Goal: Information Seeking & Learning: Learn about a topic

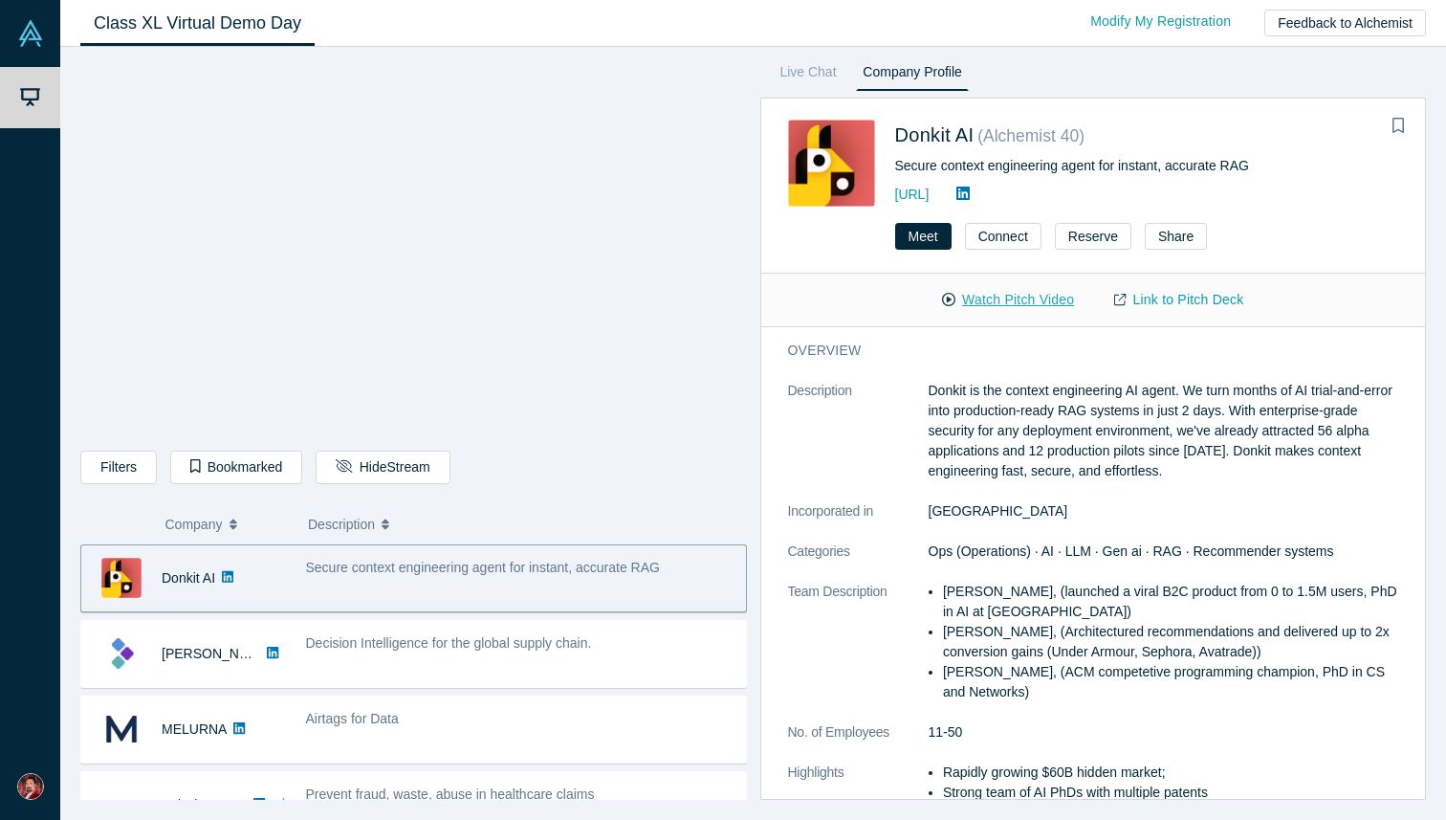
click at [1011, 301] on button "Watch Pitch Video" at bounding box center [1008, 299] width 172 height 33
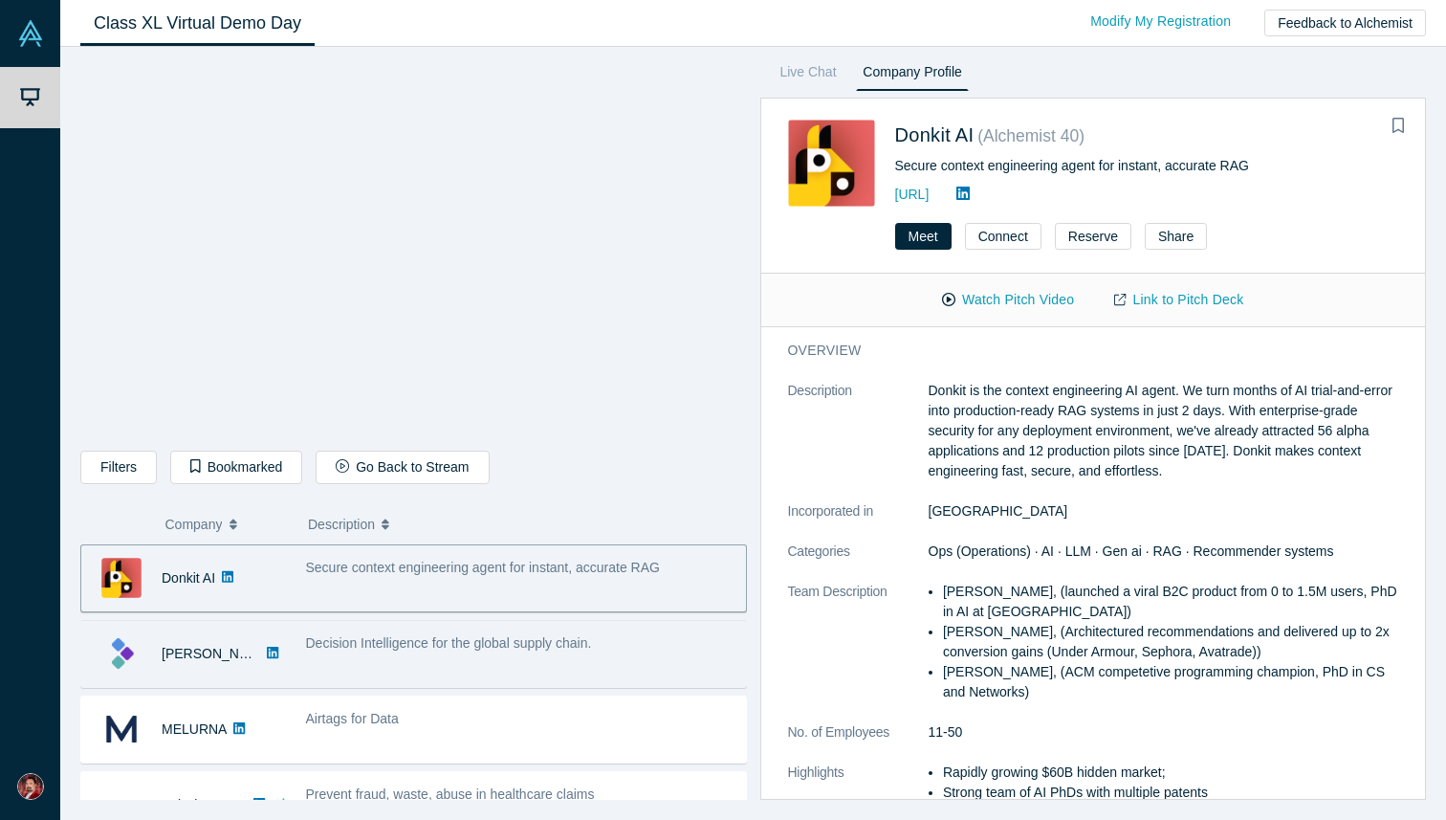
click at [421, 652] on div "Decision Intelligence for the global supply chain." at bounding box center [521, 643] width 430 height 20
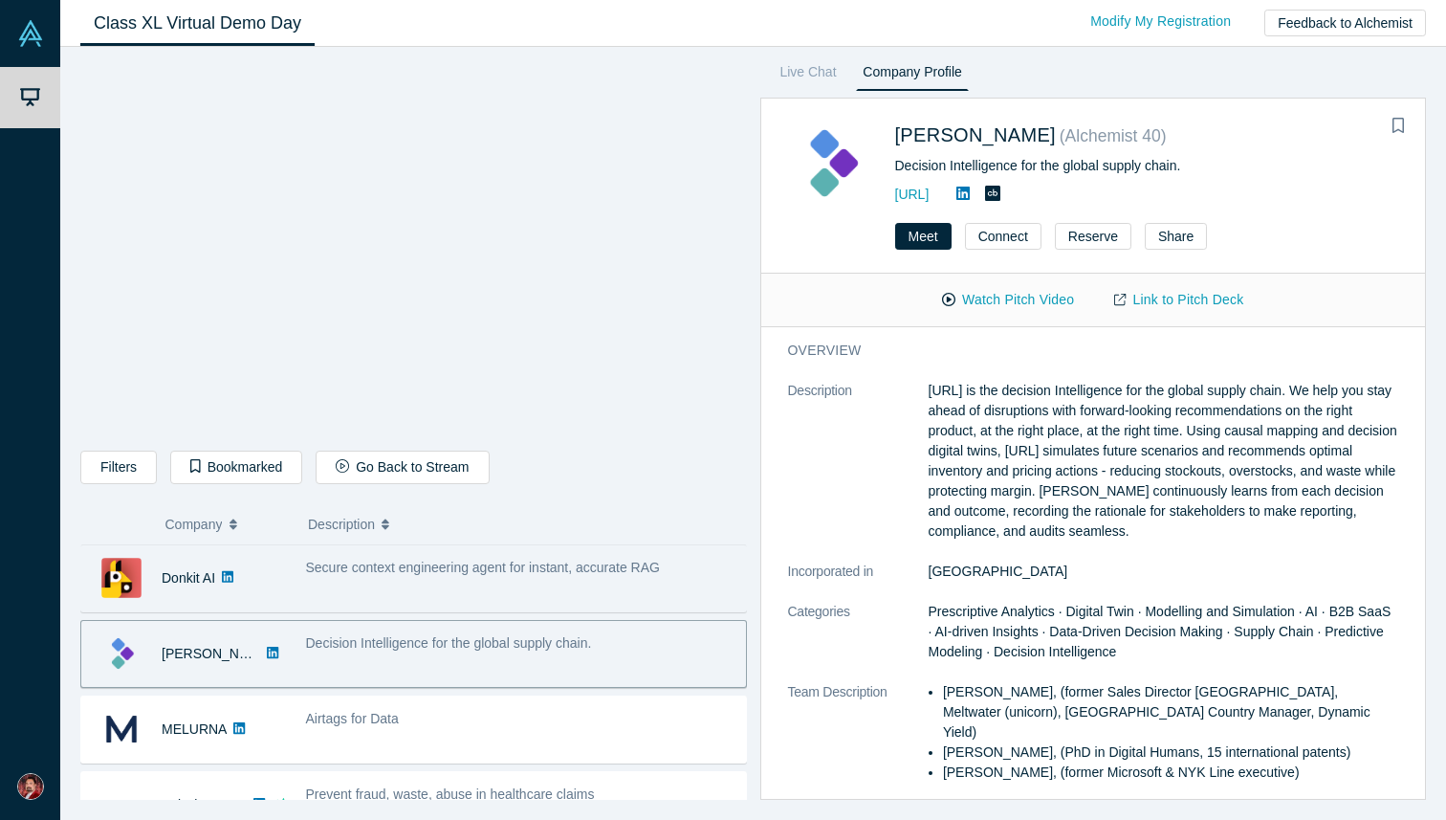
click at [430, 573] on span "Secure context engineering agent for instant, accurate RAG" at bounding box center [483, 566] width 354 height 15
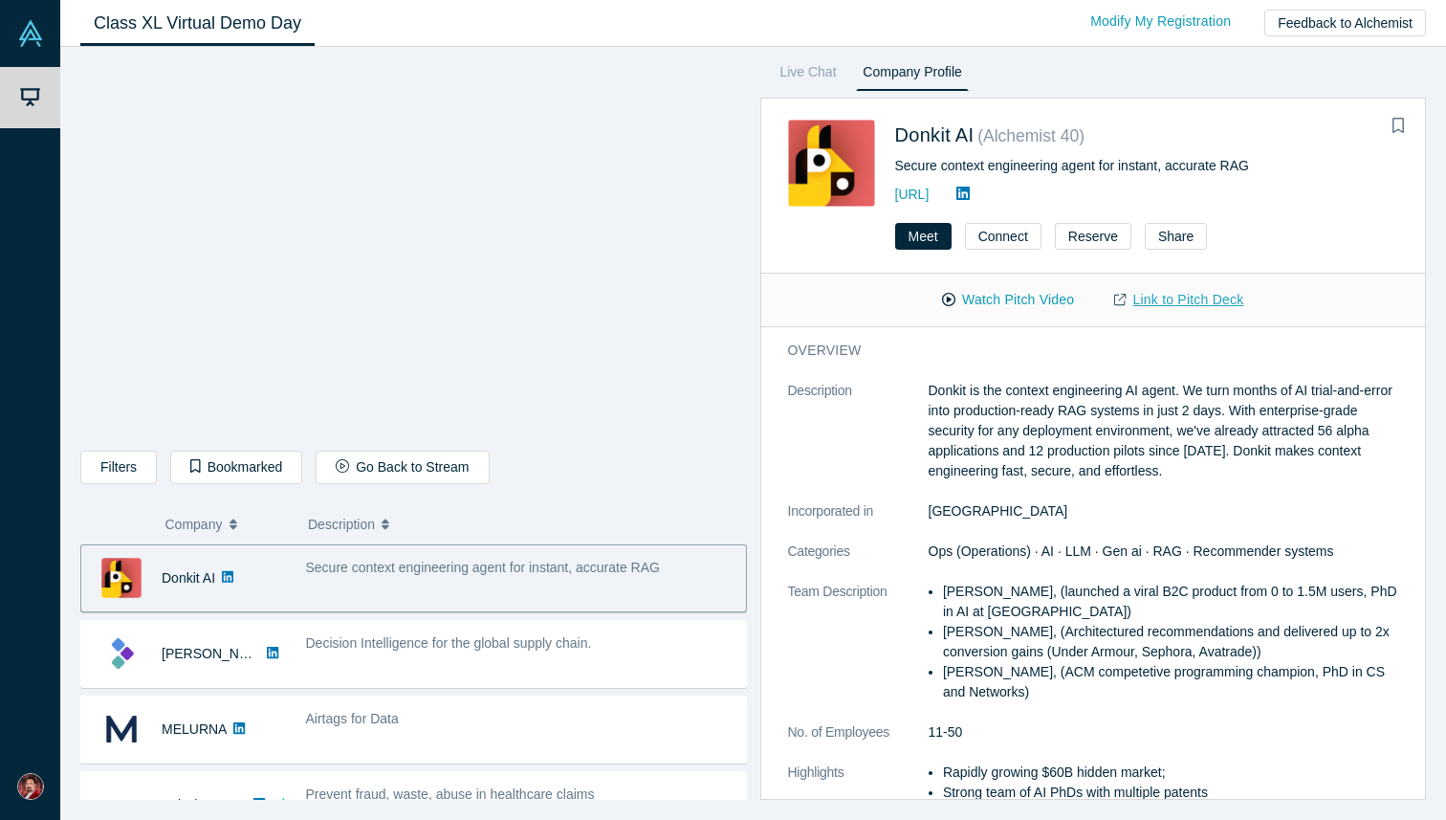
click at [1178, 299] on link "Link to Pitch Deck" at bounding box center [1178, 299] width 169 height 33
click at [404, 469] on button "Go Back to Stream" at bounding box center [402, 466] width 173 height 33
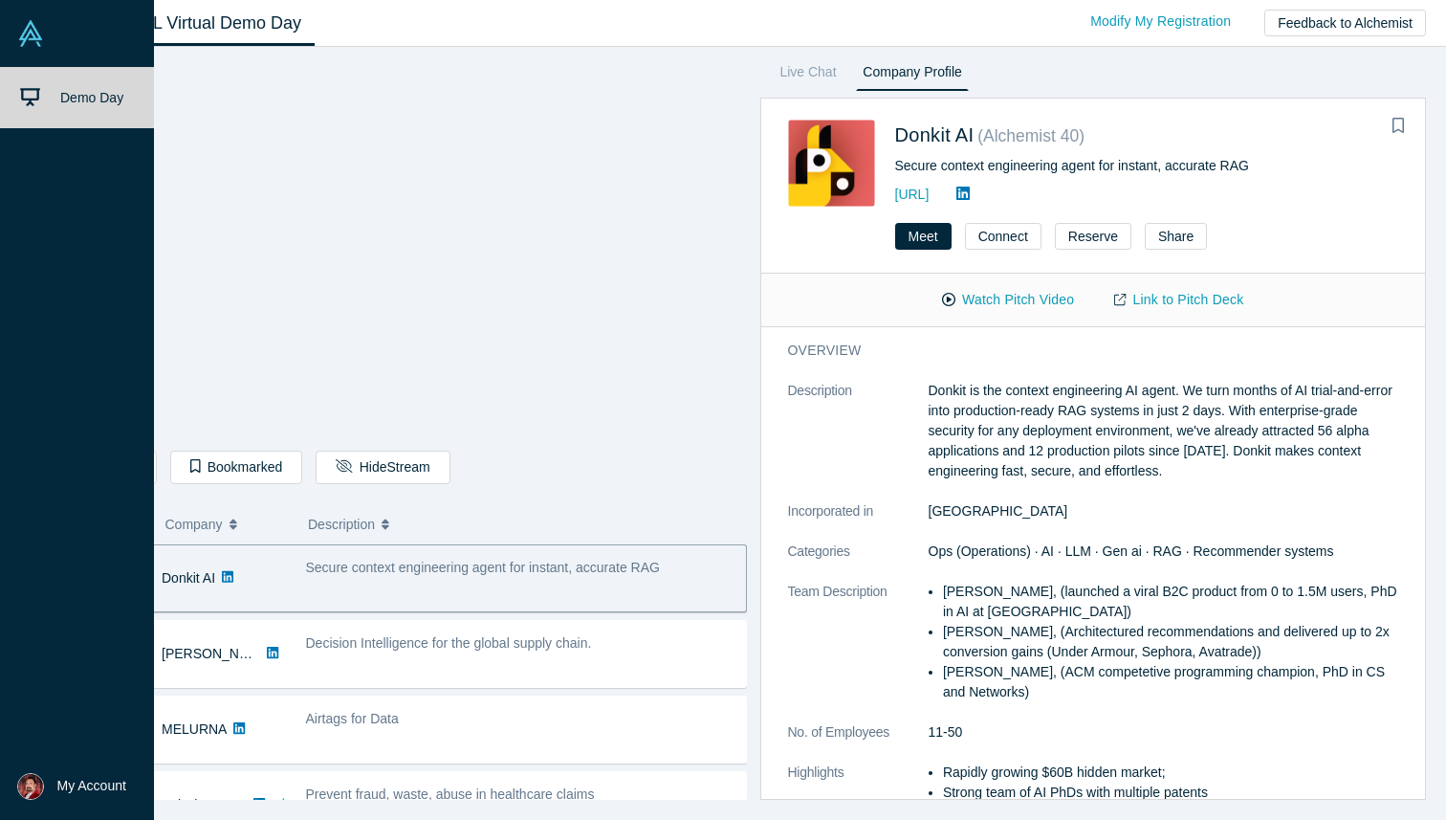
click at [33, 96] on icon at bounding box center [30, 97] width 20 height 20
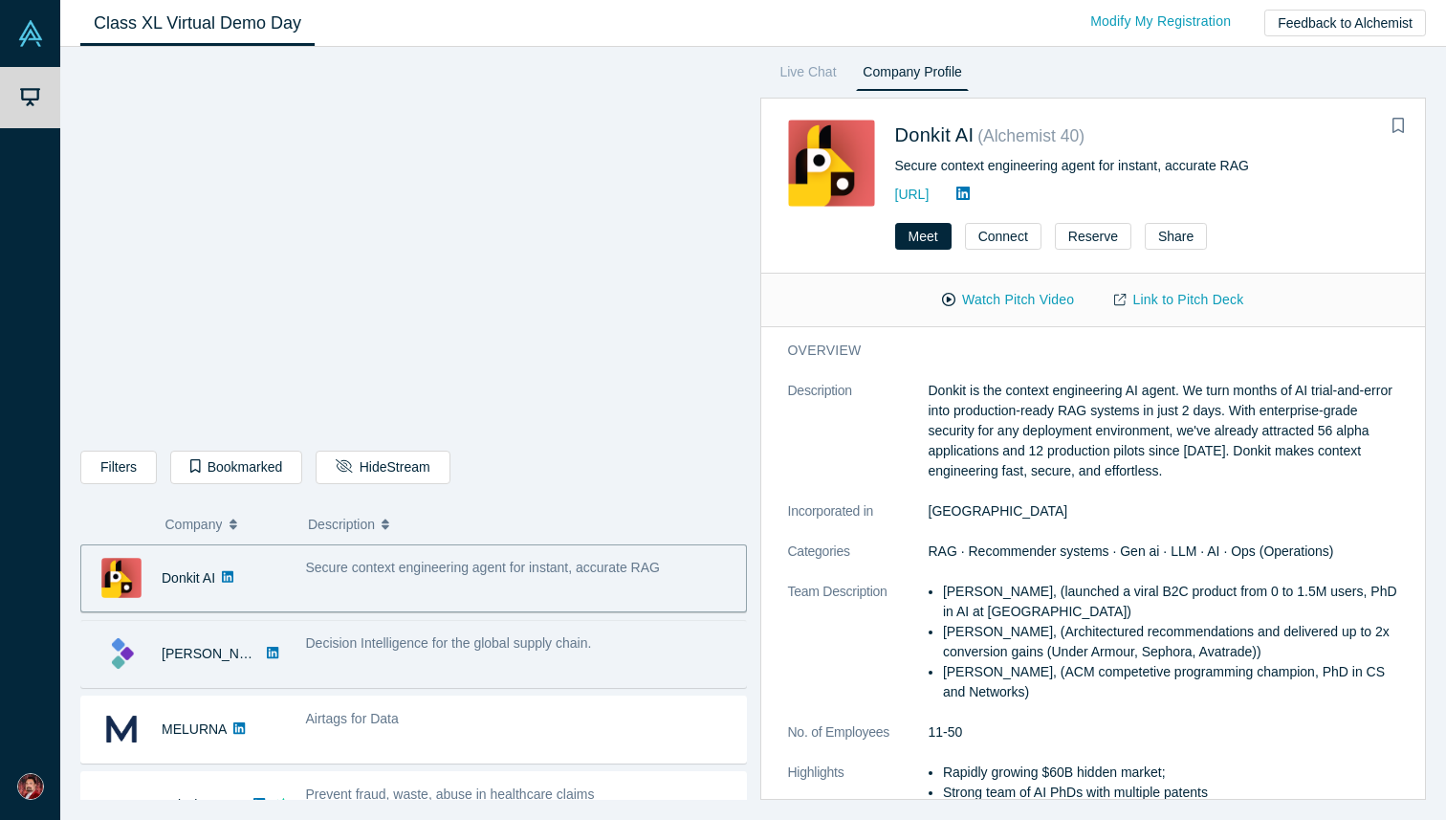
click at [467, 645] on span "Decision Intelligence for the global supply chain." at bounding box center [449, 642] width 286 height 15
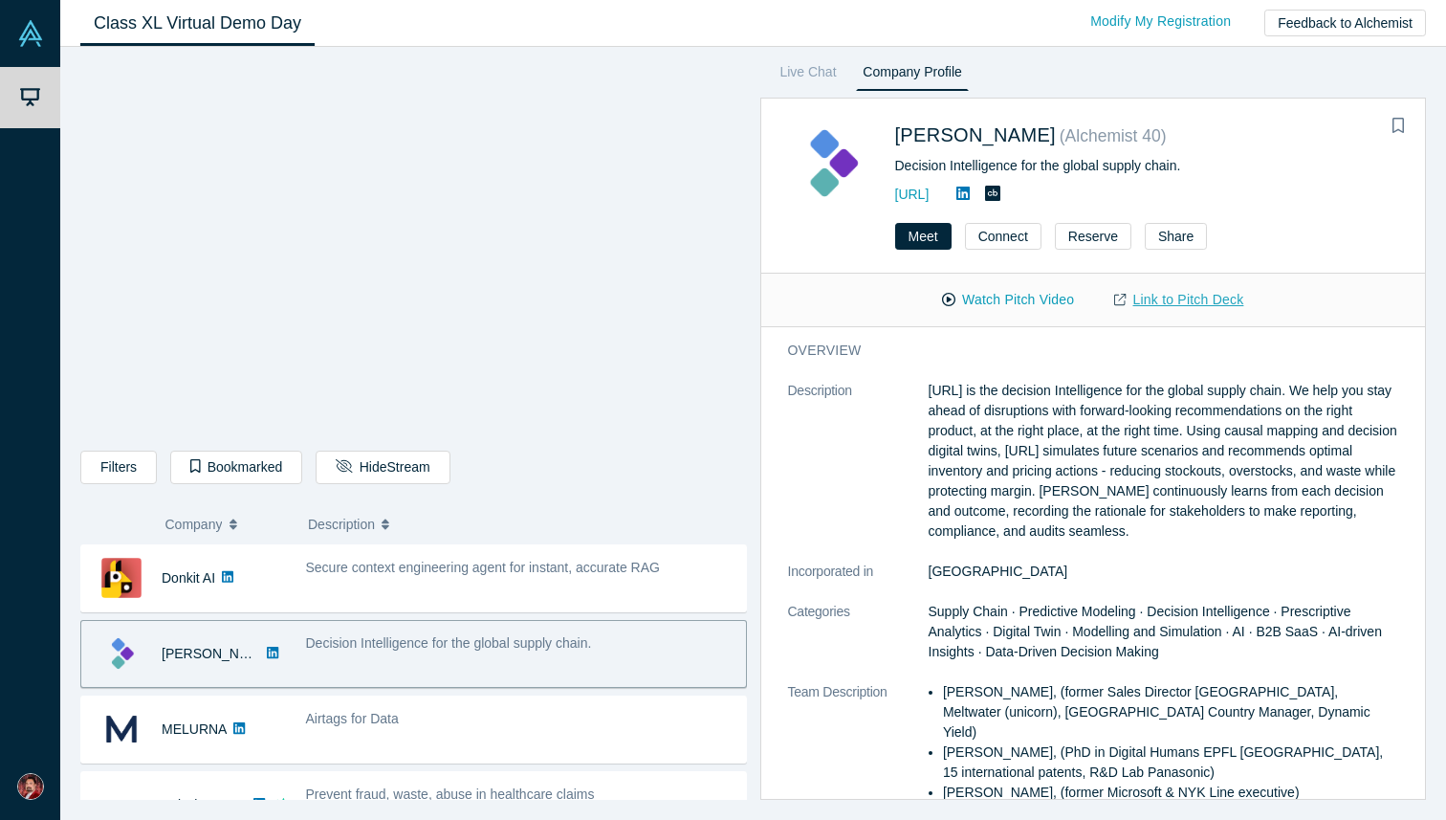
click at [1171, 301] on link "Link to Pitch Deck" at bounding box center [1178, 299] width 169 height 33
click at [867, 465] on dt "Description" at bounding box center [858, 471] width 141 height 181
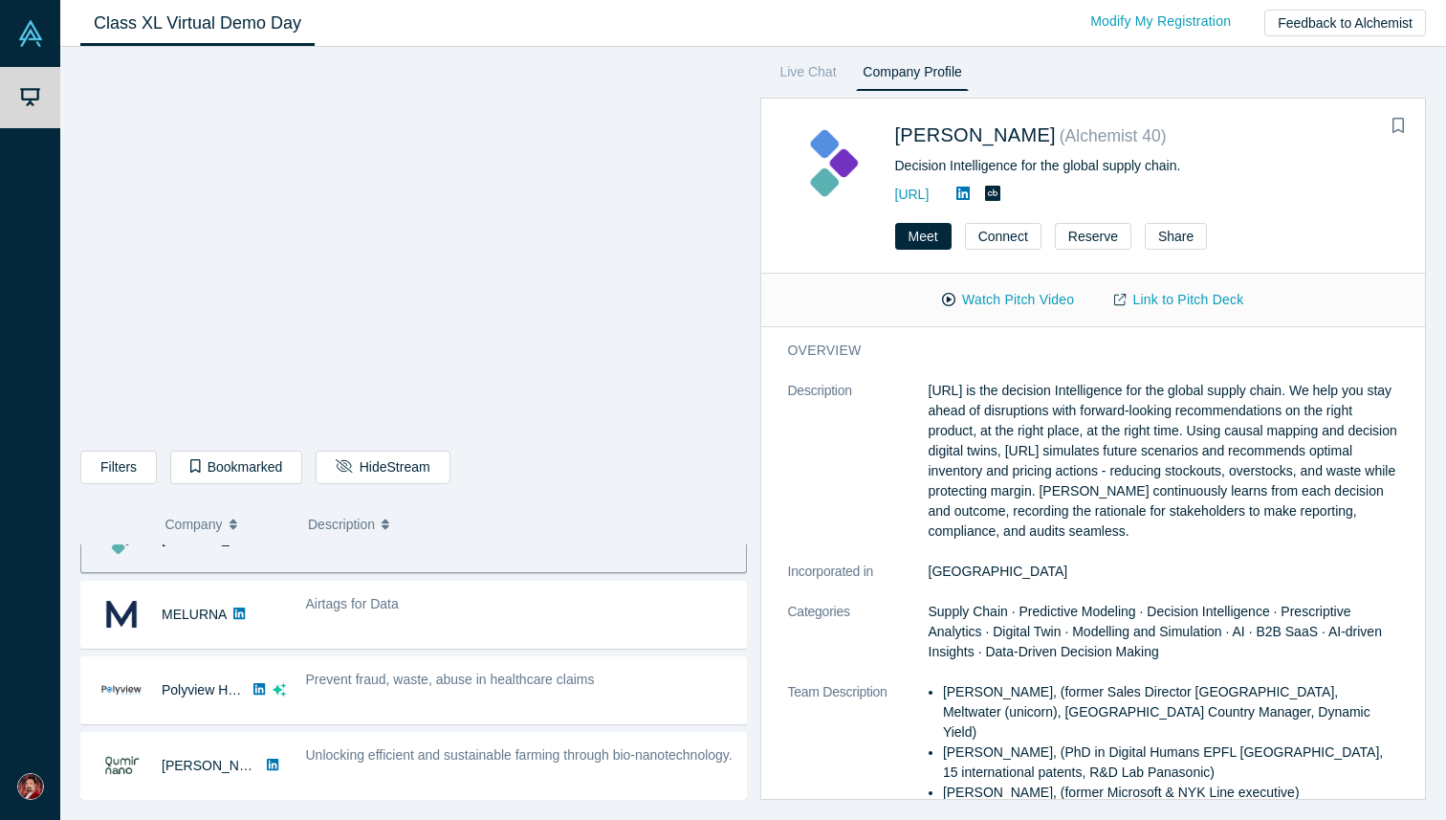
scroll to position [124, 0]
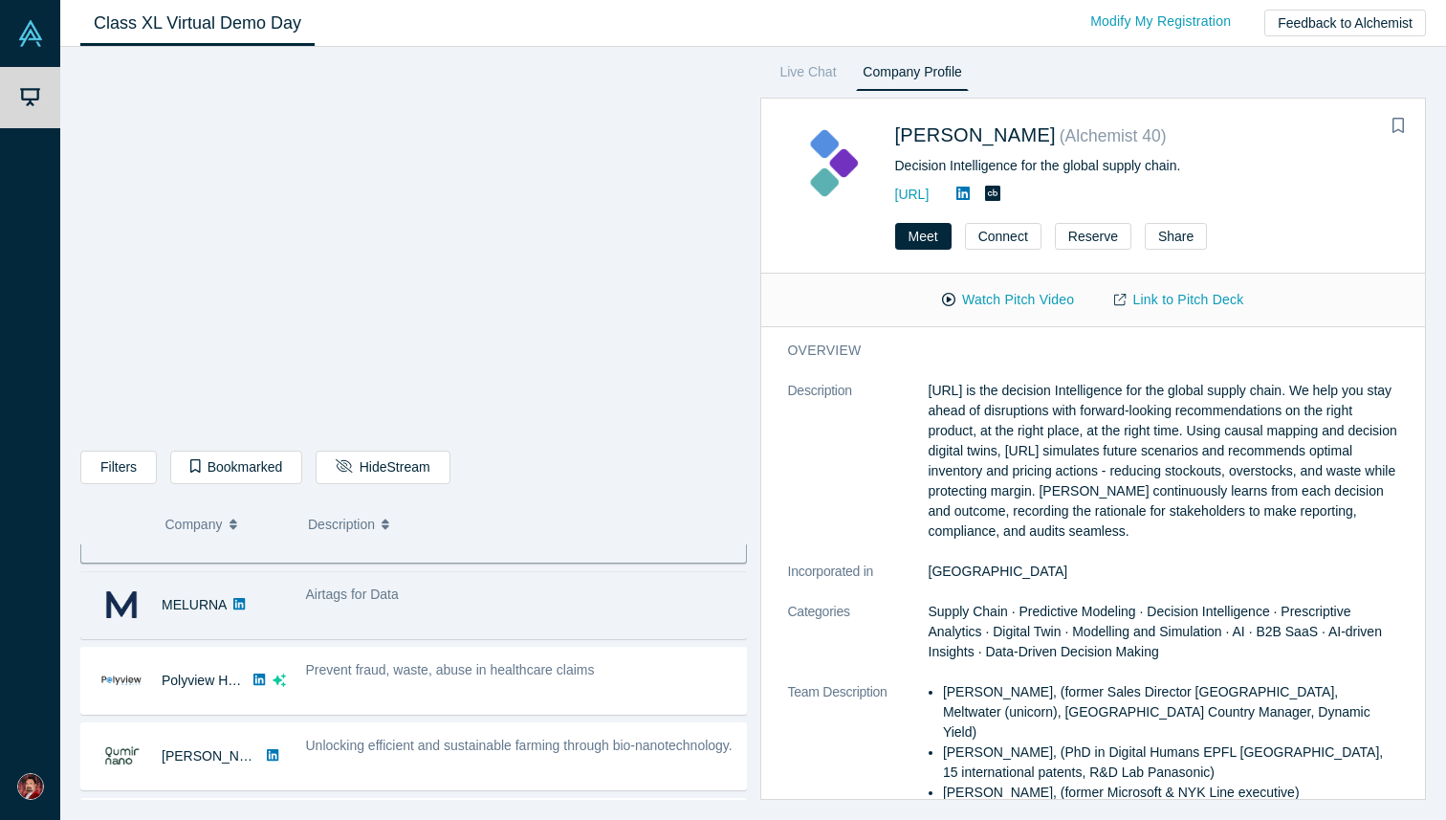
click at [449, 615] on div "Airtags for Data" at bounding box center [521, 605] width 450 height 60
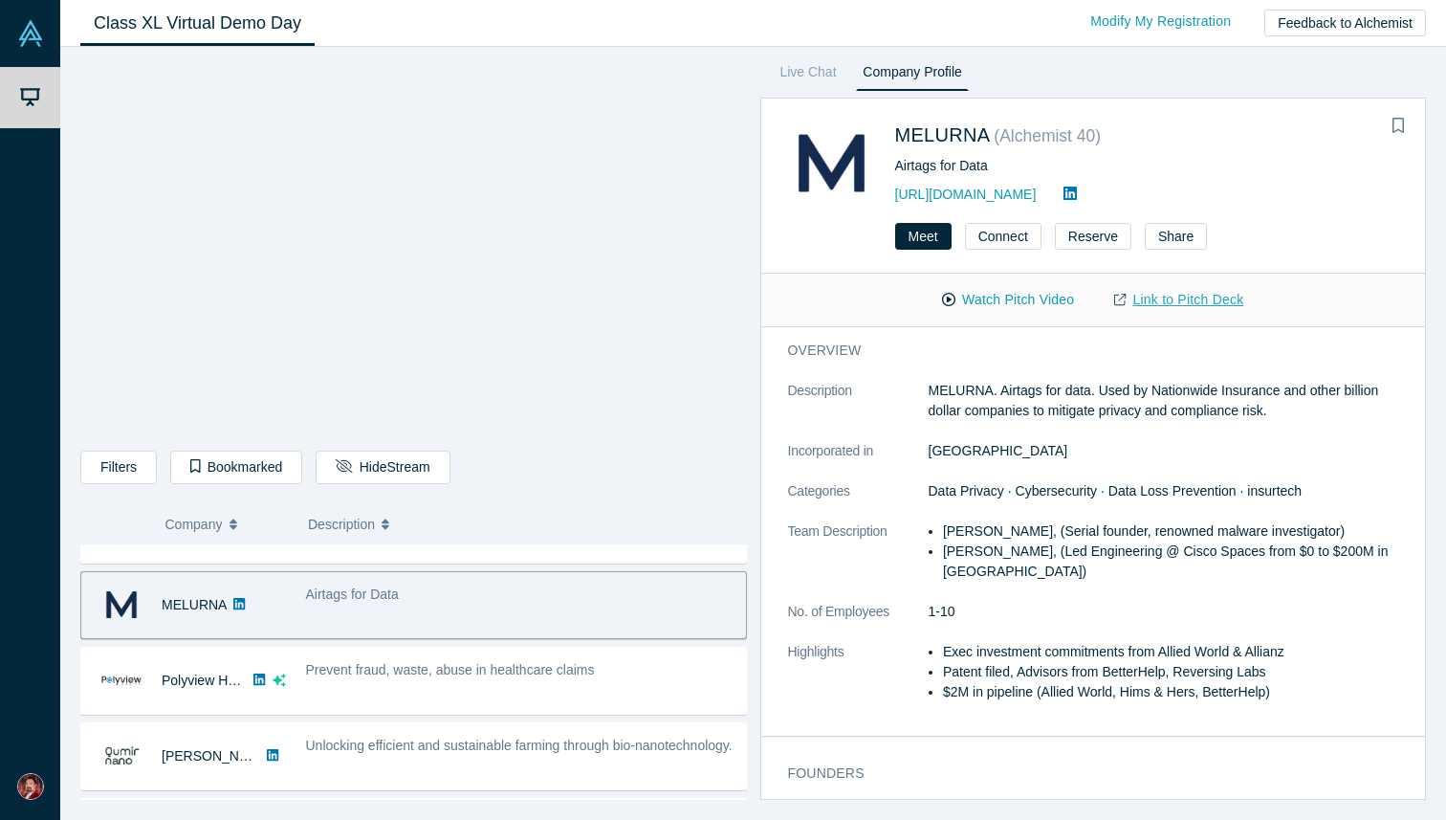
click at [1180, 302] on link "Link to Pitch Deck" at bounding box center [1178, 299] width 169 height 33
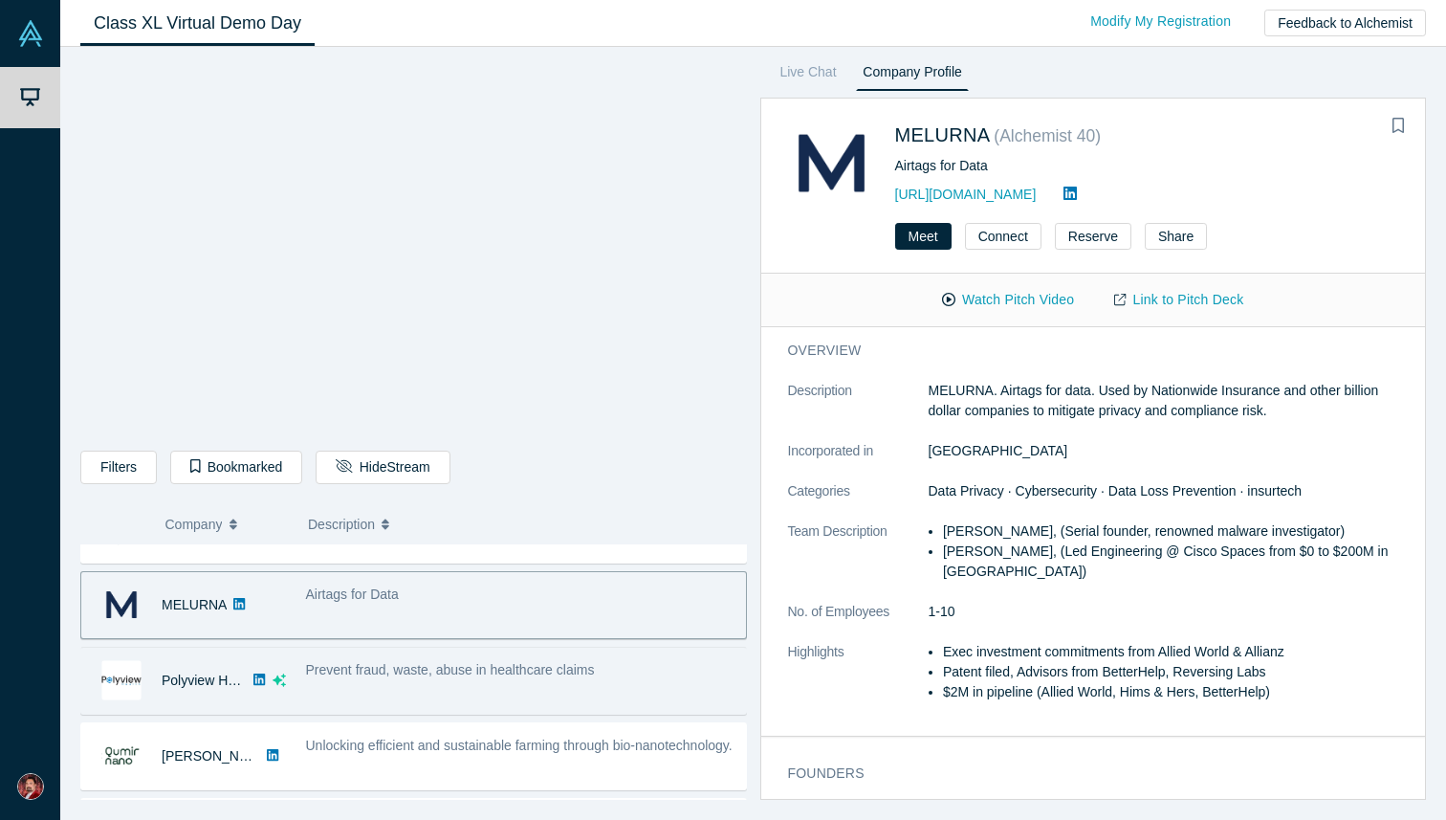
click at [456, 671] on span "Prevent fraud, waste, abuse in healthcare claims" at bounding box center [450, 669] width 289 height 15
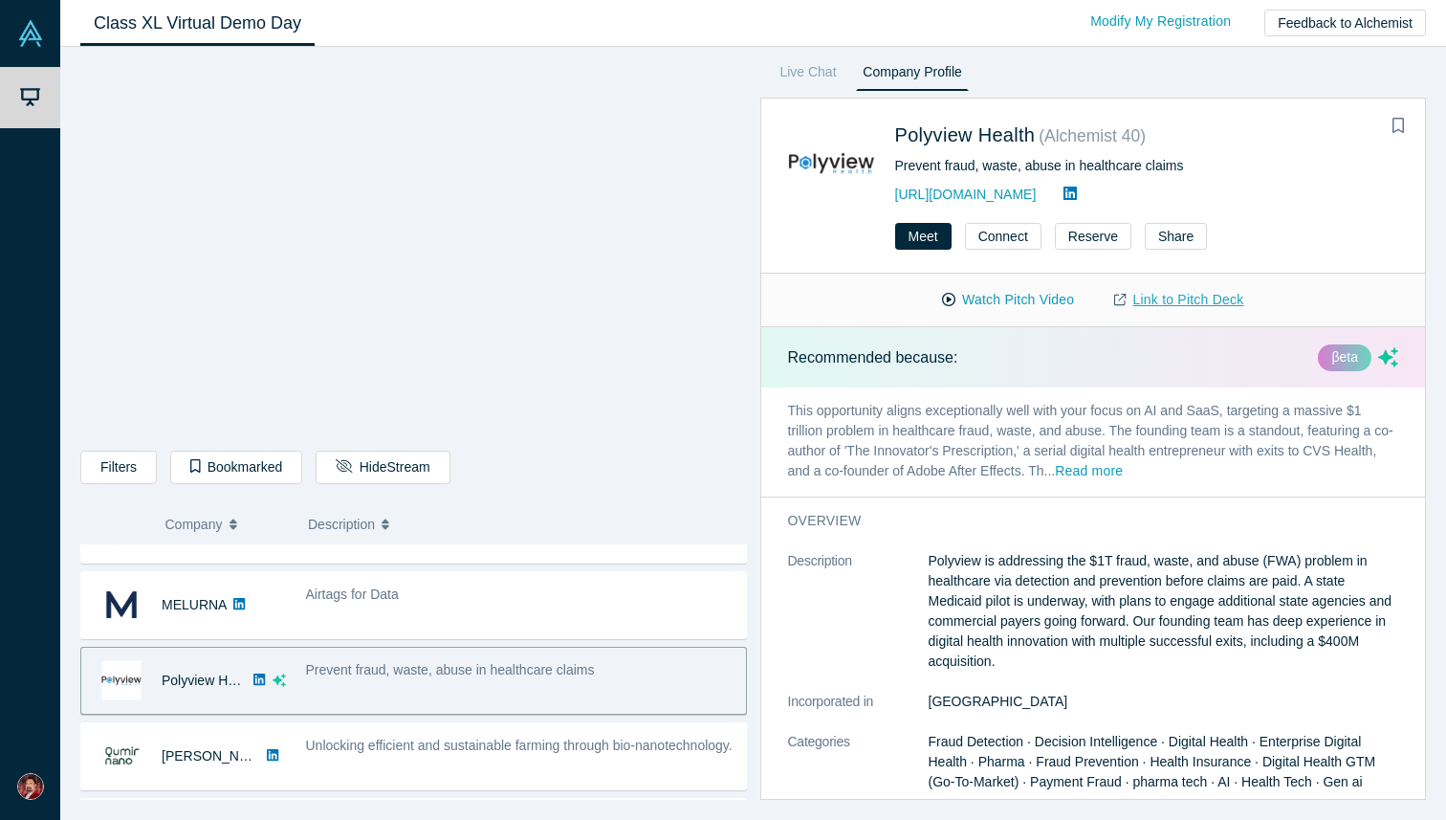
click at [1194, 299] on link "Link to Pitch Deck" at bounding box center [1178, 299] width 169 height 33
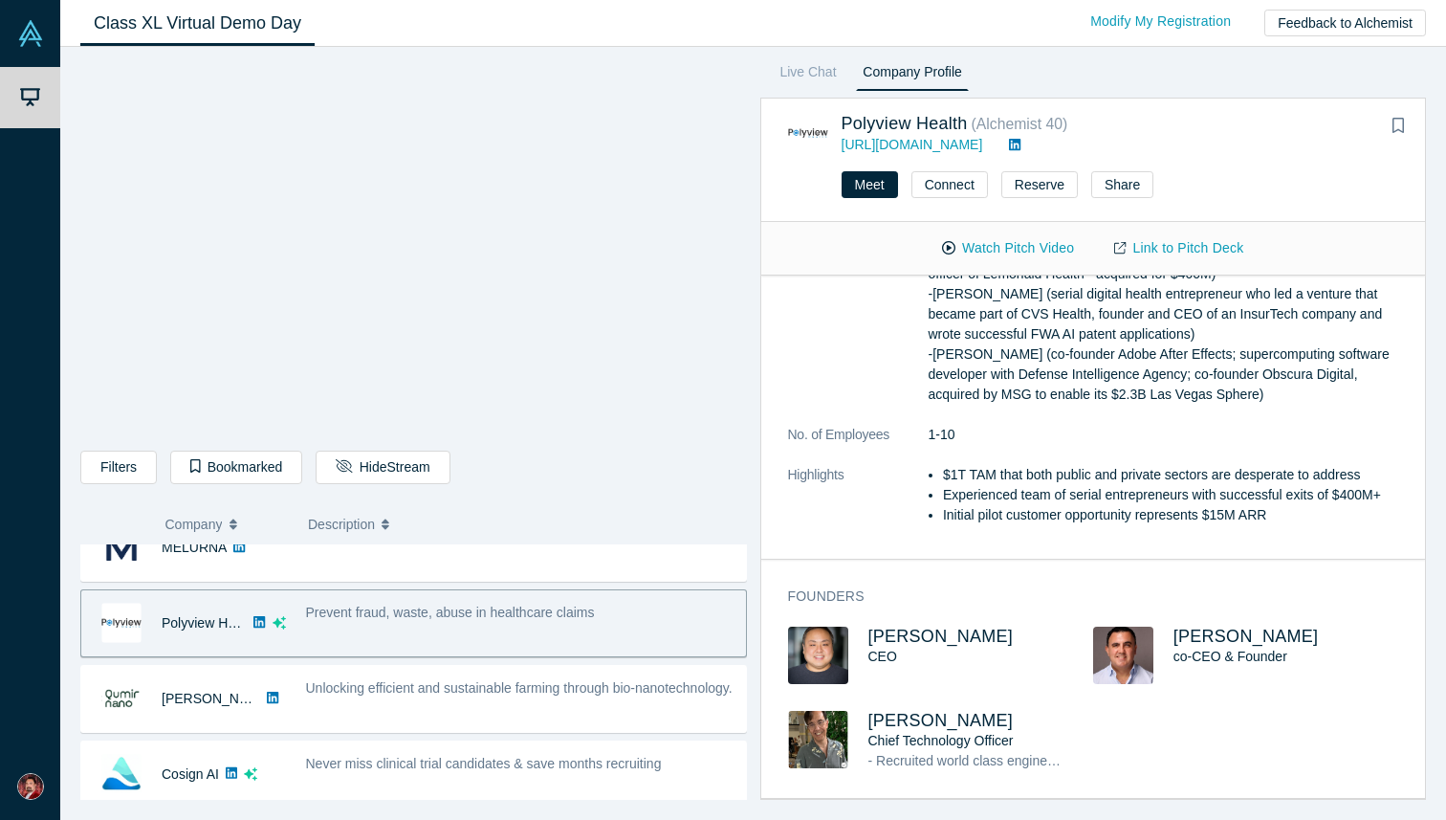
scroll to position [208, 0]
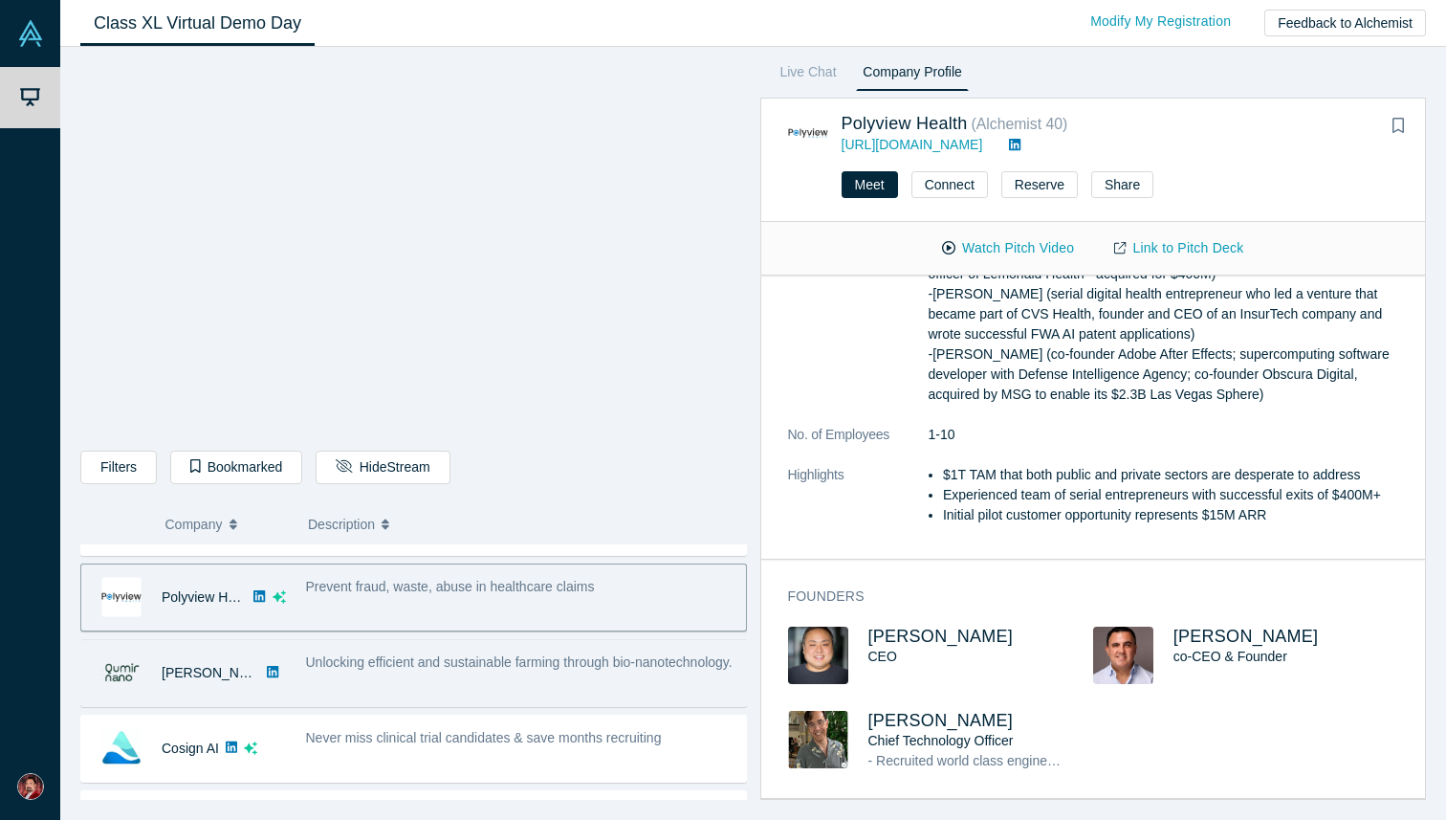
click at [500, 662] on span "Unlocking efficient and sustainable farming through bio-nanotechnology." at bounding box center [519, 661] width 427 height 15
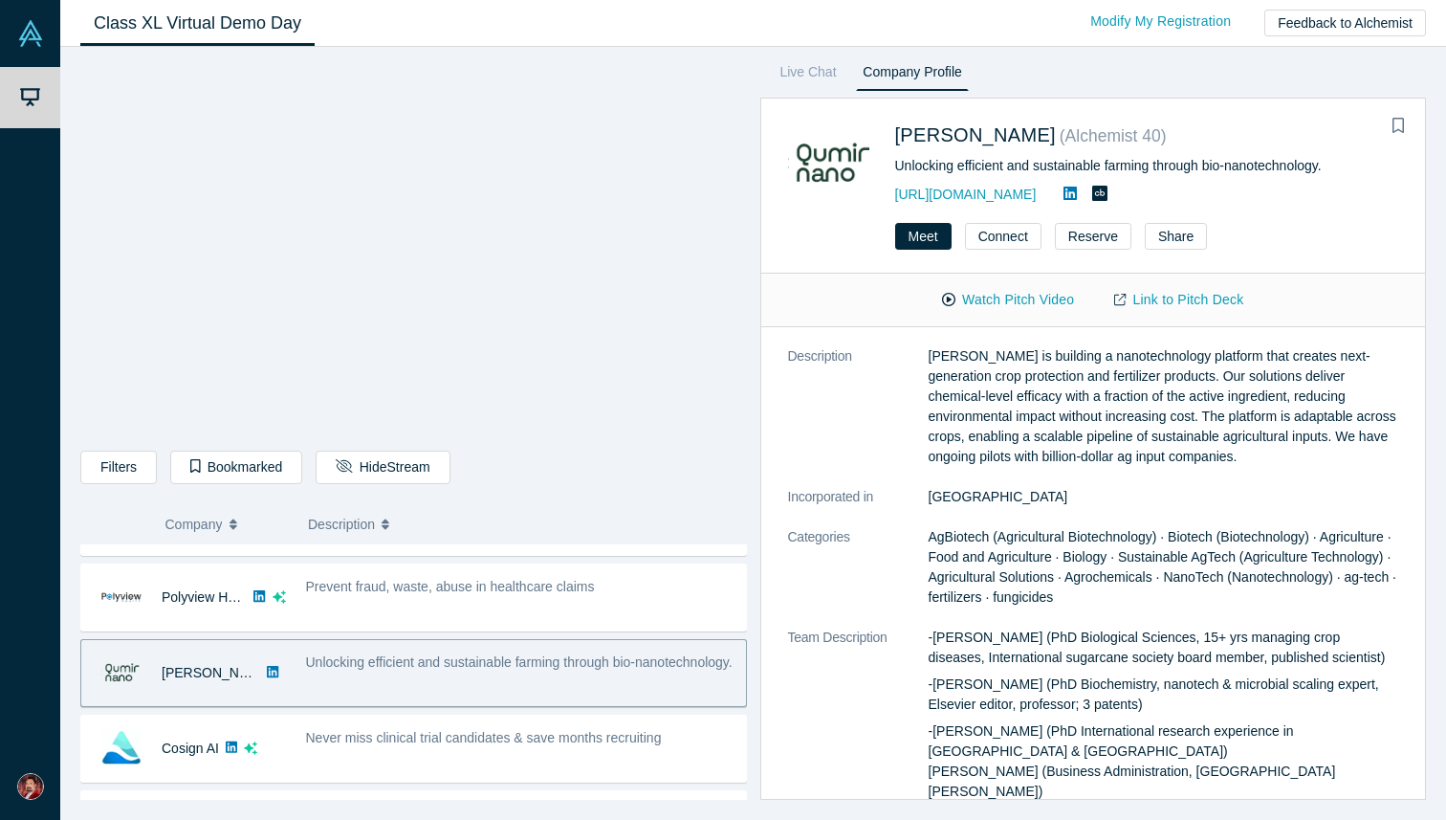
scroll to position [0, 0]
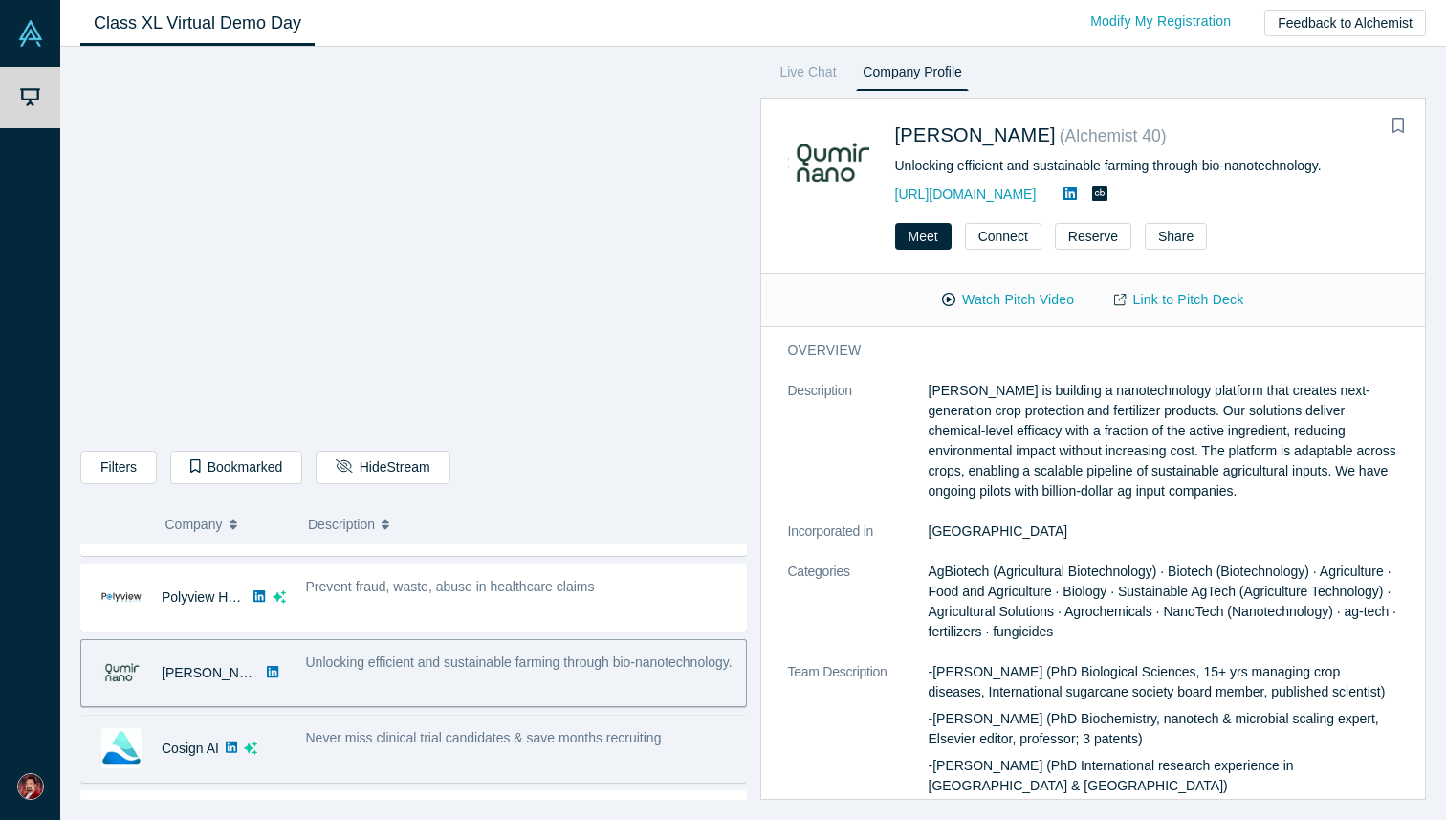
click at [344, 754] on div "Never miss clinical trial candidates & save months recruiting" at bounding box center [521, 748] width 450 height 60
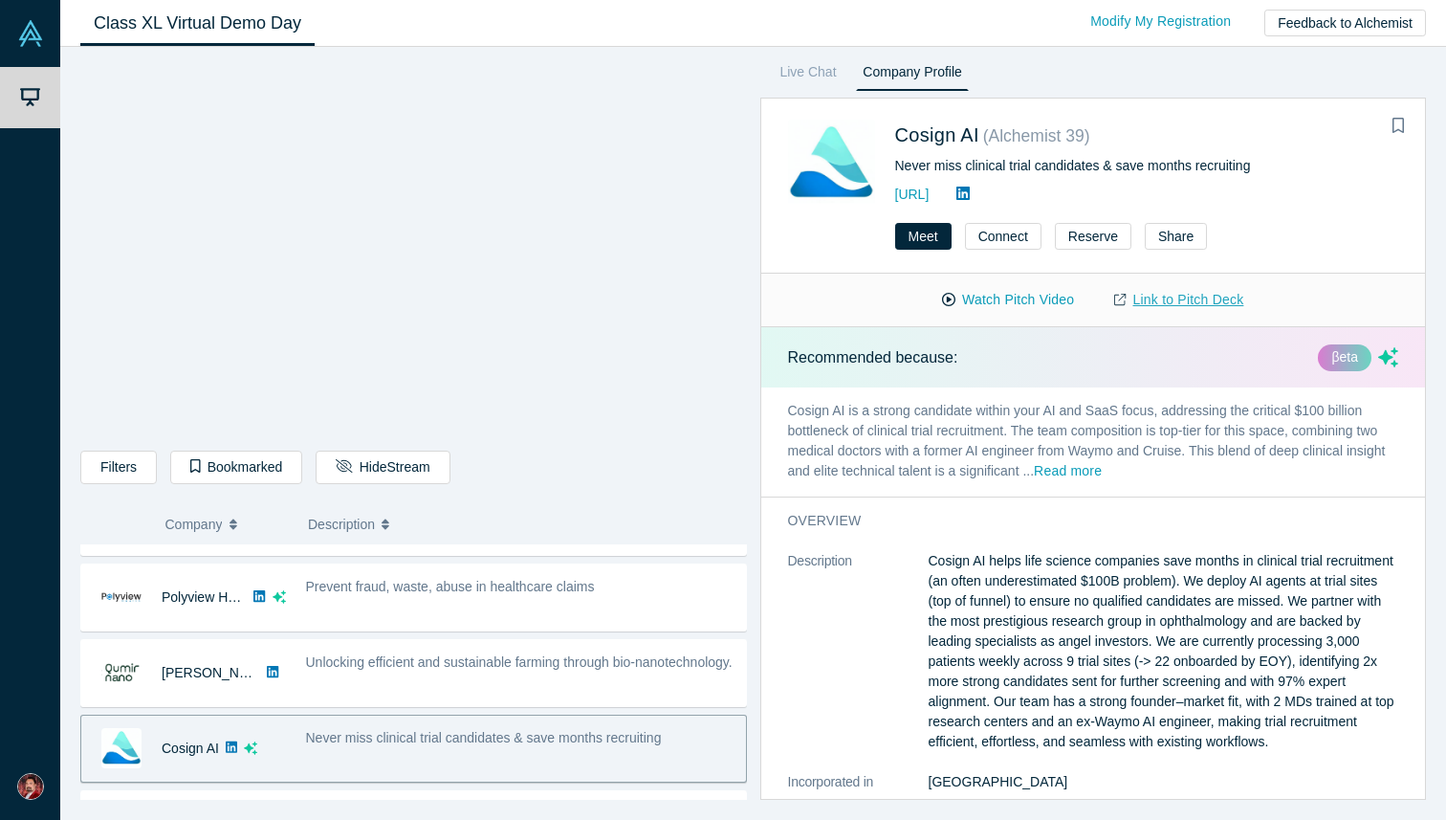
click at [1174, 301] on link "Link to Pitch Deck" at bounding box center [1178, 299] width 169 height 33
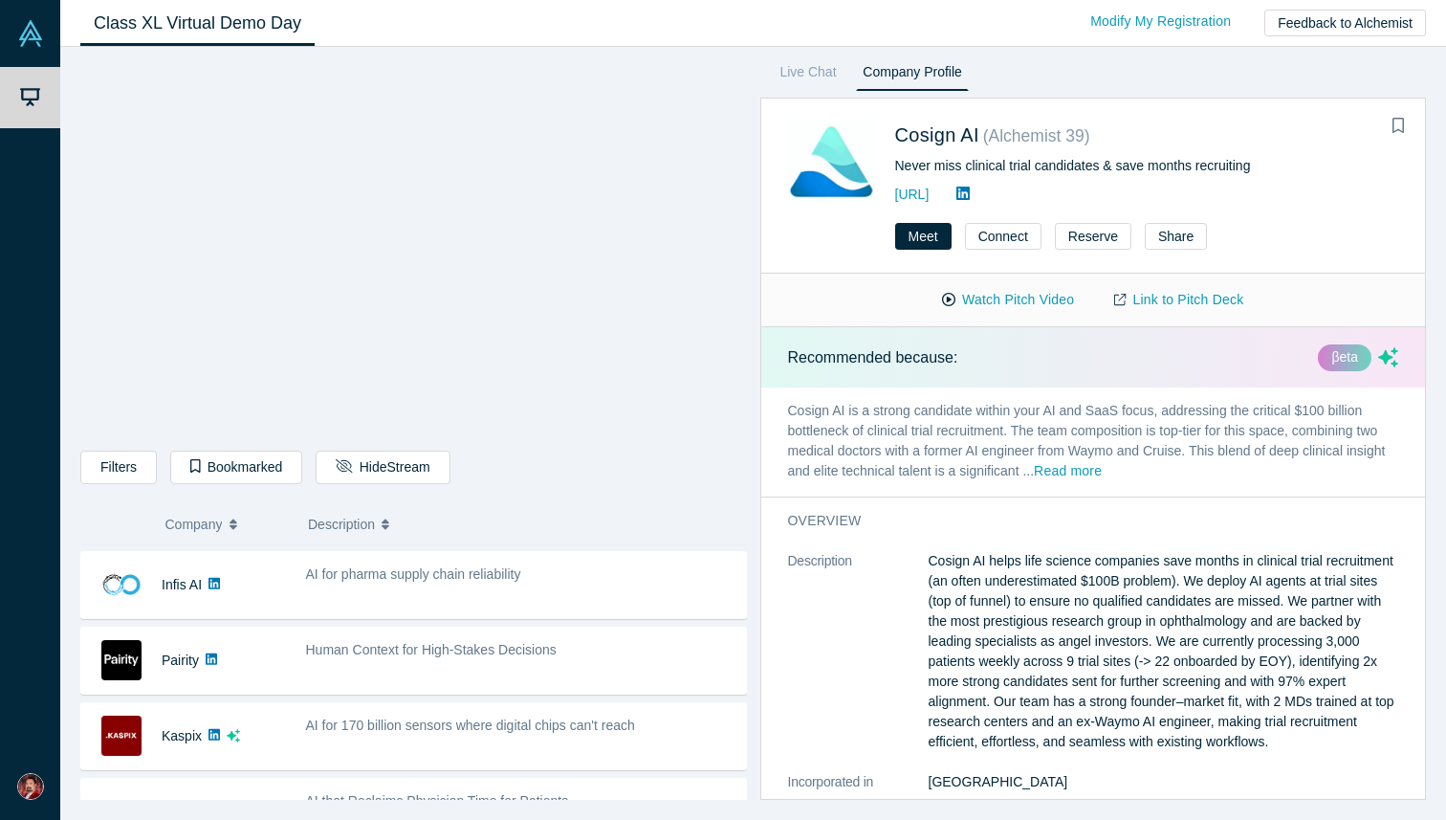
scroll to position [434, 0]
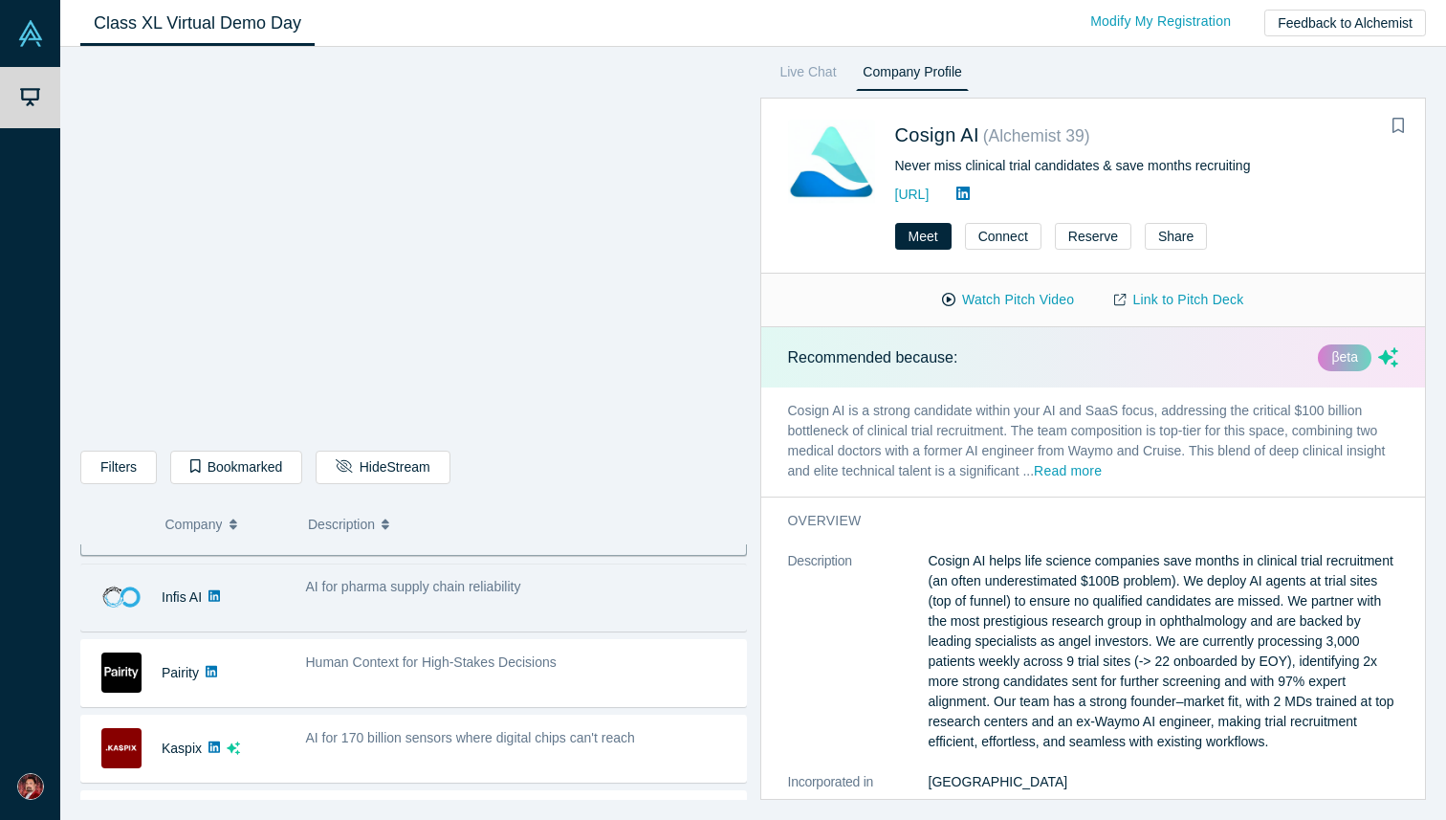
click at [486, 610] on div "AI for pharma supply chain reliability" at bounding box center [521, 597] width 450 height 60
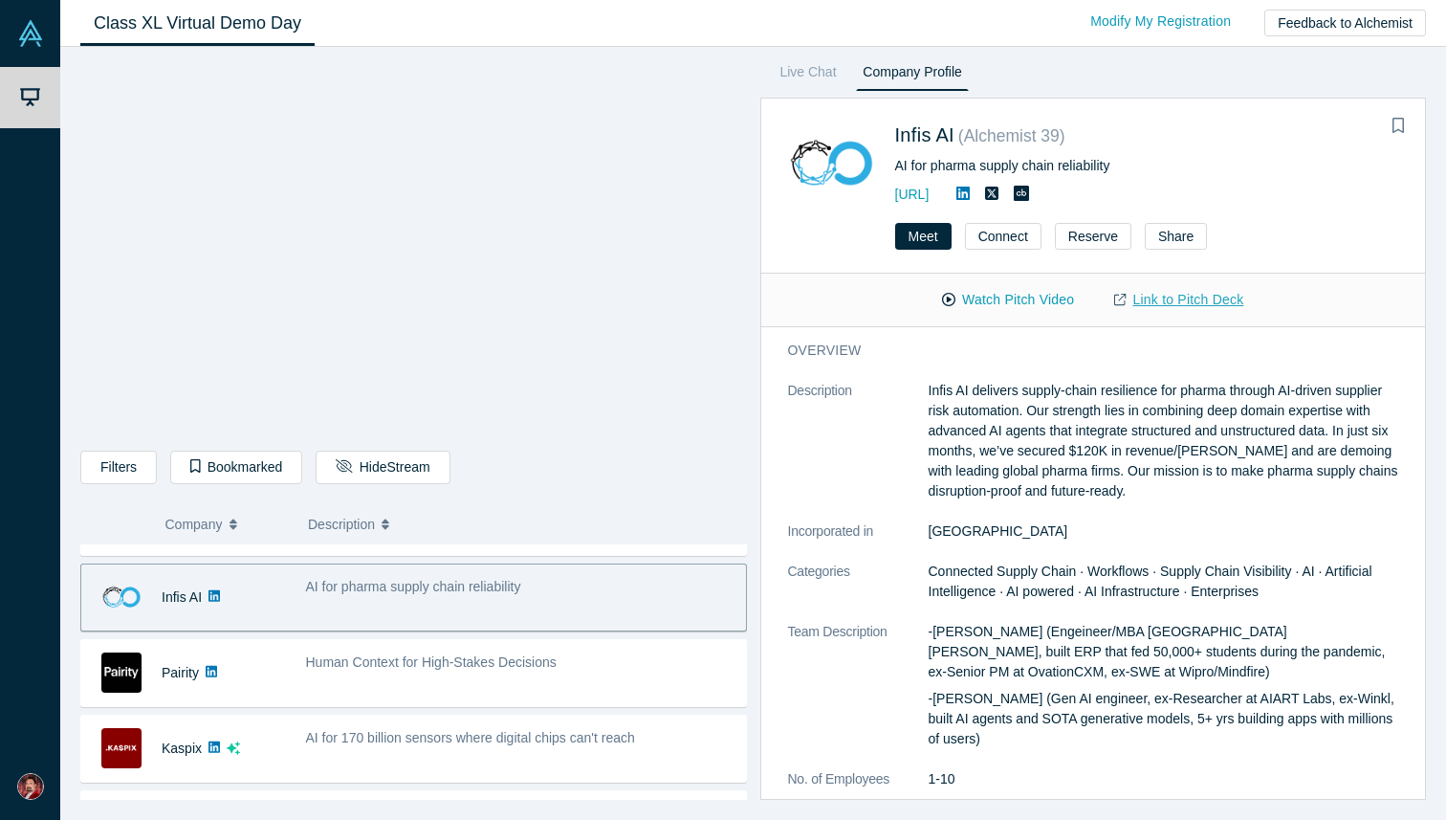
click at [1177, 304] on link "Link to Pitch Deck" at bounding box center [1178, 299] width 169 height 33
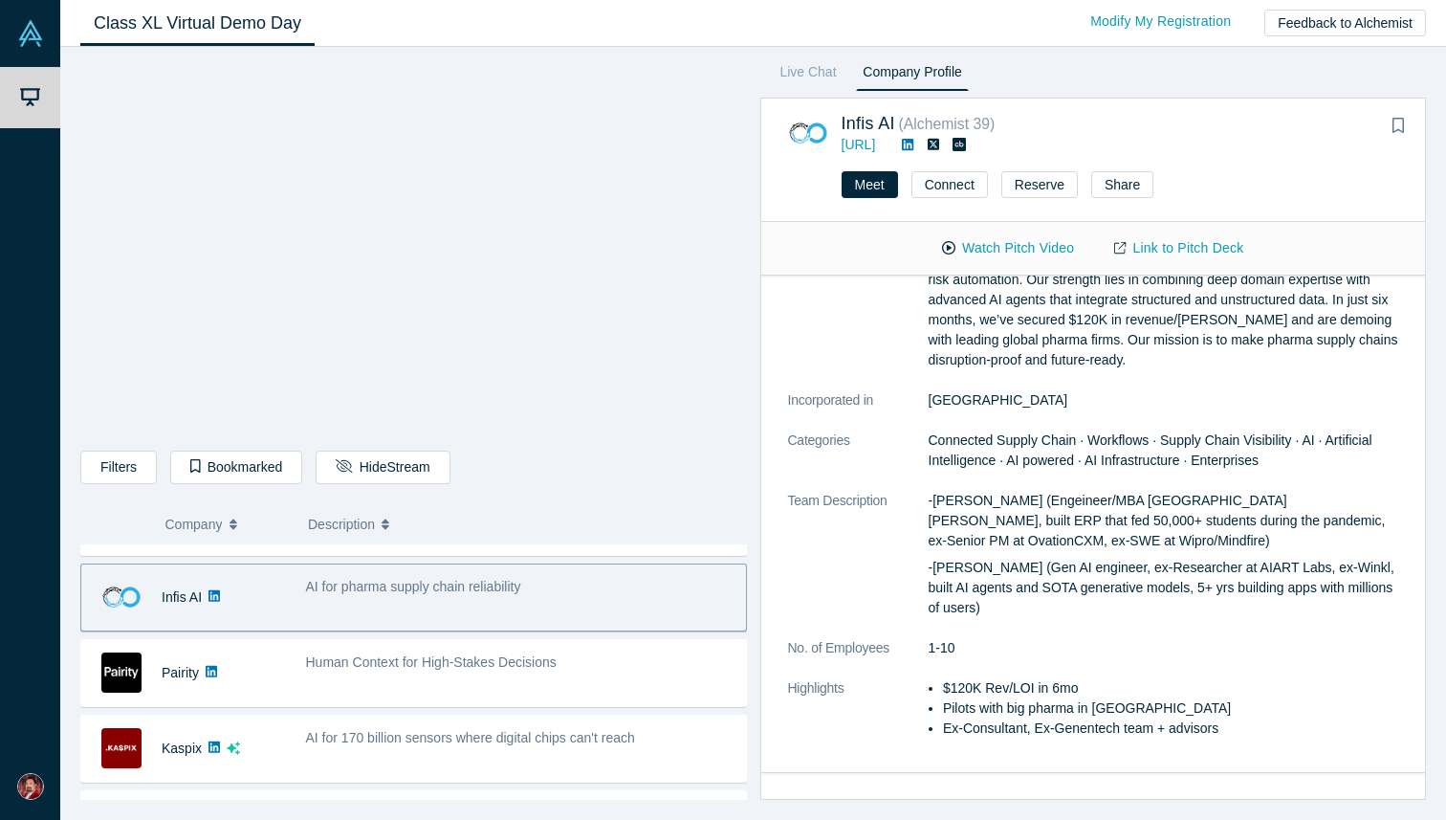
scroll to position [0, 0]
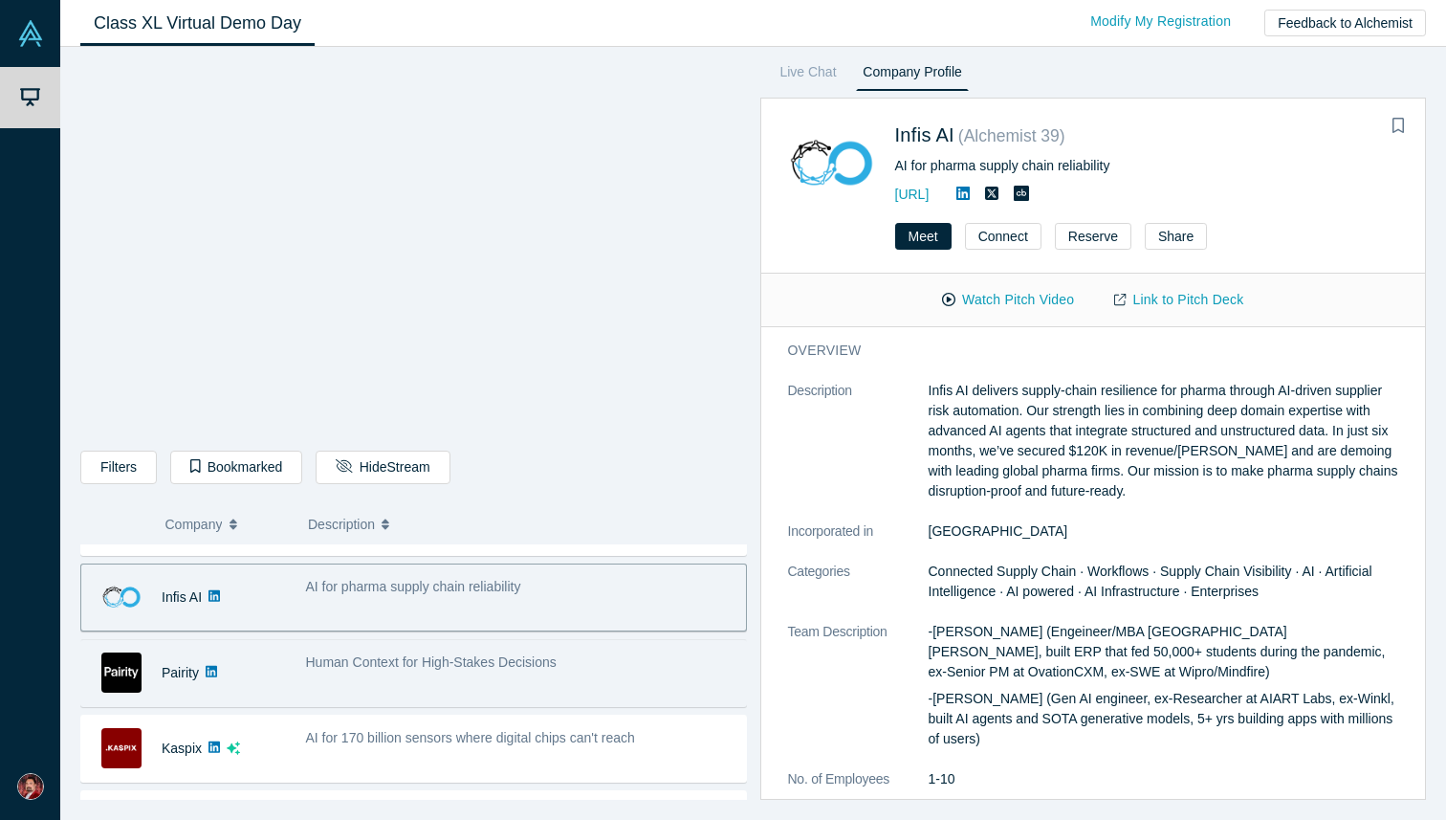
click at [313, 677] on div "Human Context for High-Stakes Decisions" at bounding box center [521, 673] width 450 height 60
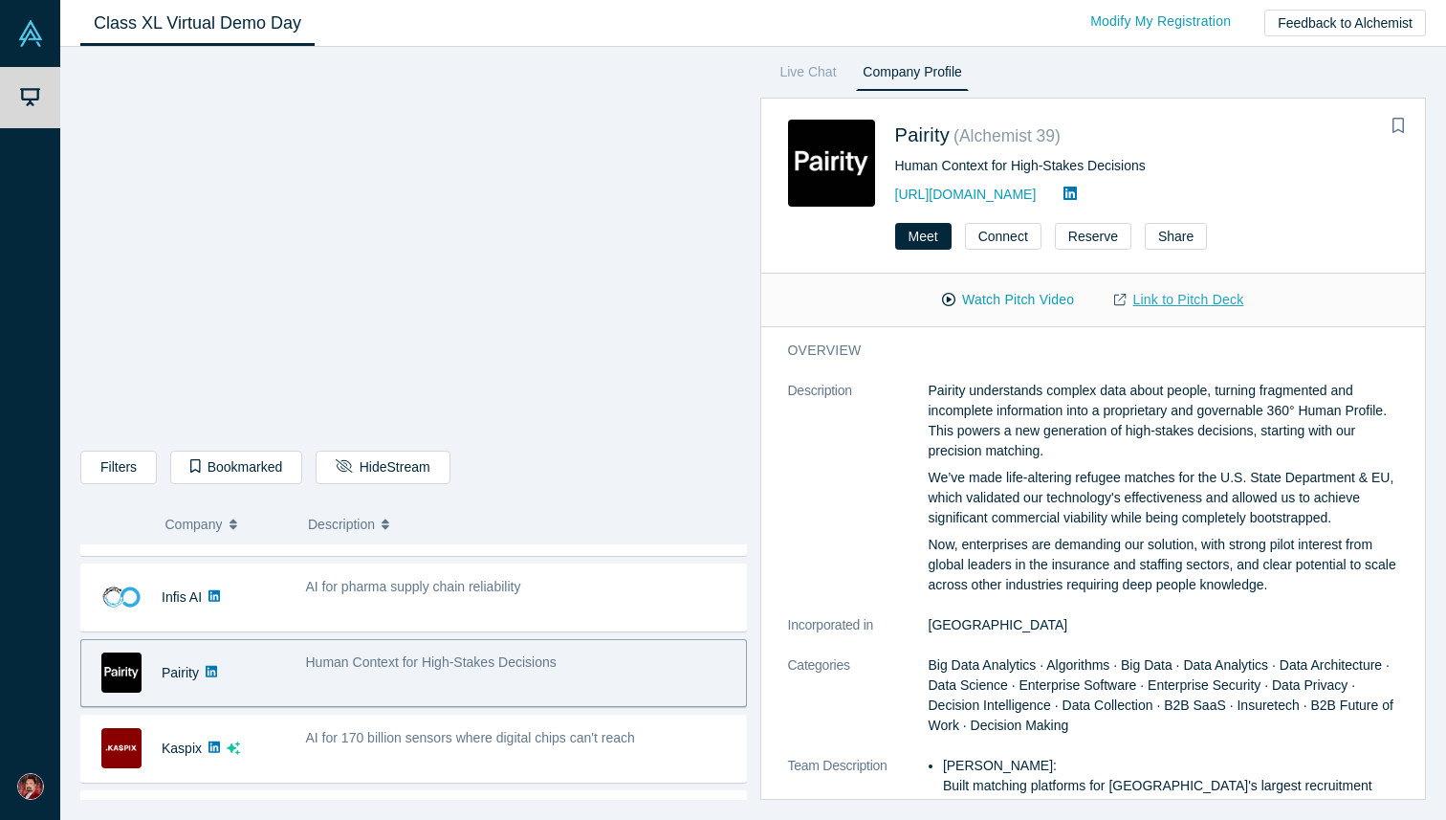
click at [1183, 298] on link "Link to Pitch Deck" at bounding box center [1178, 299] width 169 height 33
click at [854, 451] on dt "Description" at bounding box center [858, 498] width 141 height 234
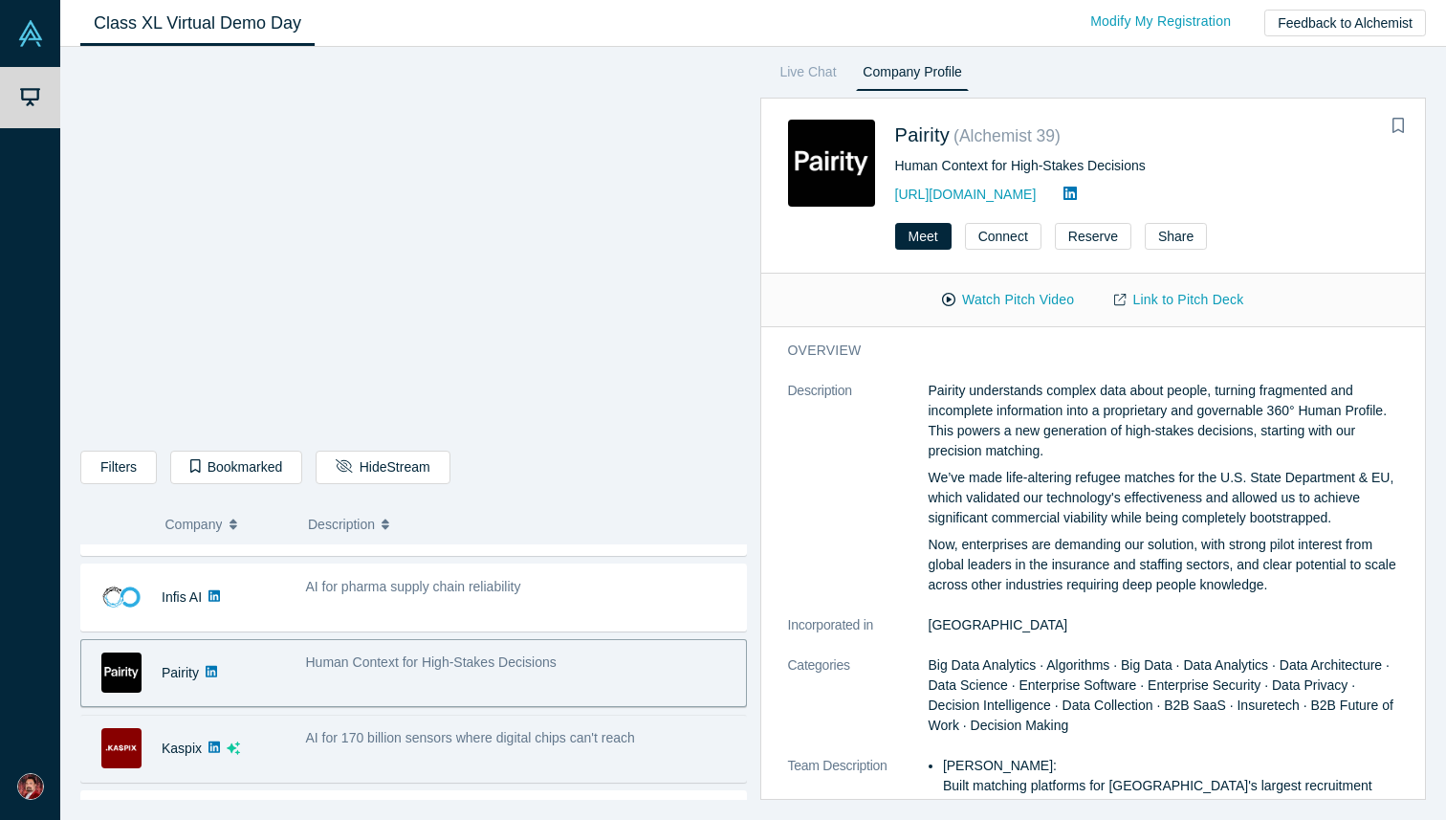
click at [401, 746] on div "AI for 170 billion sensors where digital chips can't reach" at bounding box center [521, 738] width 430 height 20
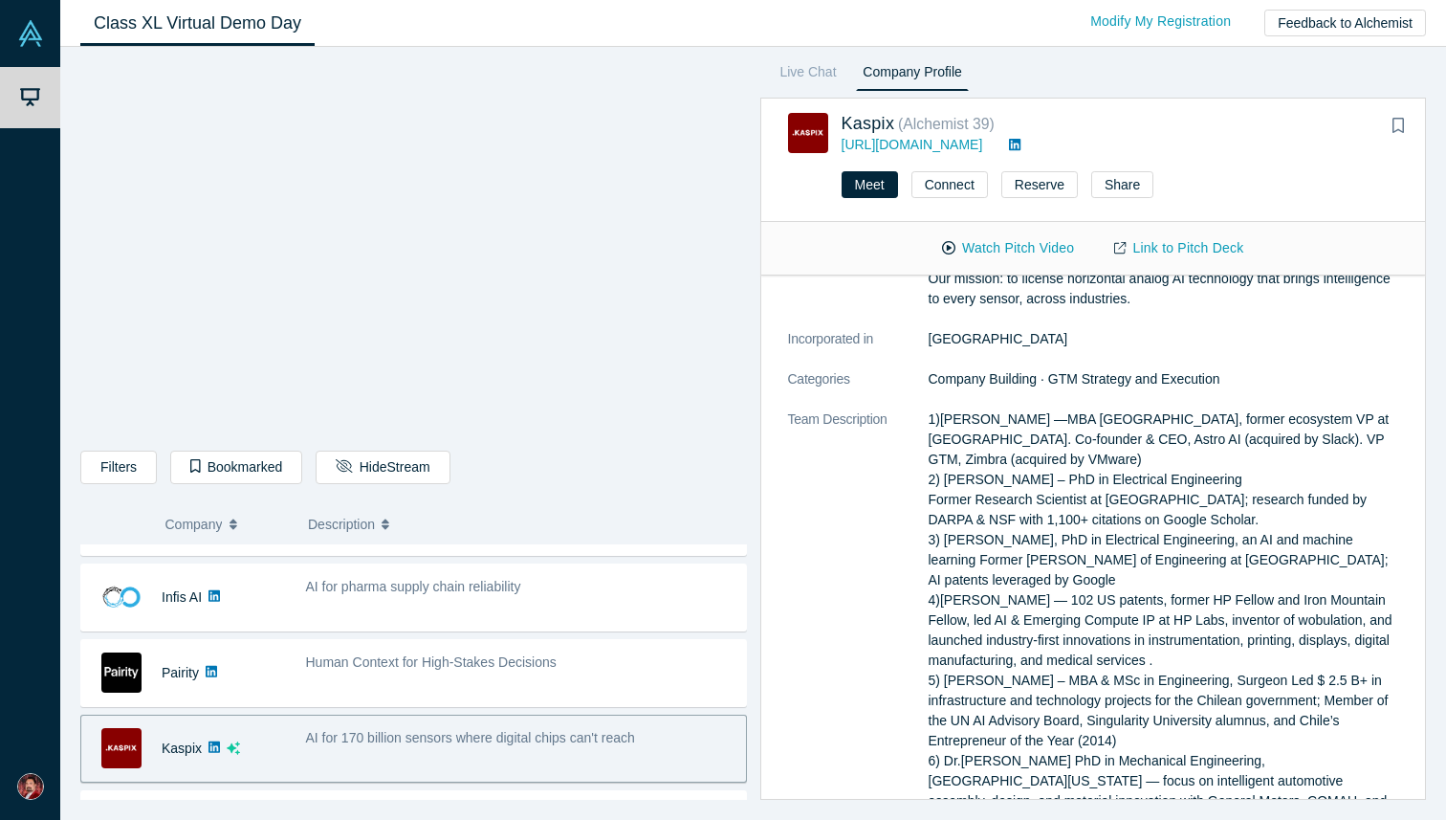
scroll to position [357, 0]
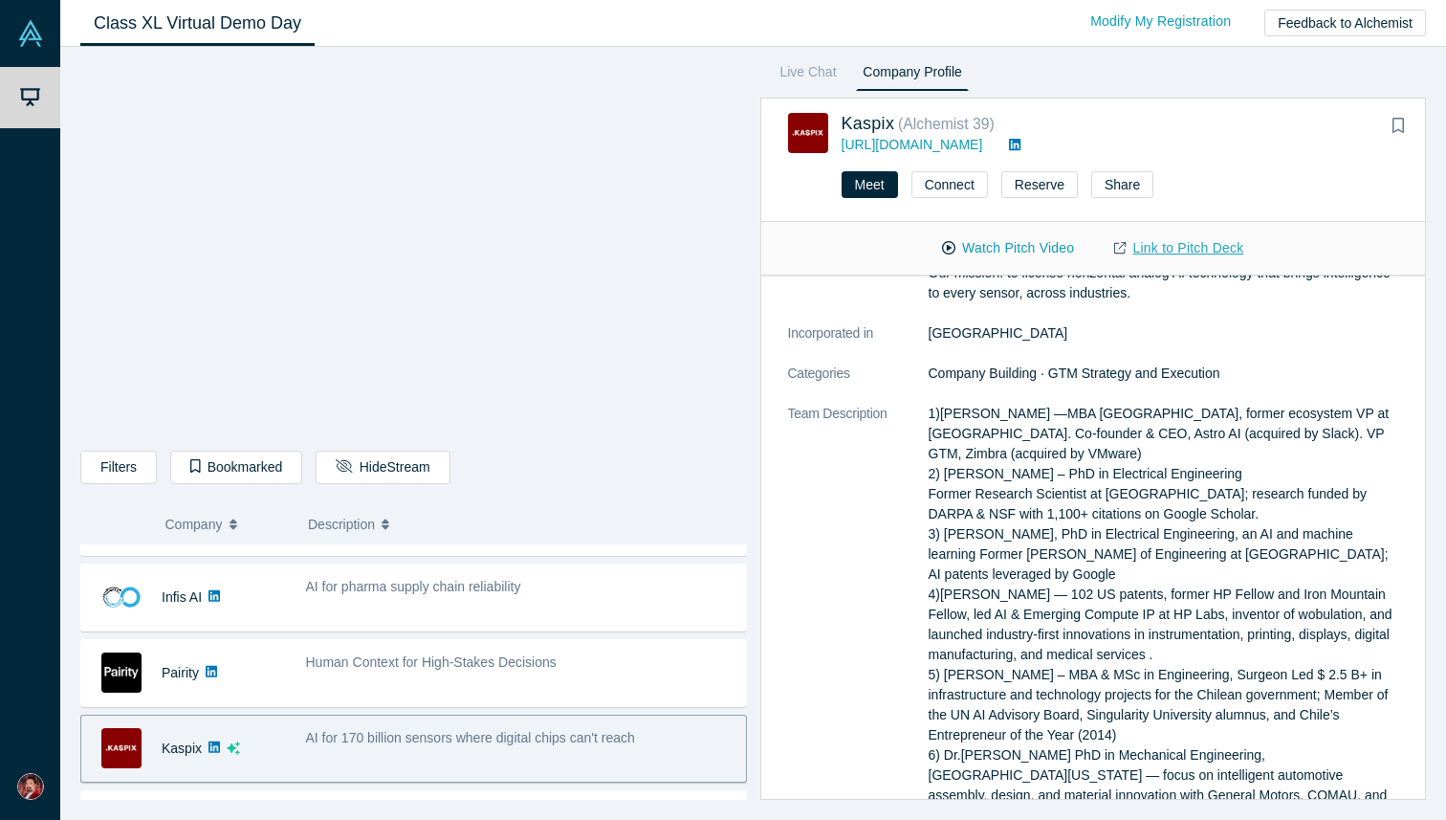
click at [1177, 251] on link "Link to Pitch Deck" at bounding box center [1178, 247] width 169 height 33
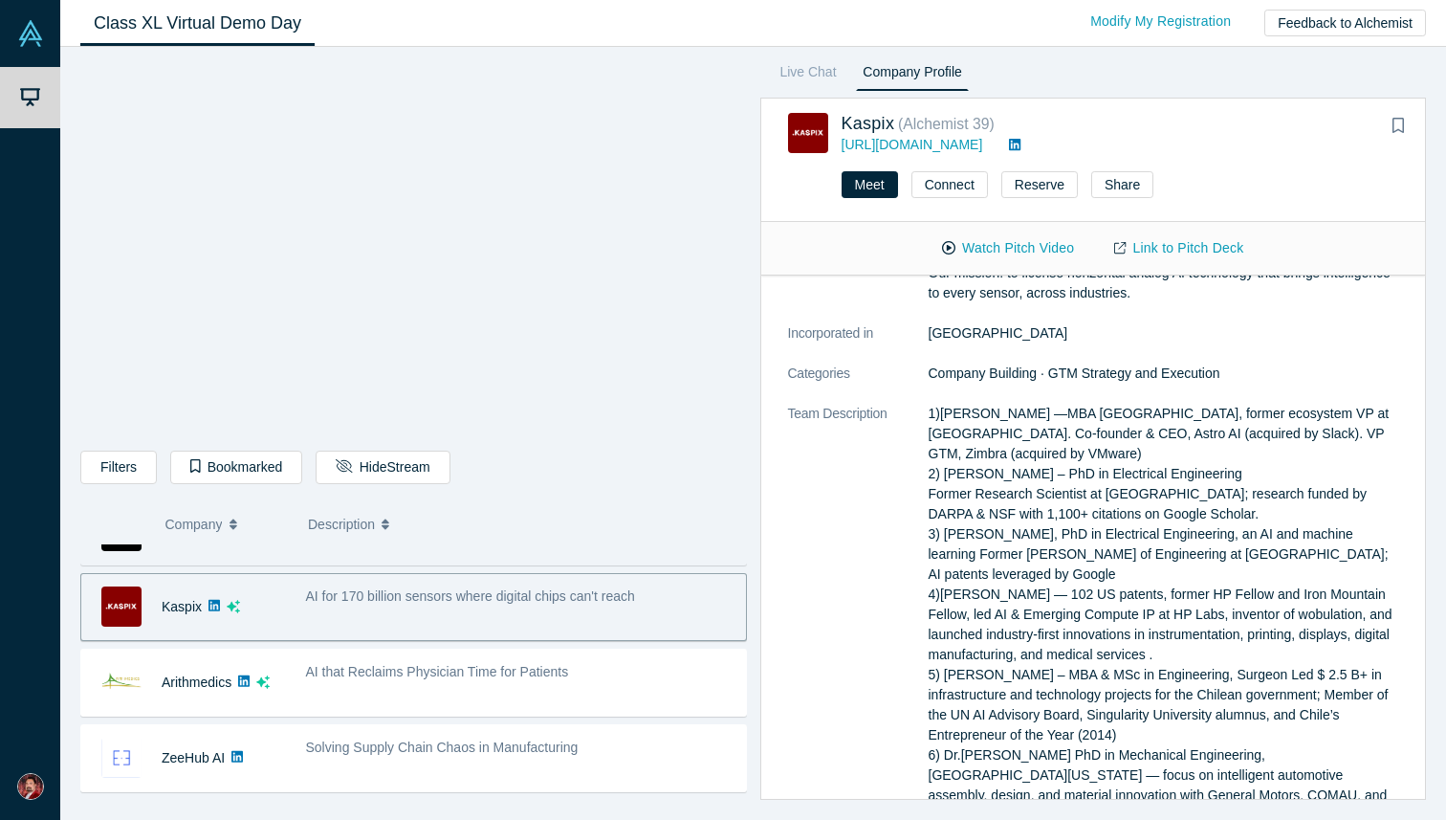
scroll to position [578, 0]
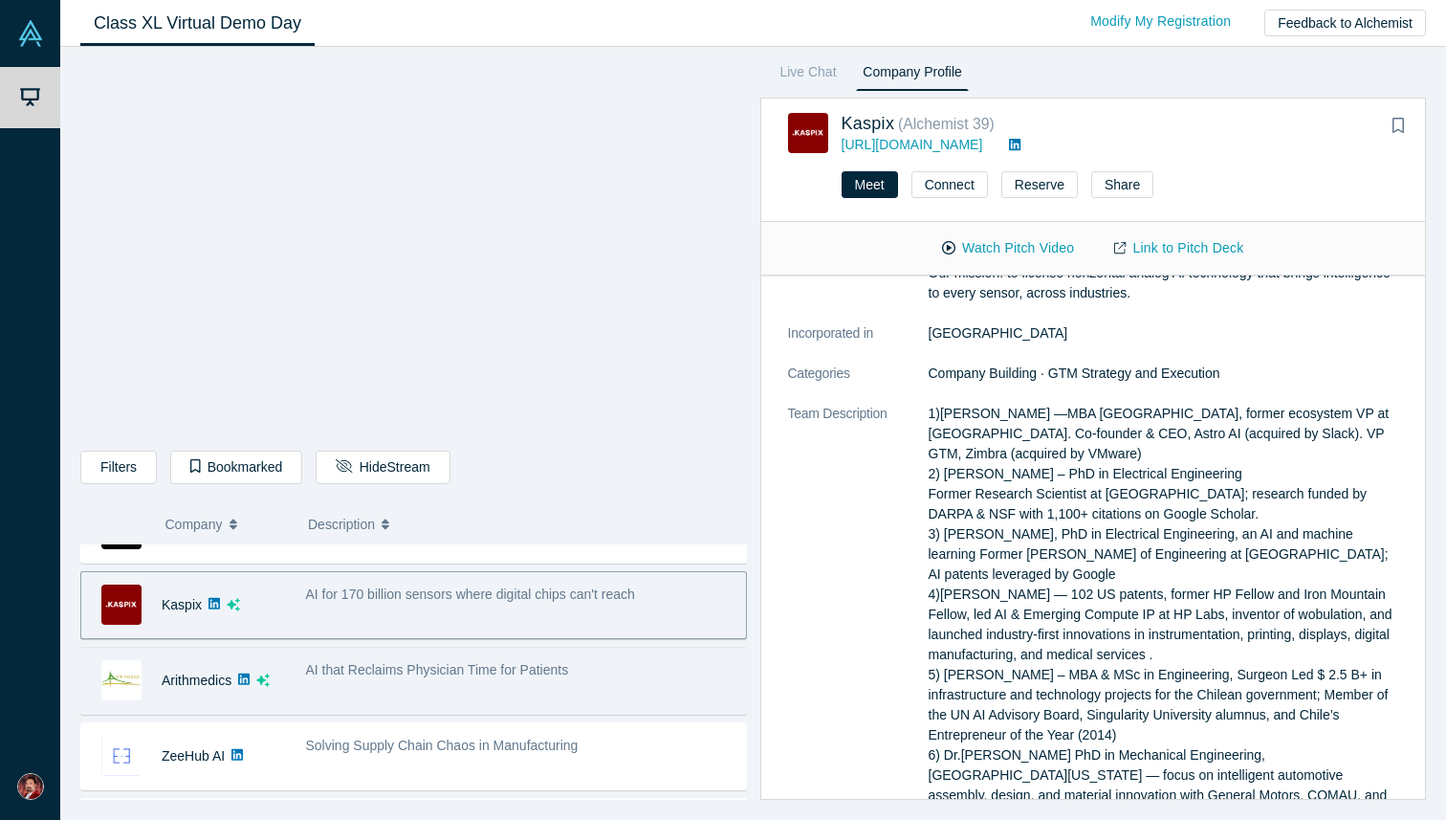
click at [404, 684] on div "AI that Reclaims Physician Time for Patients" at bounding box center [521, 680] width 450 height 60
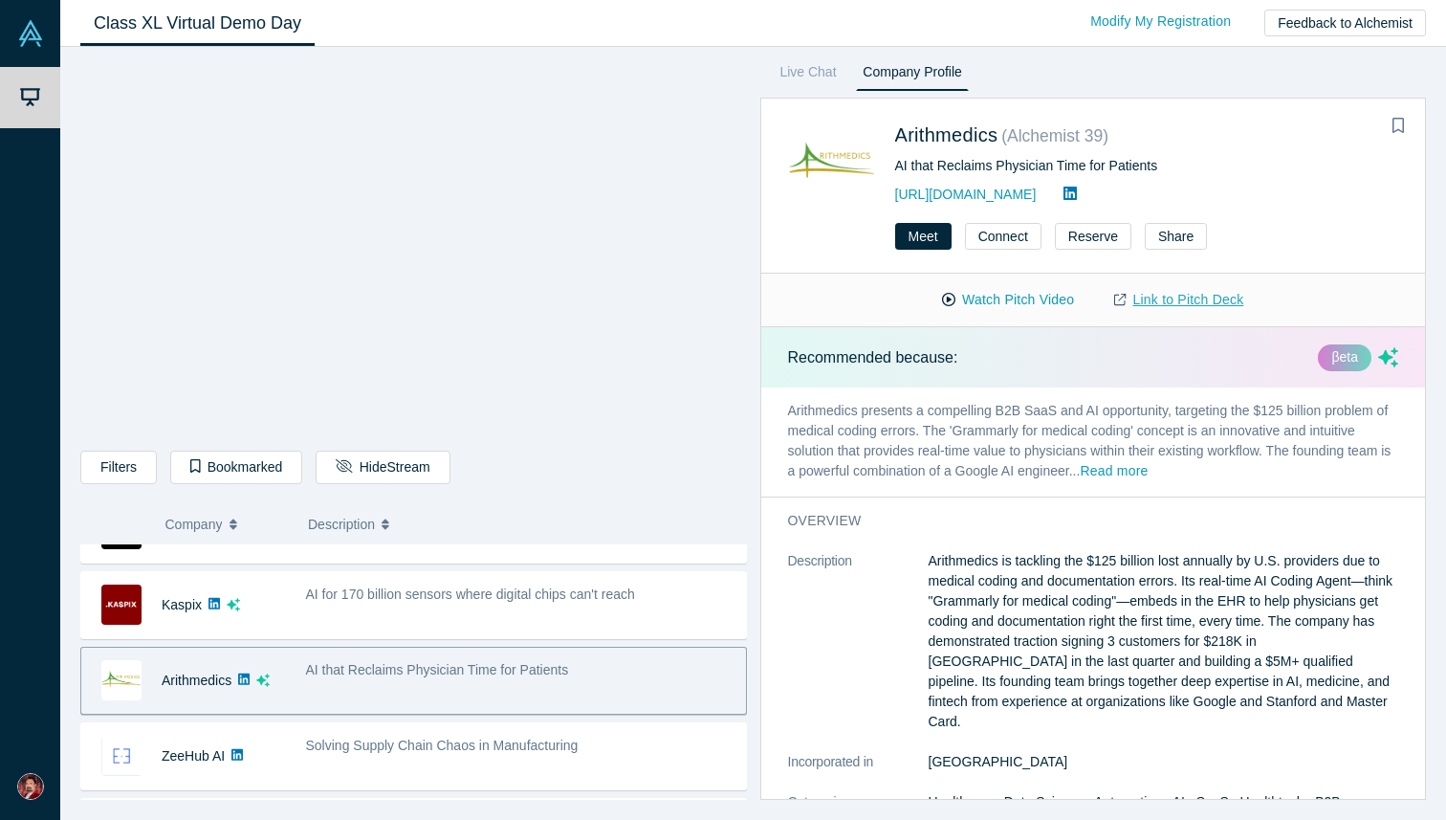
click at [1161, 304] on link "Link to Pitch Deck" at bounding box center [1178, 299] width 169 height 33
click at [844, 17] on div "Class XL Virtual Demo Day Livestream starts in 0-1 days 0-2 hr 0-9 min Modify M…" at bounding box center [753, 23] width 1386 height 47
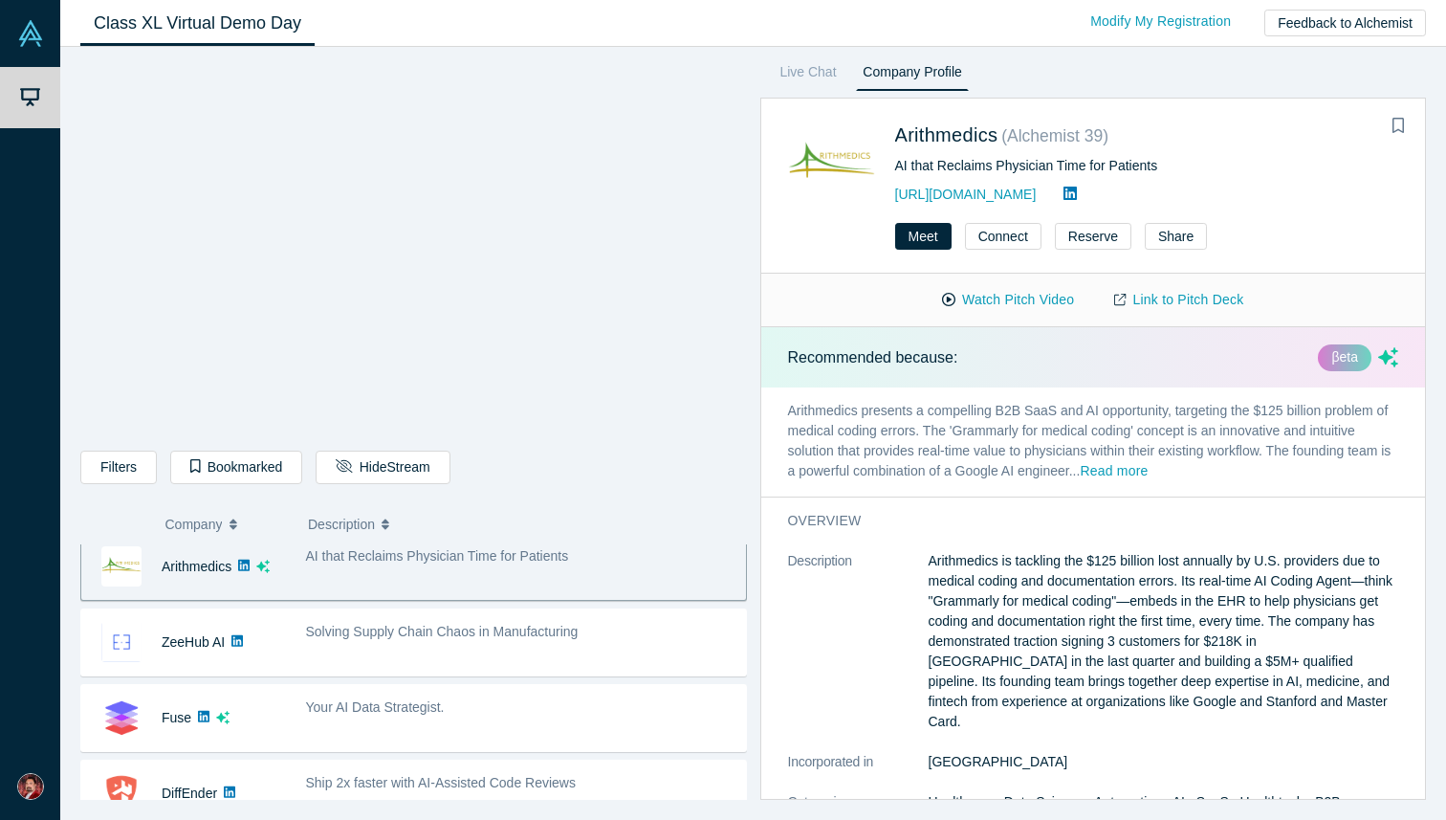
scroll to position [693, 0]
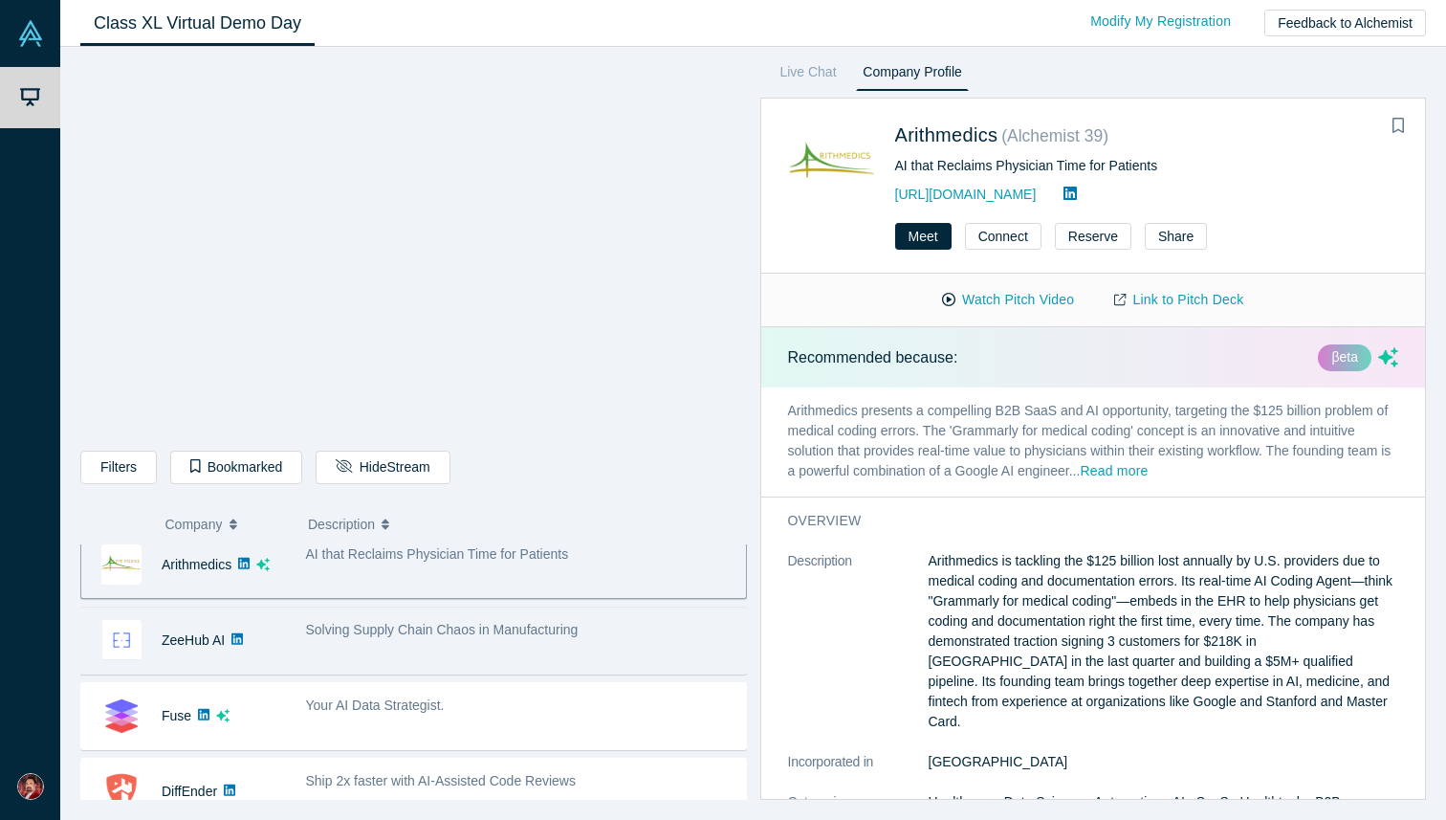
click at [439, 636] on span "Solving Supply Chain Chaos in Manufacturing" at bounding box center [442, 629] width 273 height 15
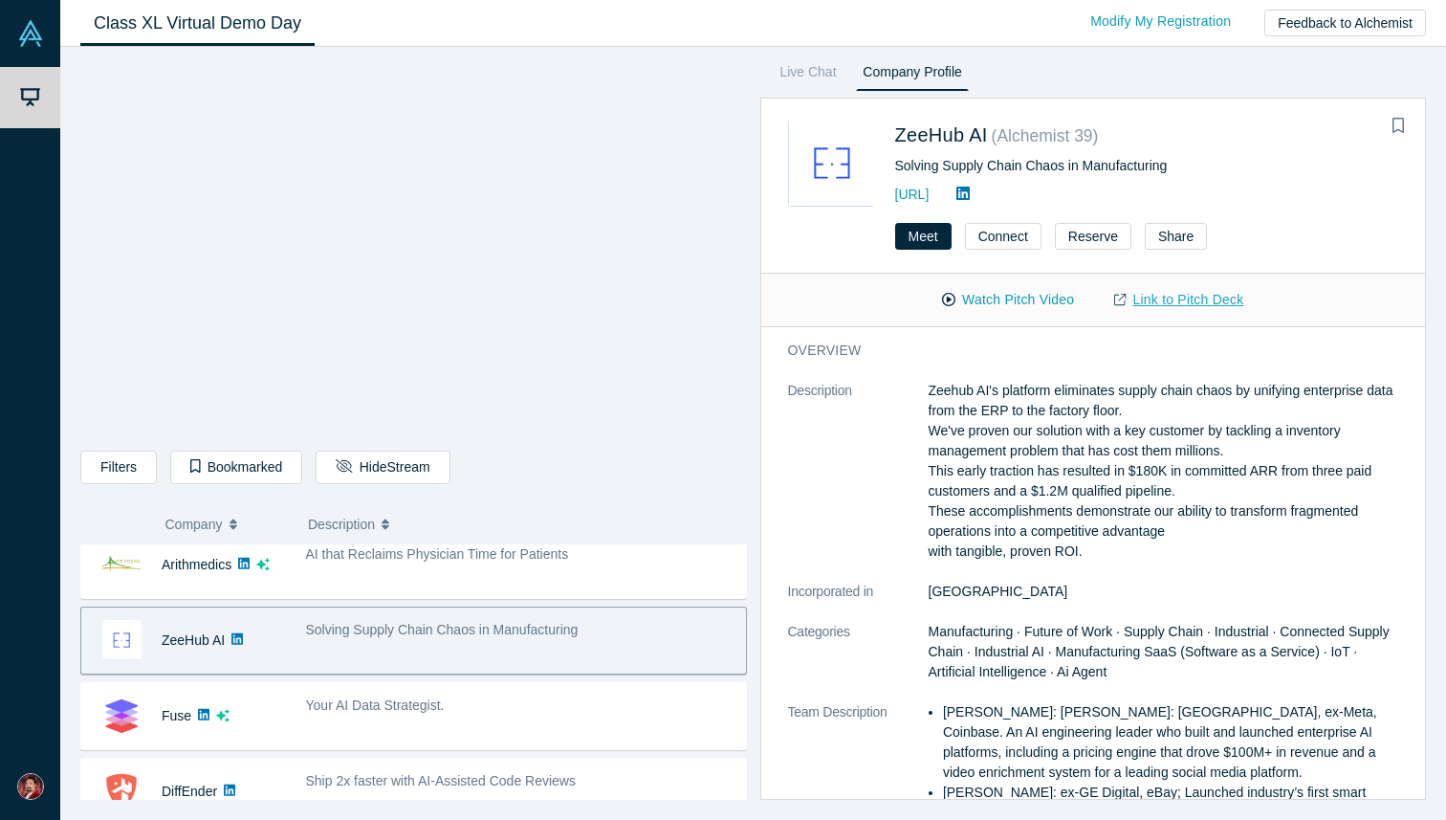
click at [1172, 304] on link "Link to Pitch Deck" at bounding box center [1178, 299] width 169 height 33
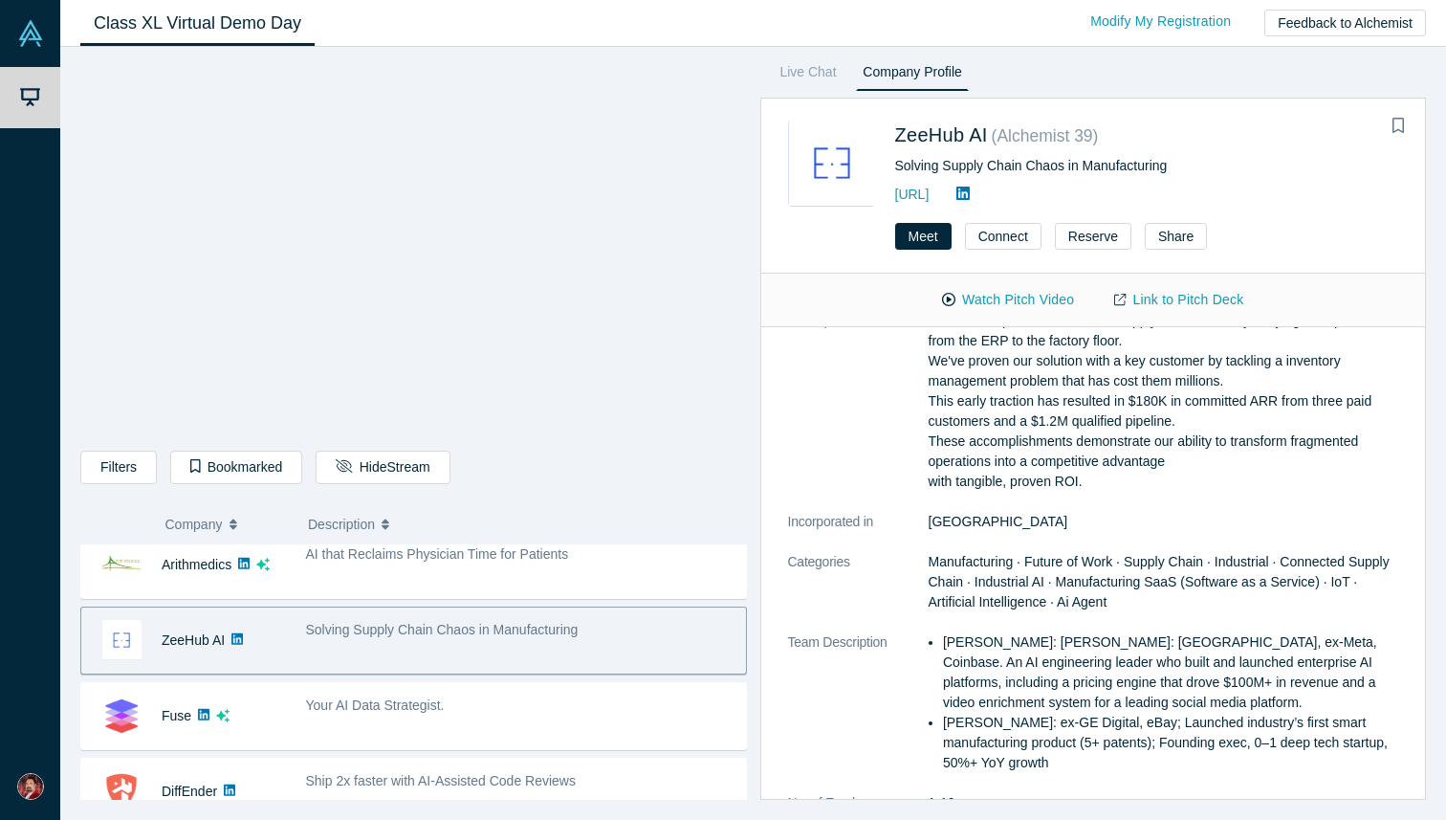
scroll to position [0, 0]
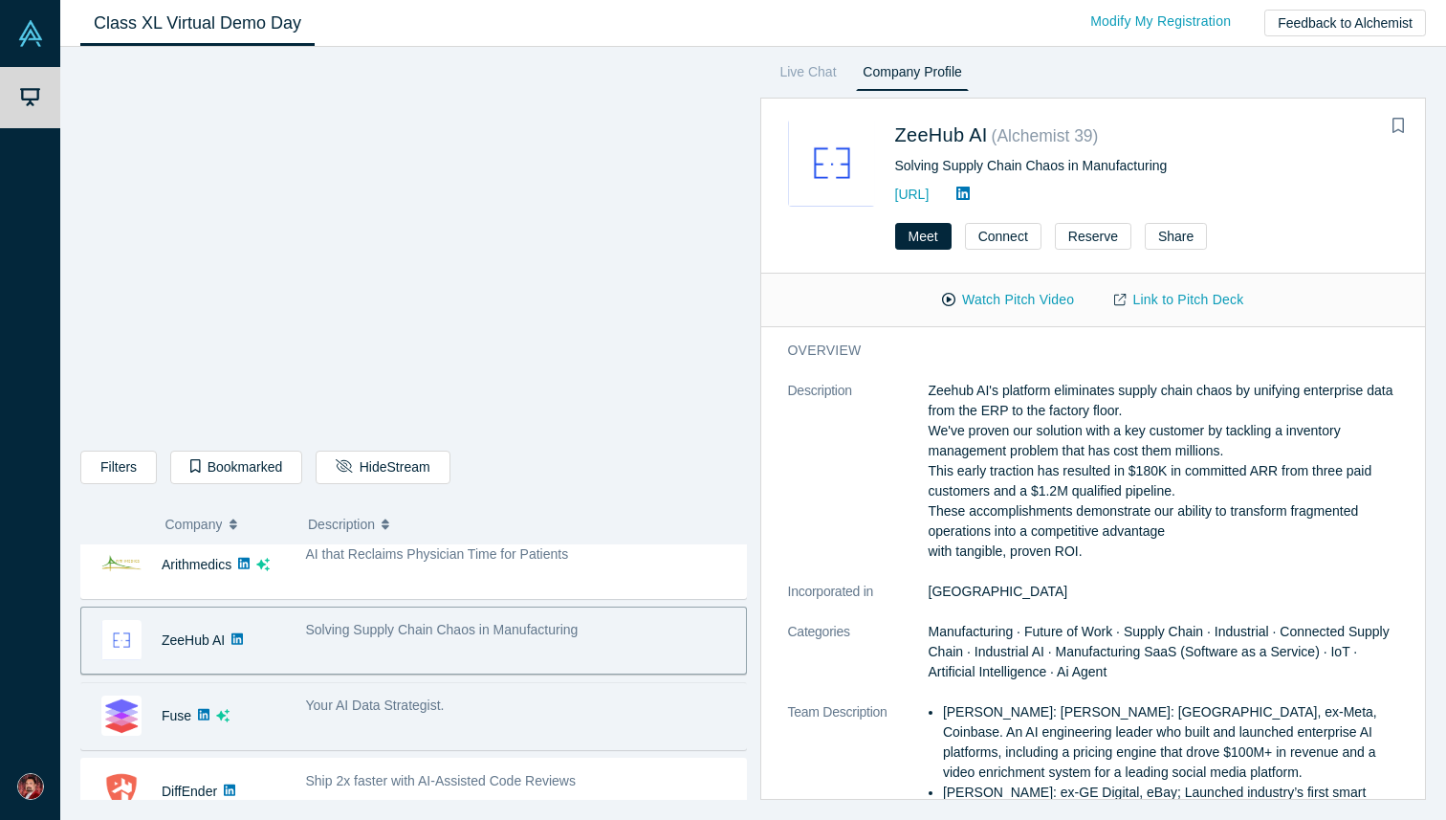
click at [434, 712] on span "Your AI Data Strategist." at bounding box center [375, 704] width 139 height 15
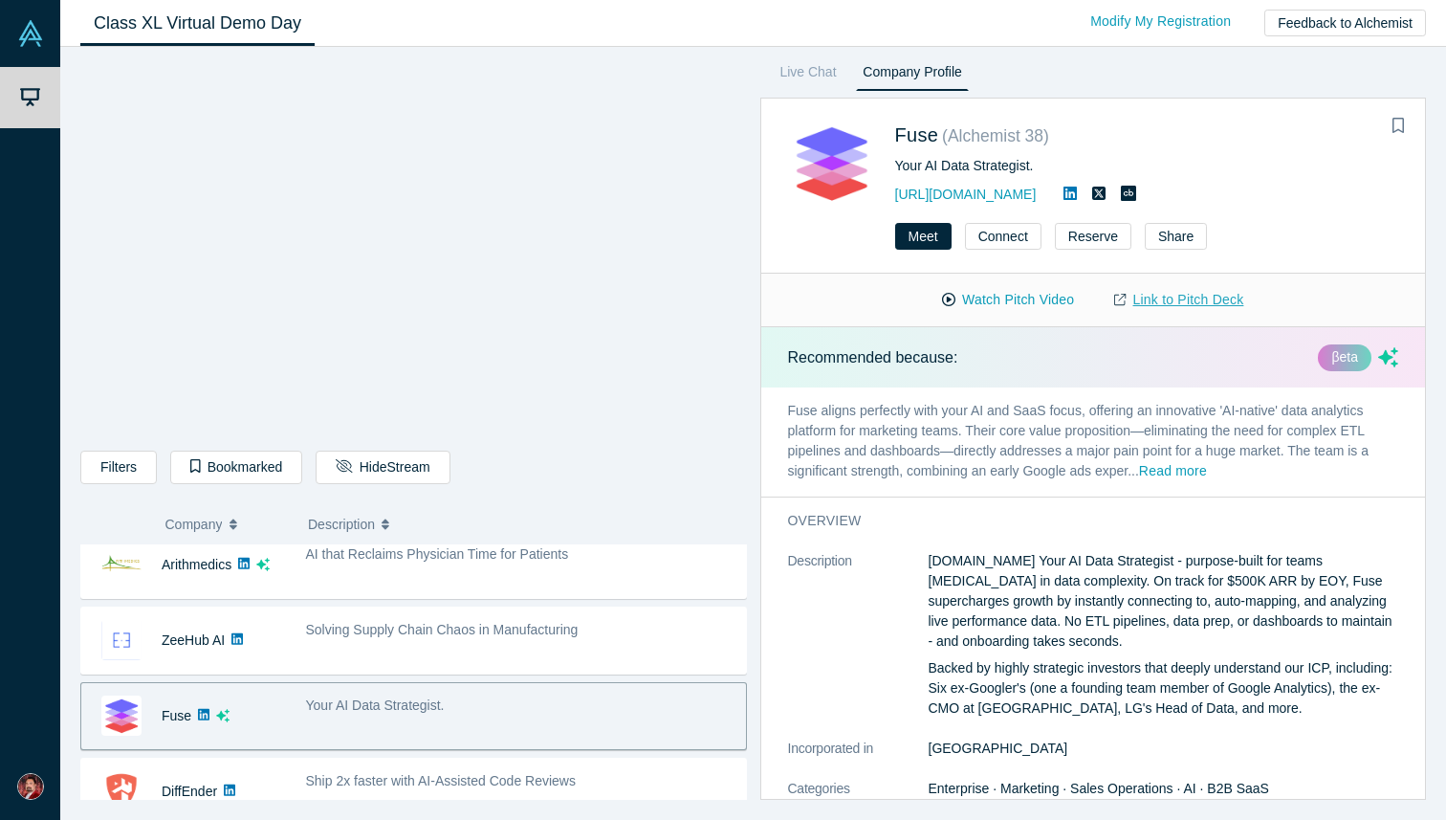
click at [1176, 302] on link "Link to Pitch Deck" at bounding box center [1178, 299] width 169 height 33
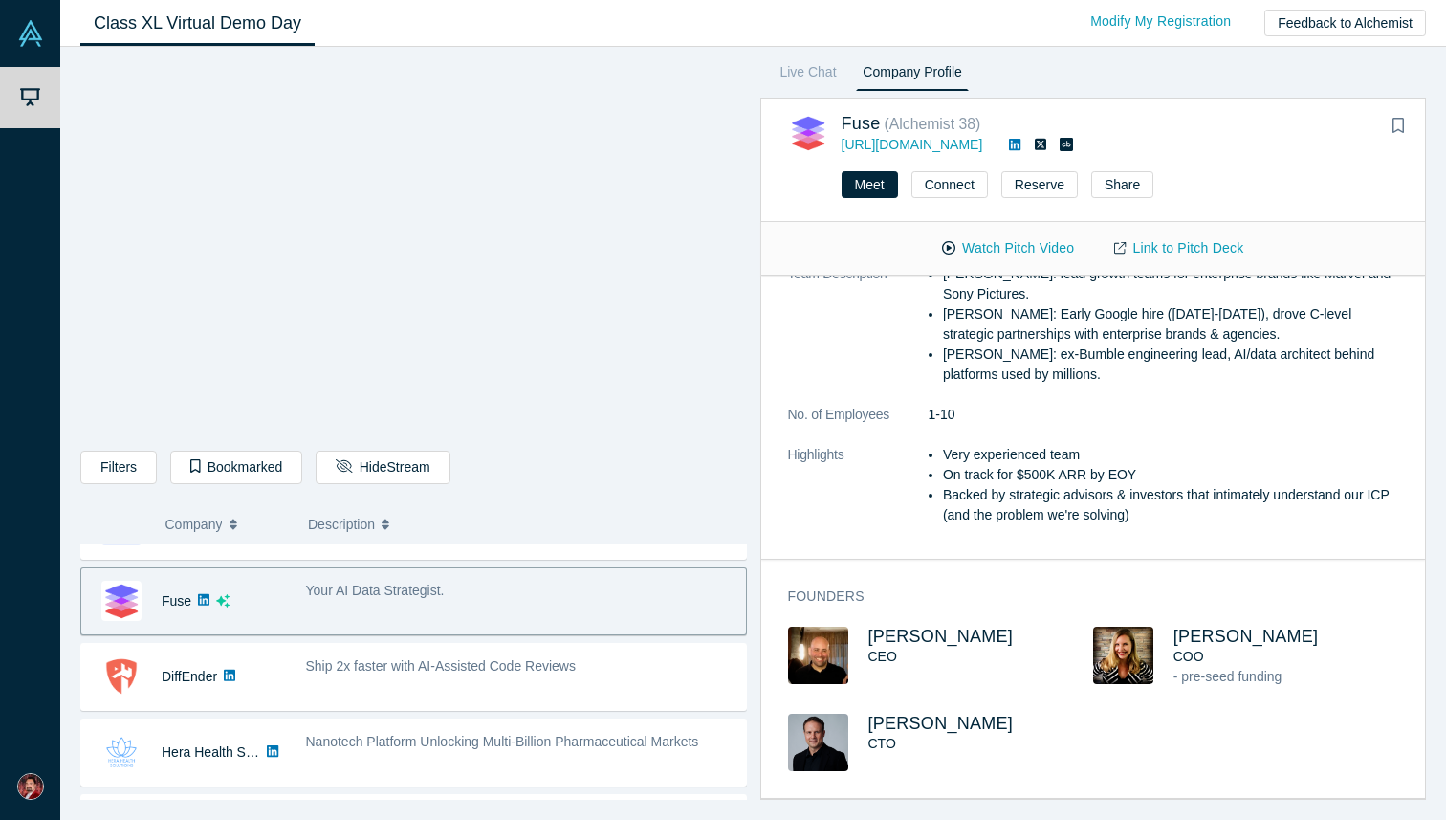
scroll to position [831, 0]
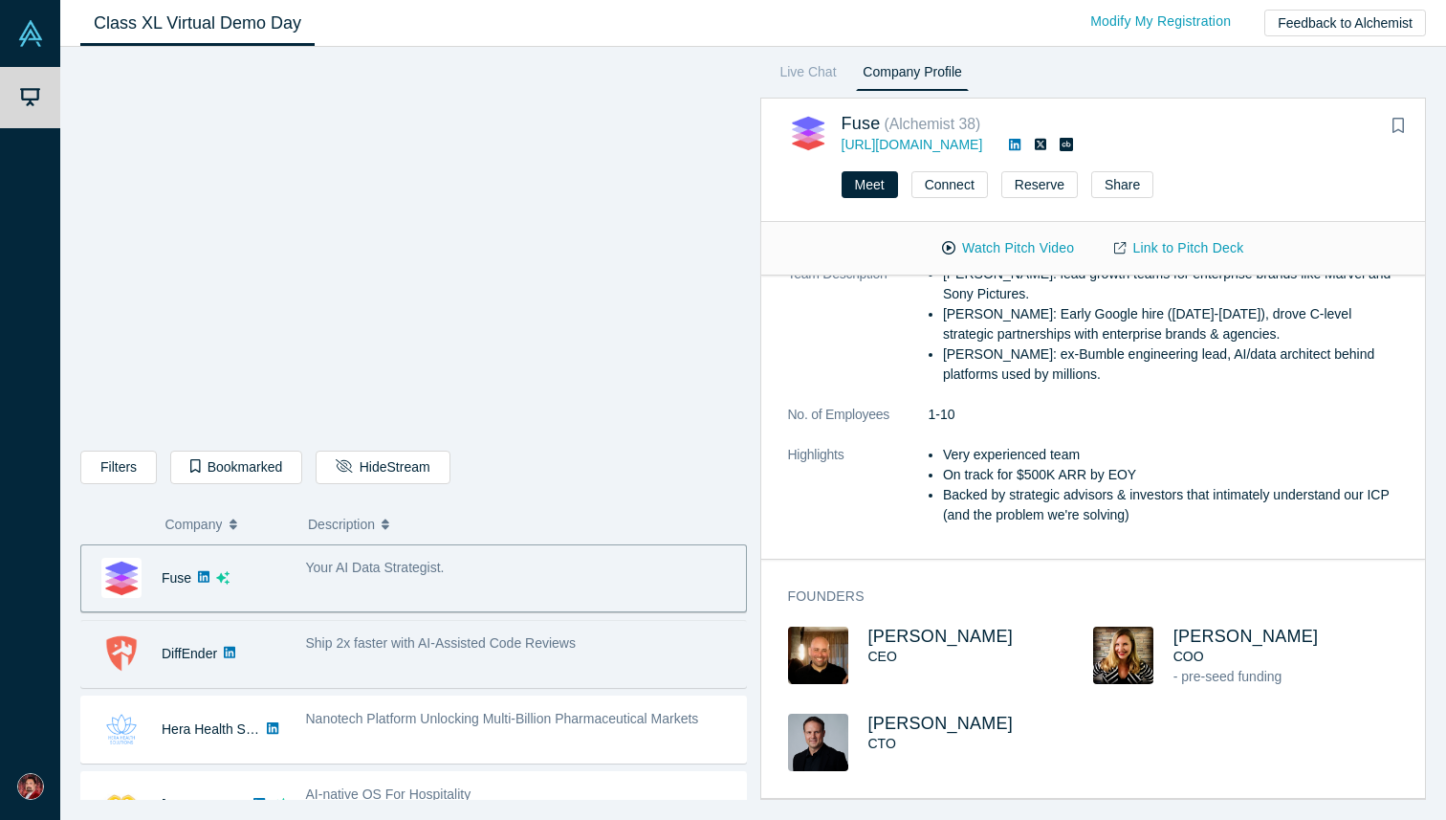
click at [522, 656] on div "Ship 2x faster with AI-Assisted Code Reviews" at bounding box center [521, 654] width 450 height 60
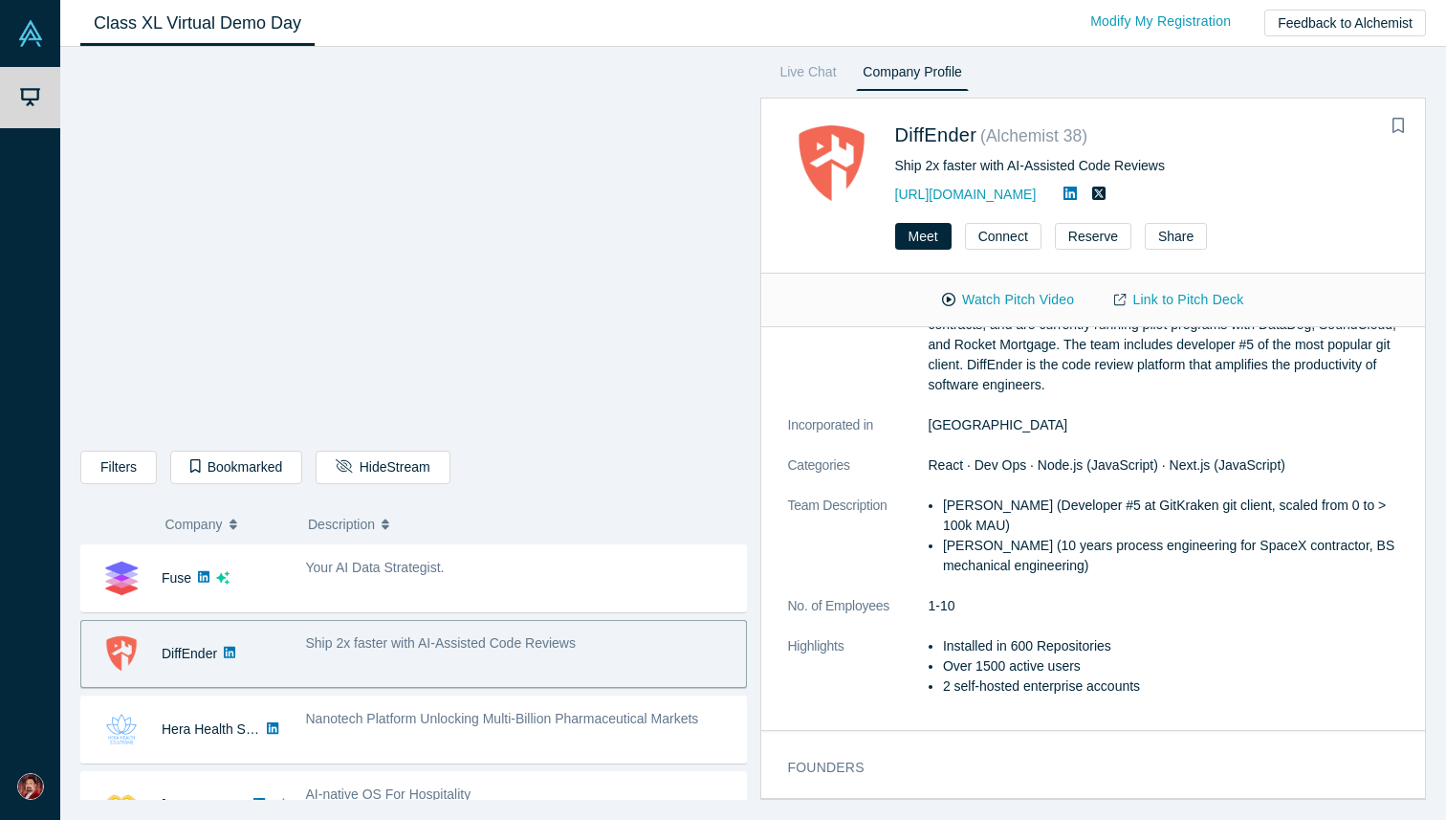
scroll to position [0, 0]
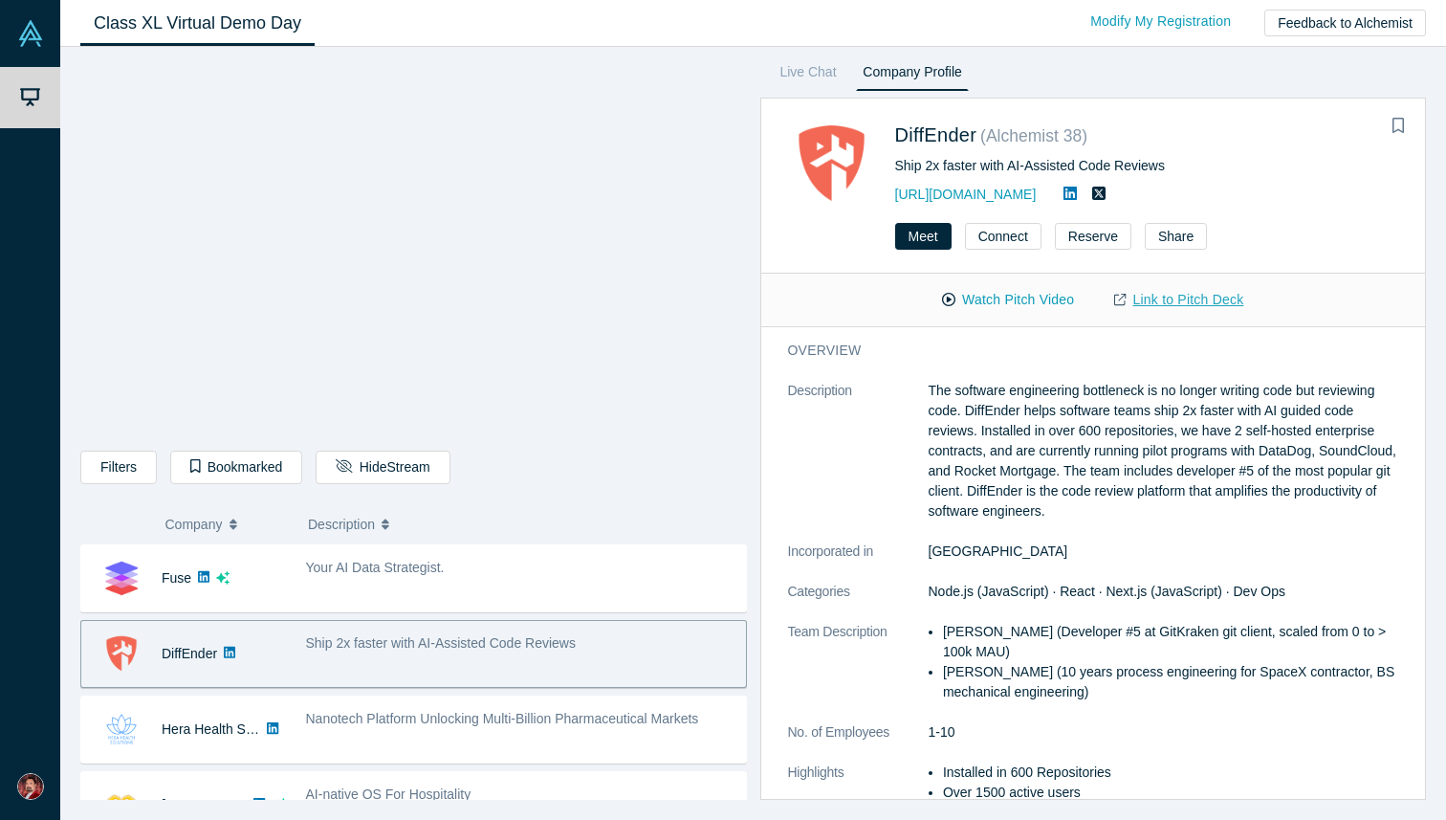
click at [1172, 297] on link "Link to Pitch Deck" at bounding box center [1178, 299] width 169 height 33
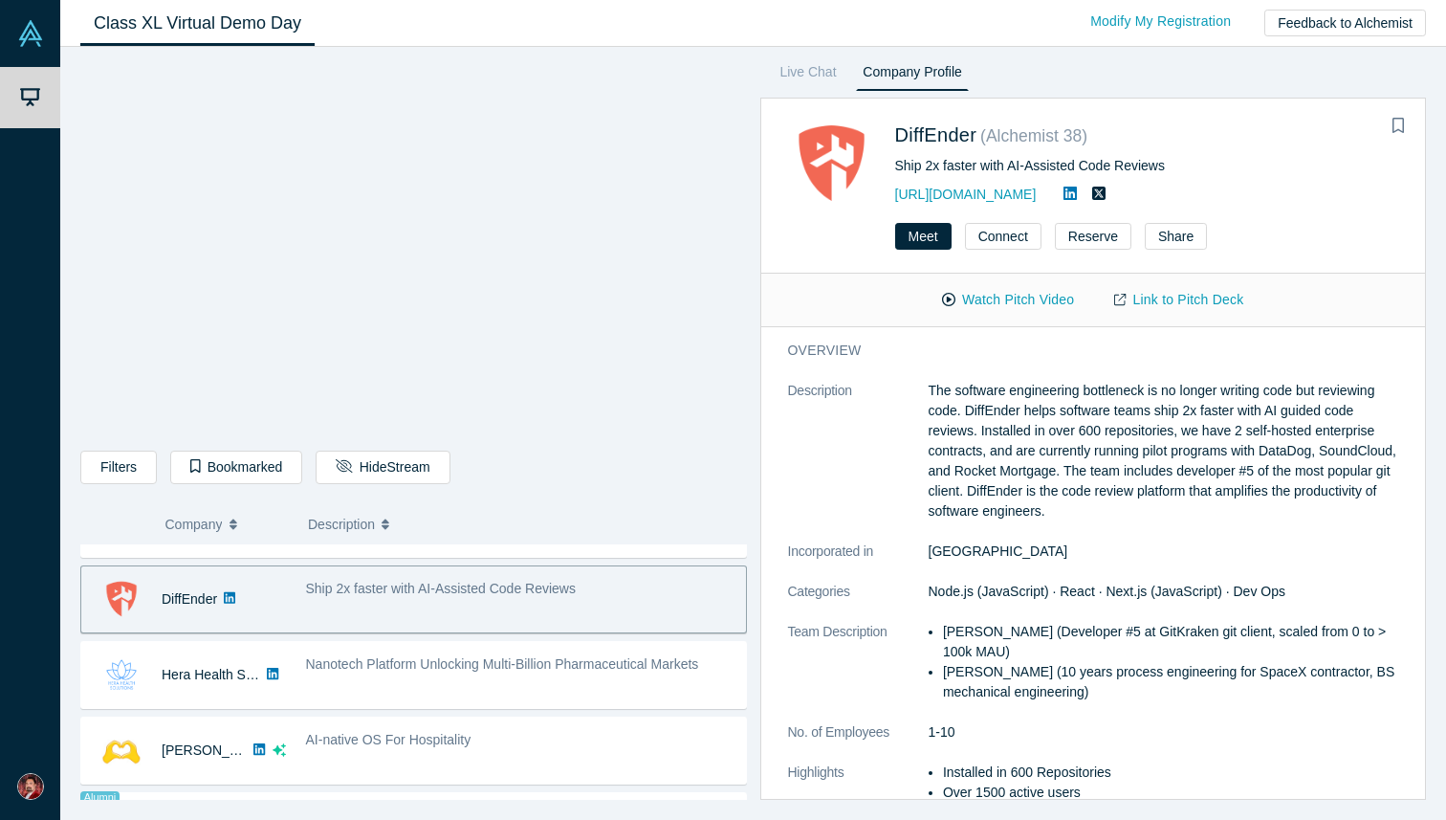
scroll to position [882, 0]
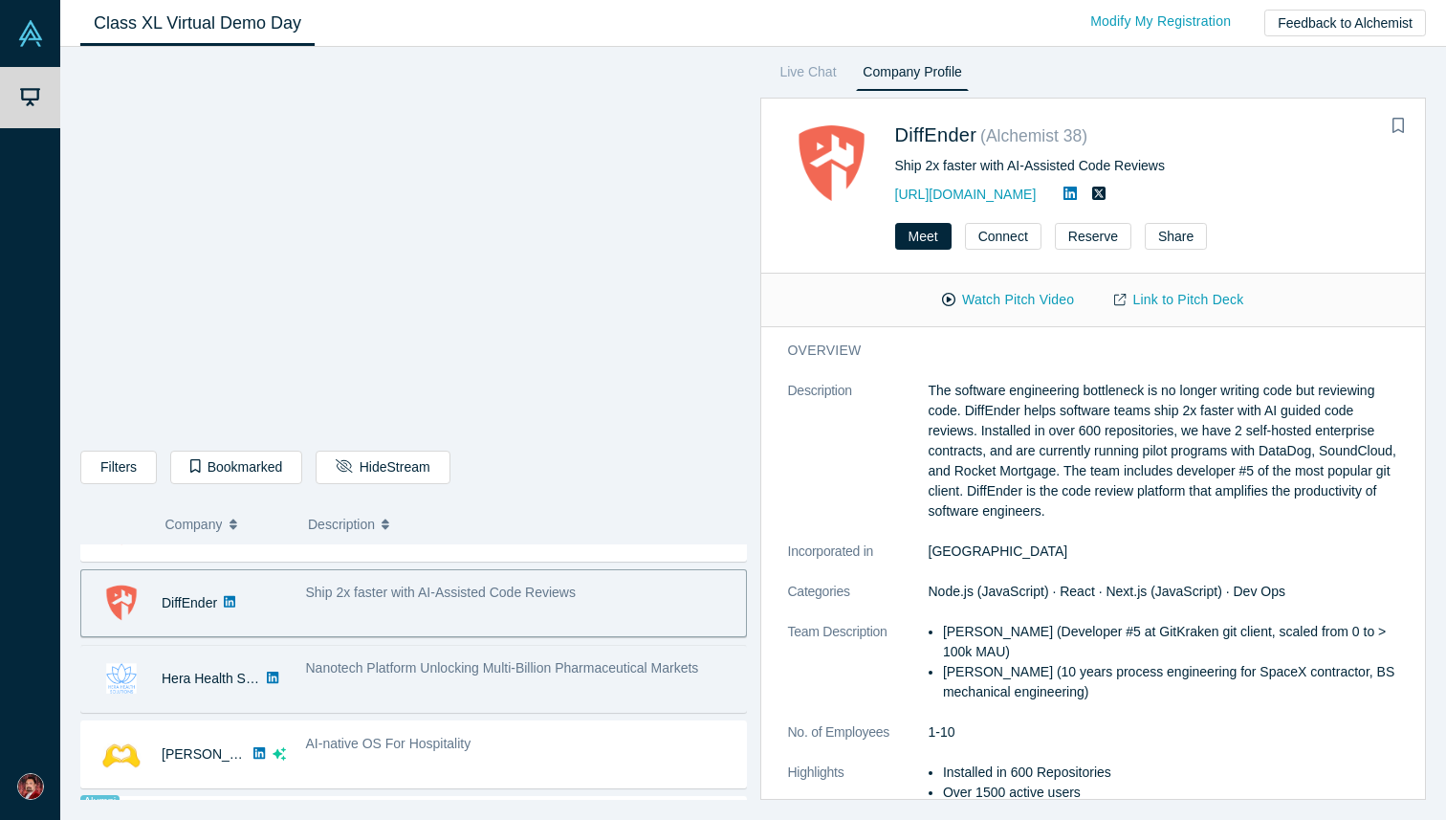
click at [492, 691] on div "Nanotech Platform Unlocking Multi-Billion Pharmaceutical Markets" at bounding box center [521, 678] width 450 height 60
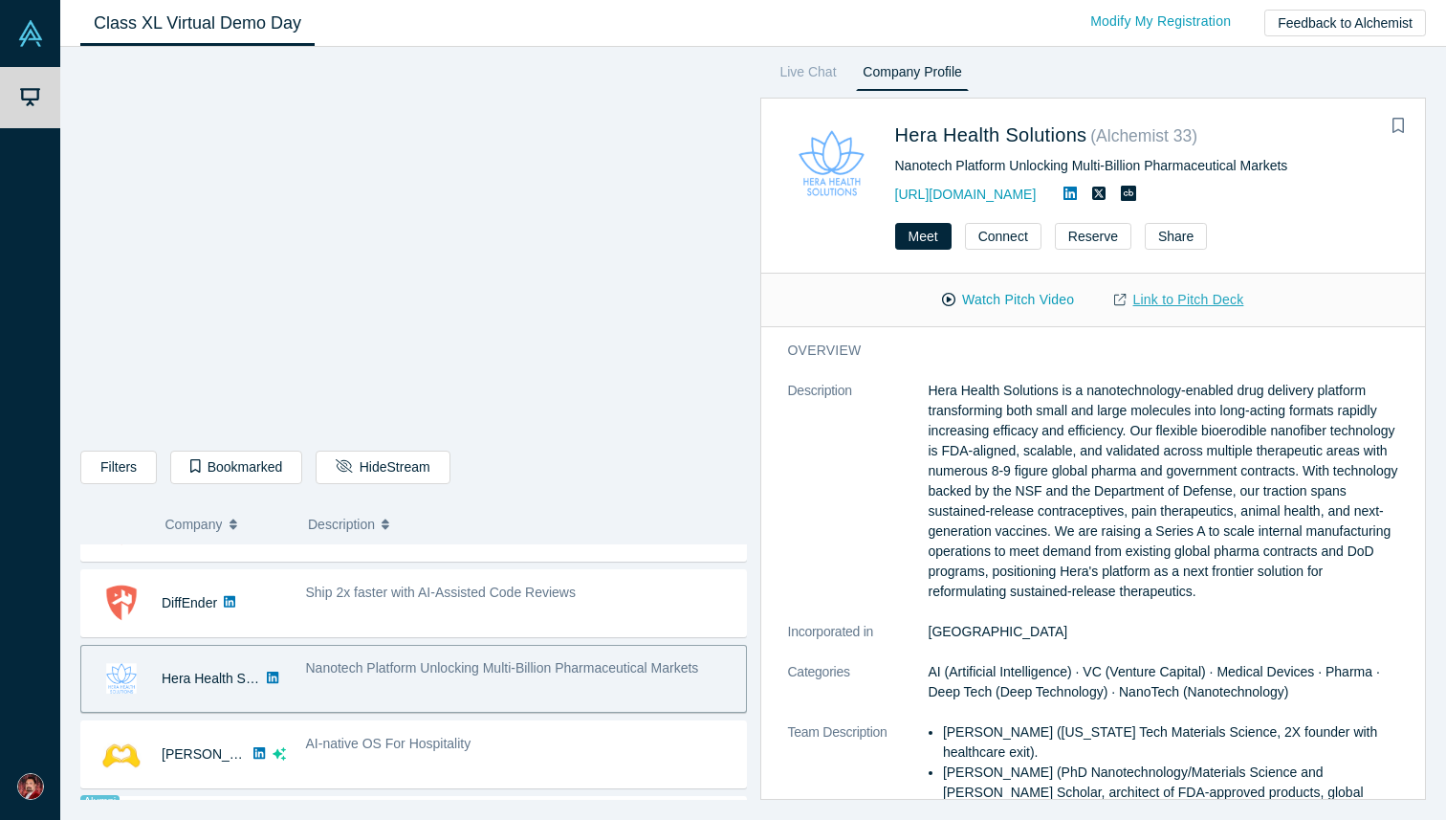
click at [1176, 302] on link "Link to Pitch Deck" at bounding box center [1178, 299] width 169 height 33
click at [1173, 301] on link "Link to Pitch Deck" at bounding box center [1178, 299] width 169 height 33
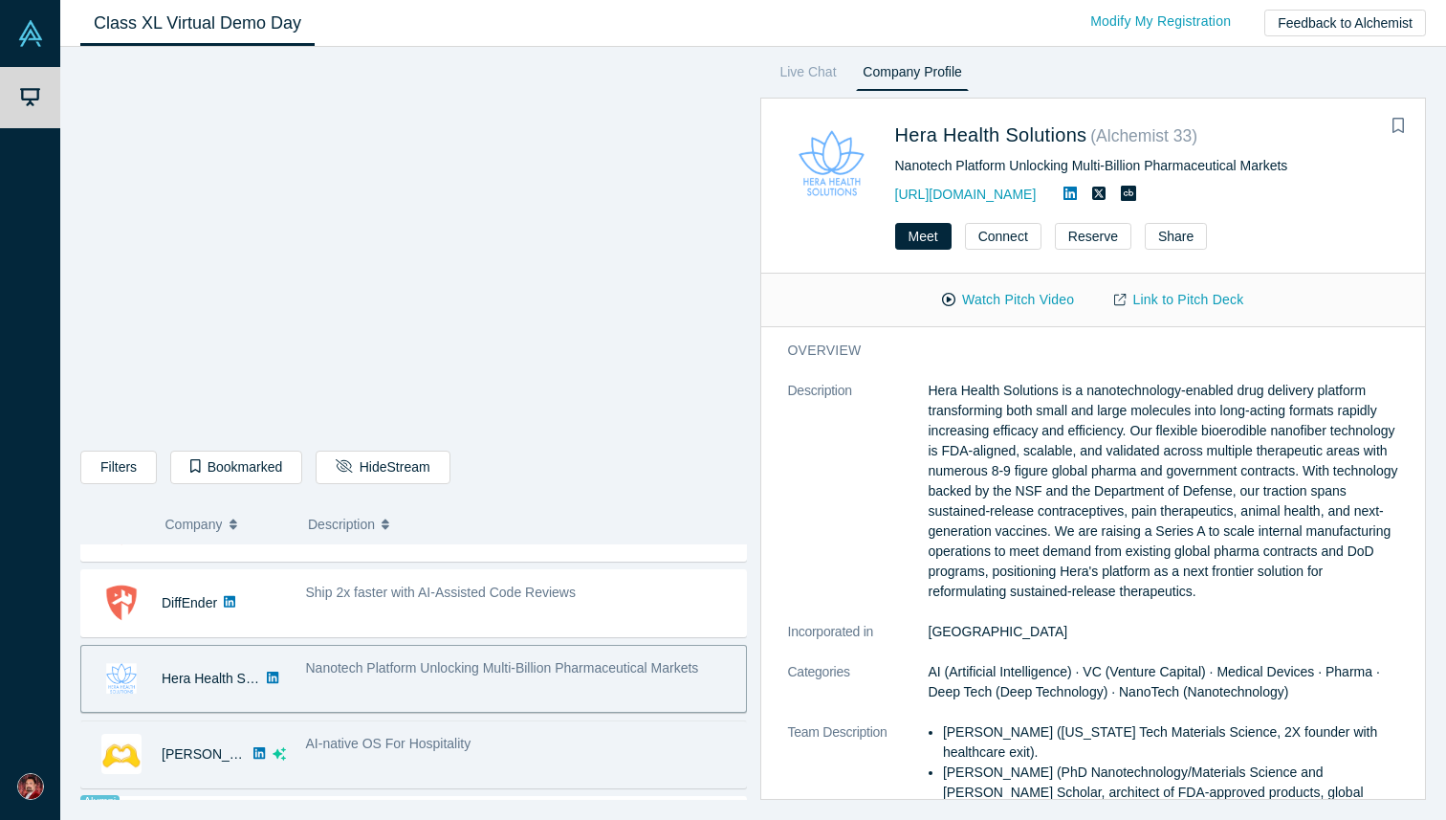
click at [399, 761] on div "AI-native OS For Hospitality" at bounding box center [521, 754] width 450 height 60
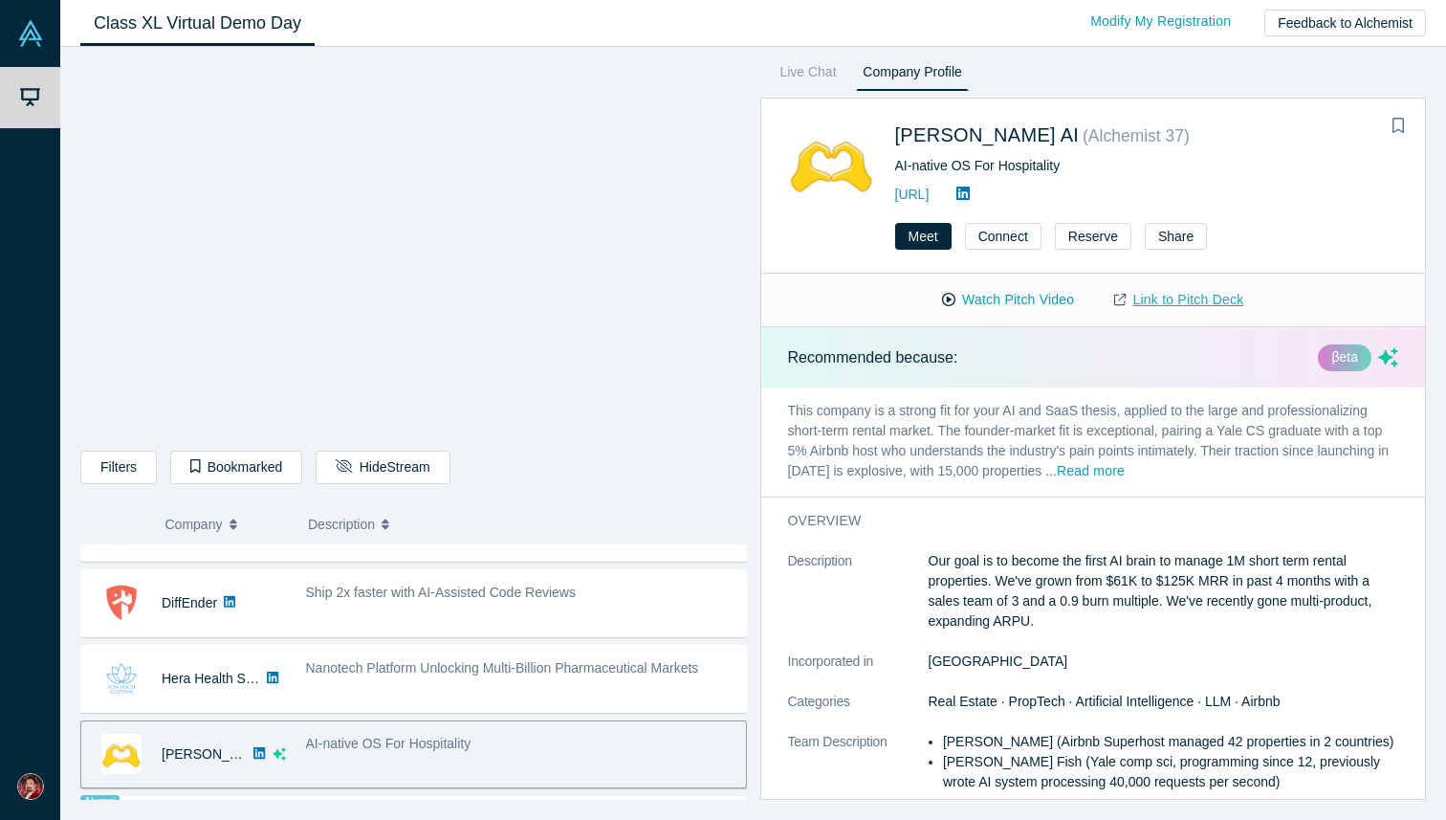
click at [1160, 302] on link "Link to Pitch Deck" at bounding box center [1178, 299] width 169 height 33
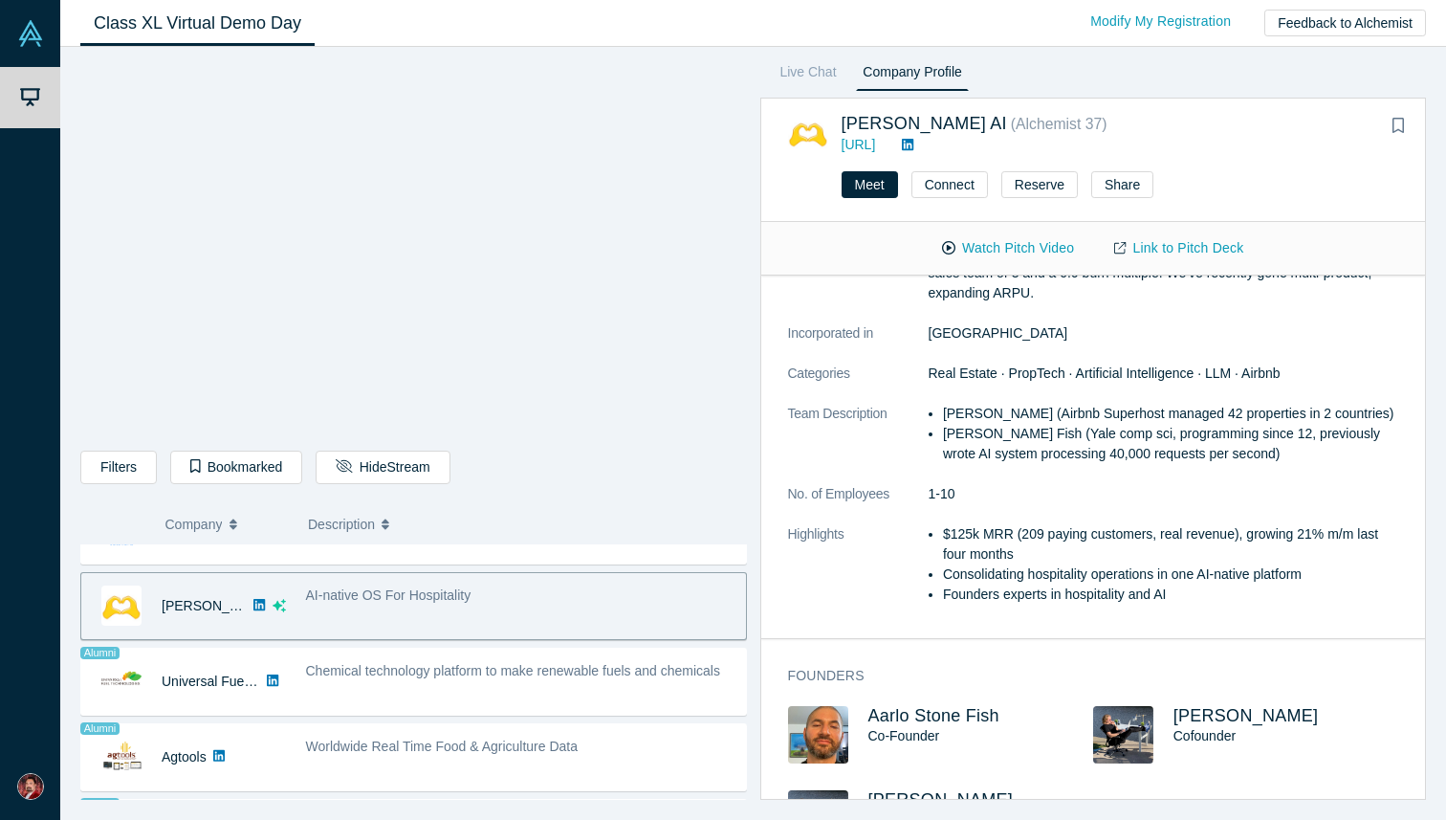
scroll to position [1039, 0]
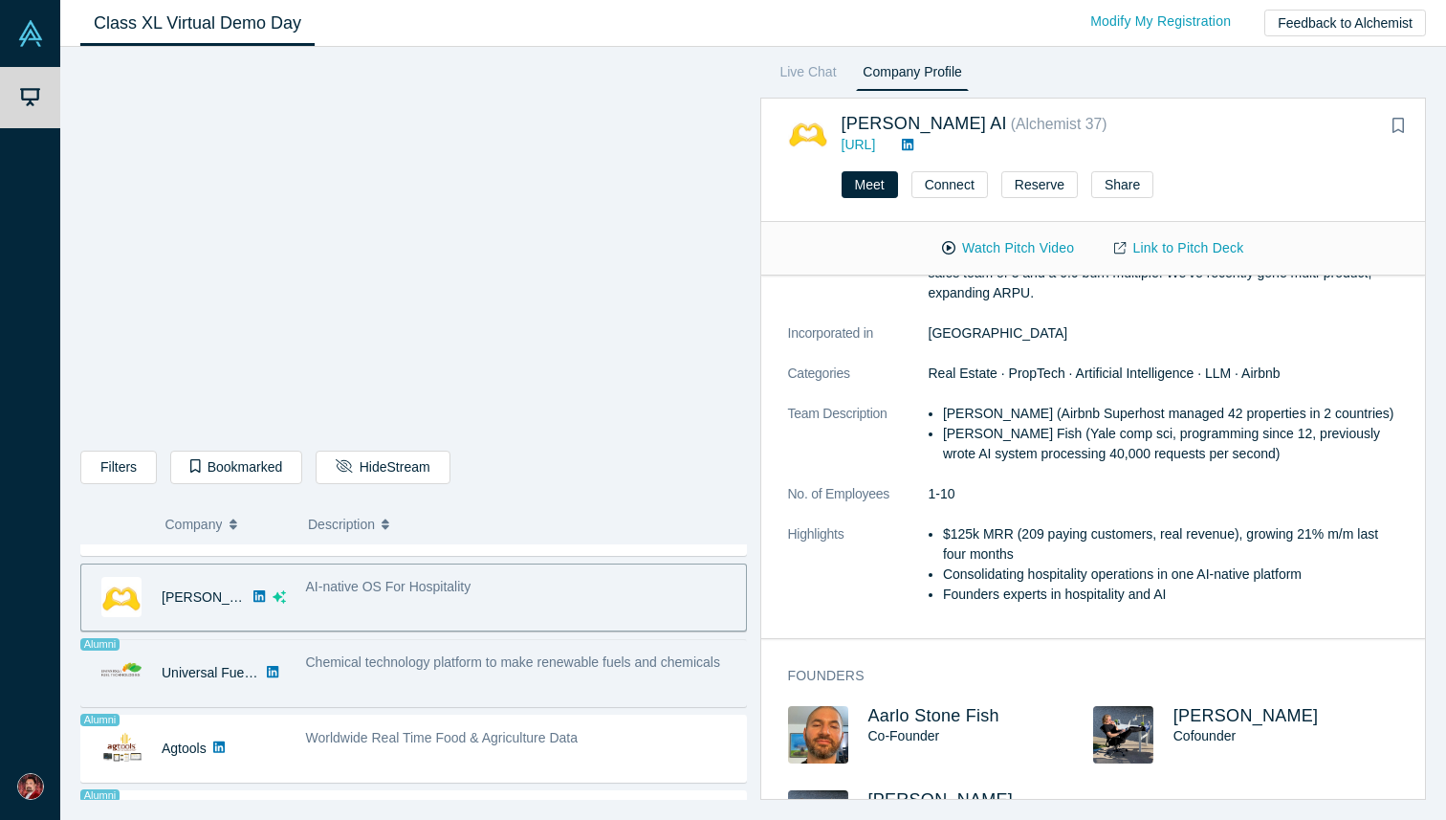
click at [528, 686] on div "Chemical technology platform to make renewable fuels and chemicals" at bounding box center [521, 673] width 450 height 60
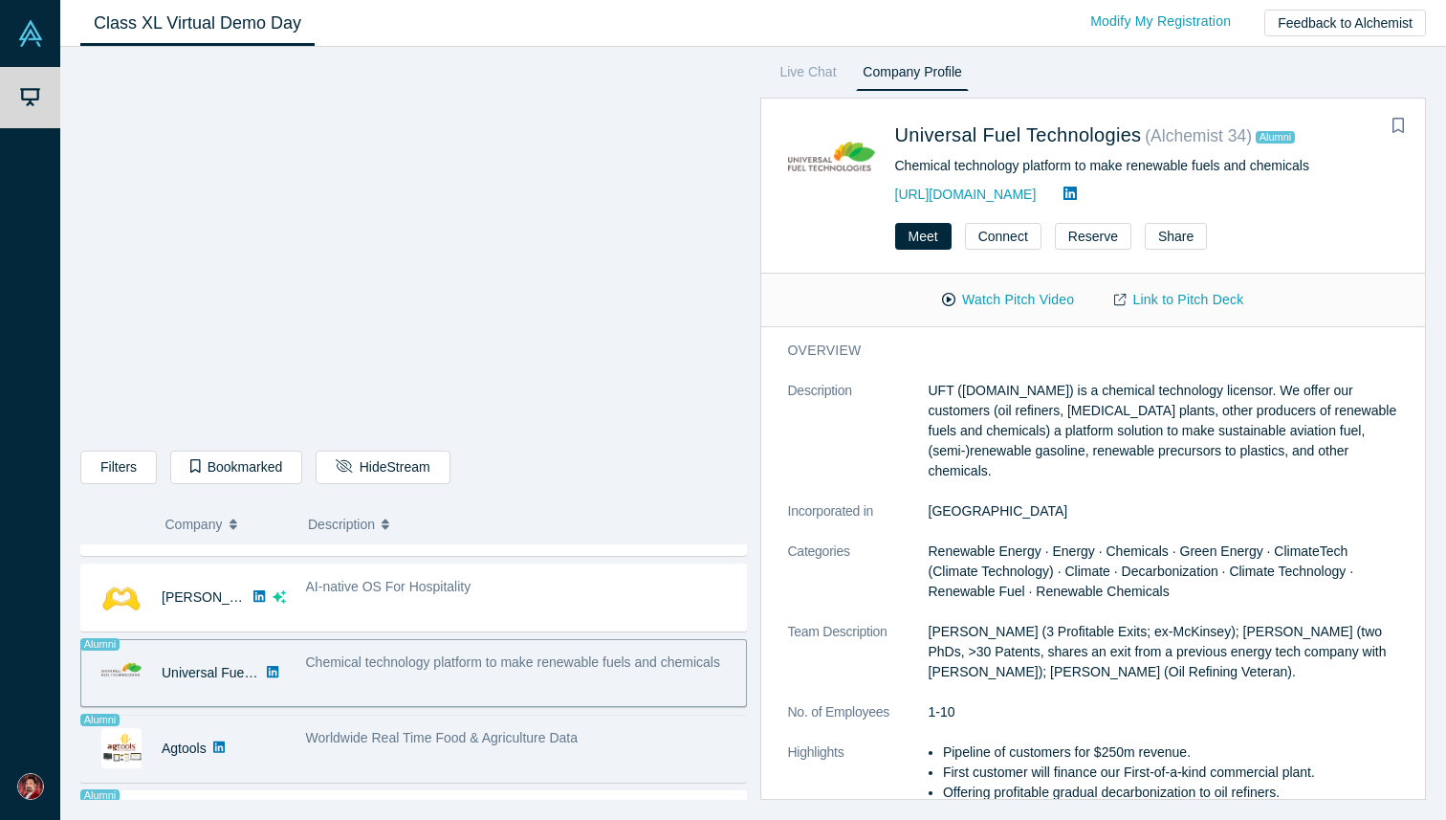
click at [502, 749] on div "Worldwide Real Time Food & Agriculture Data" at bounding box center [521, 748] width 450 height 60
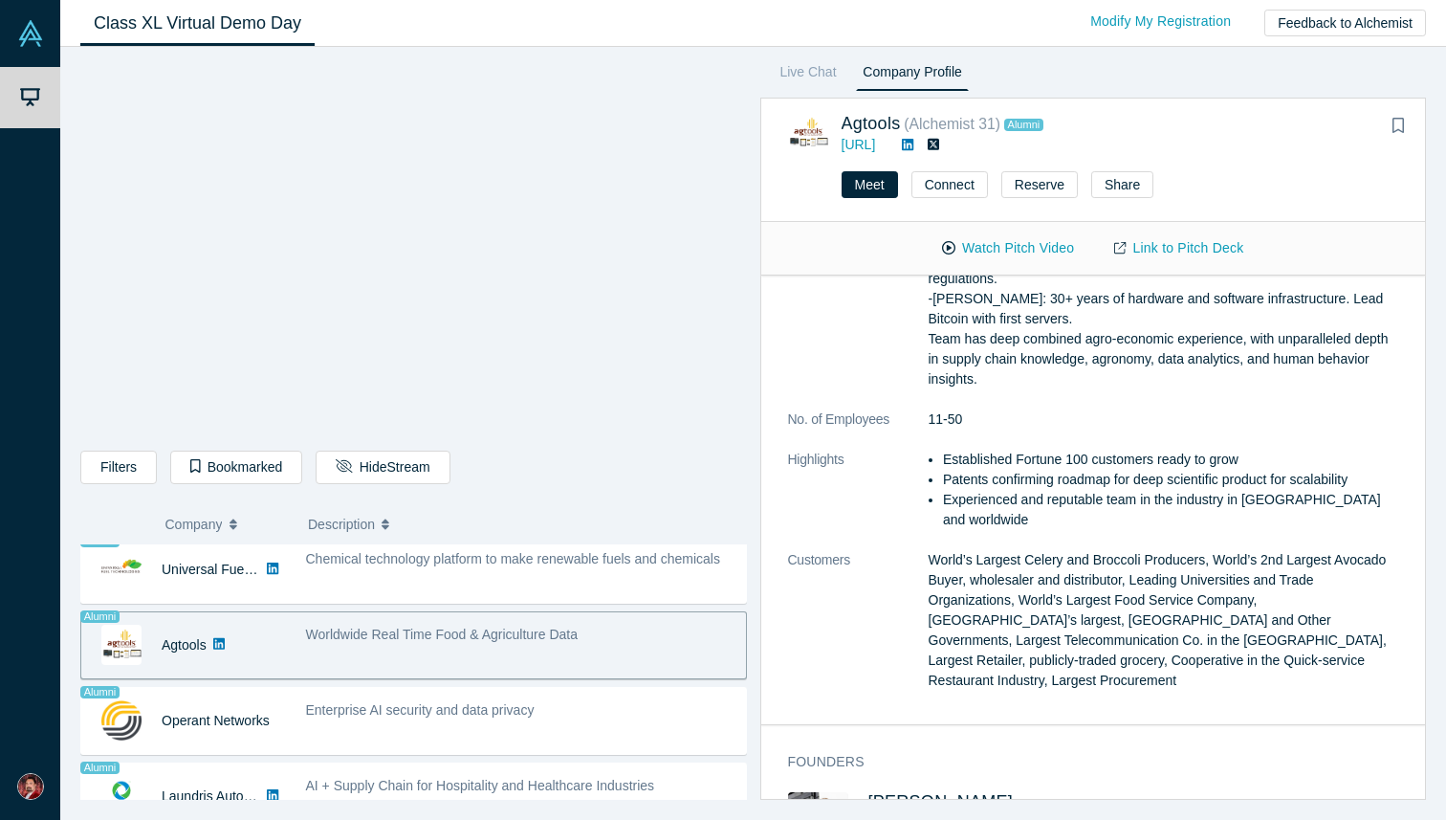
scroll to position [523, 0]
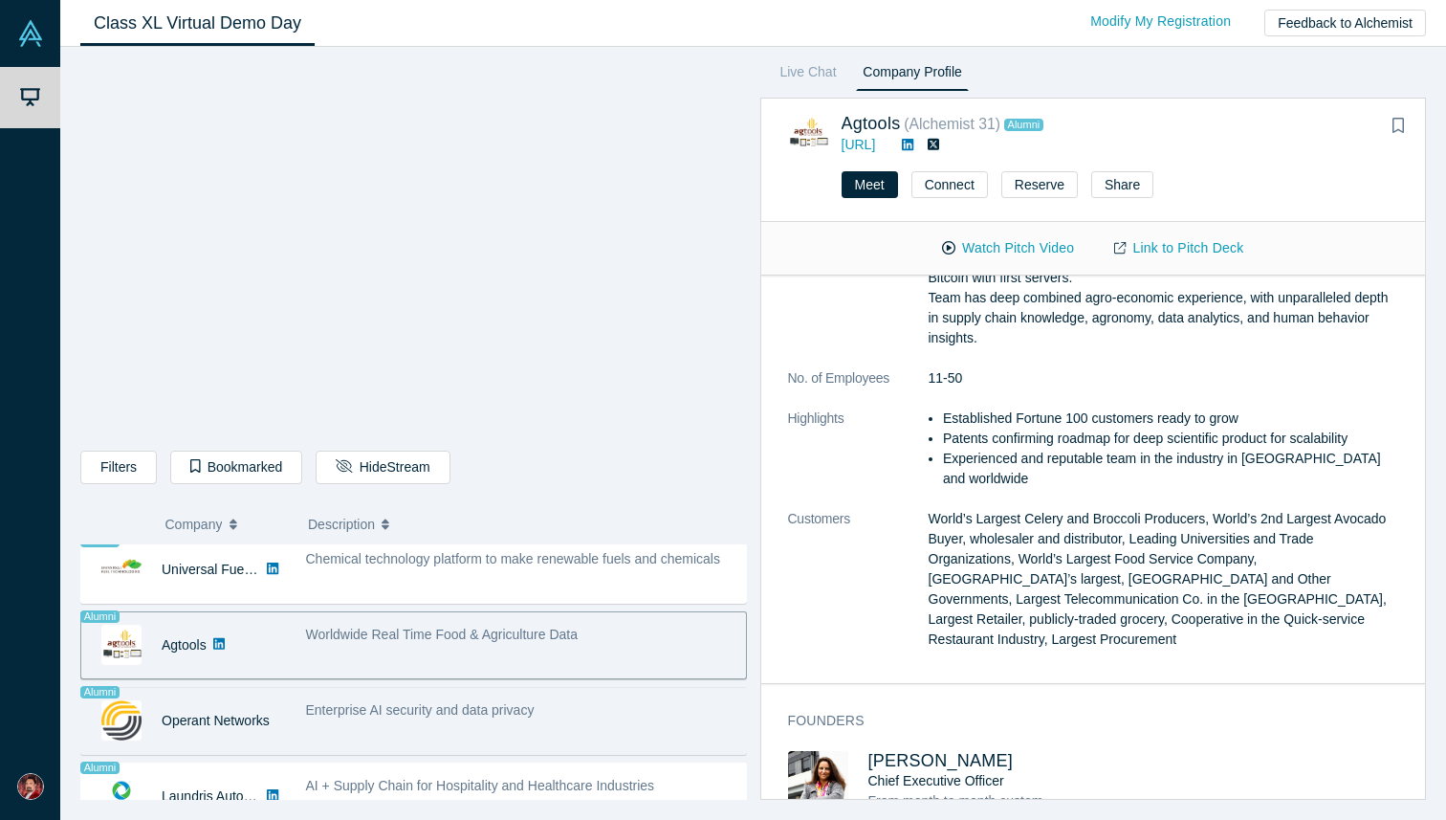
click at [454, 734] on div "Enterprise AI security and data privacy" at bounding box center [521, 720] width 450 height 60
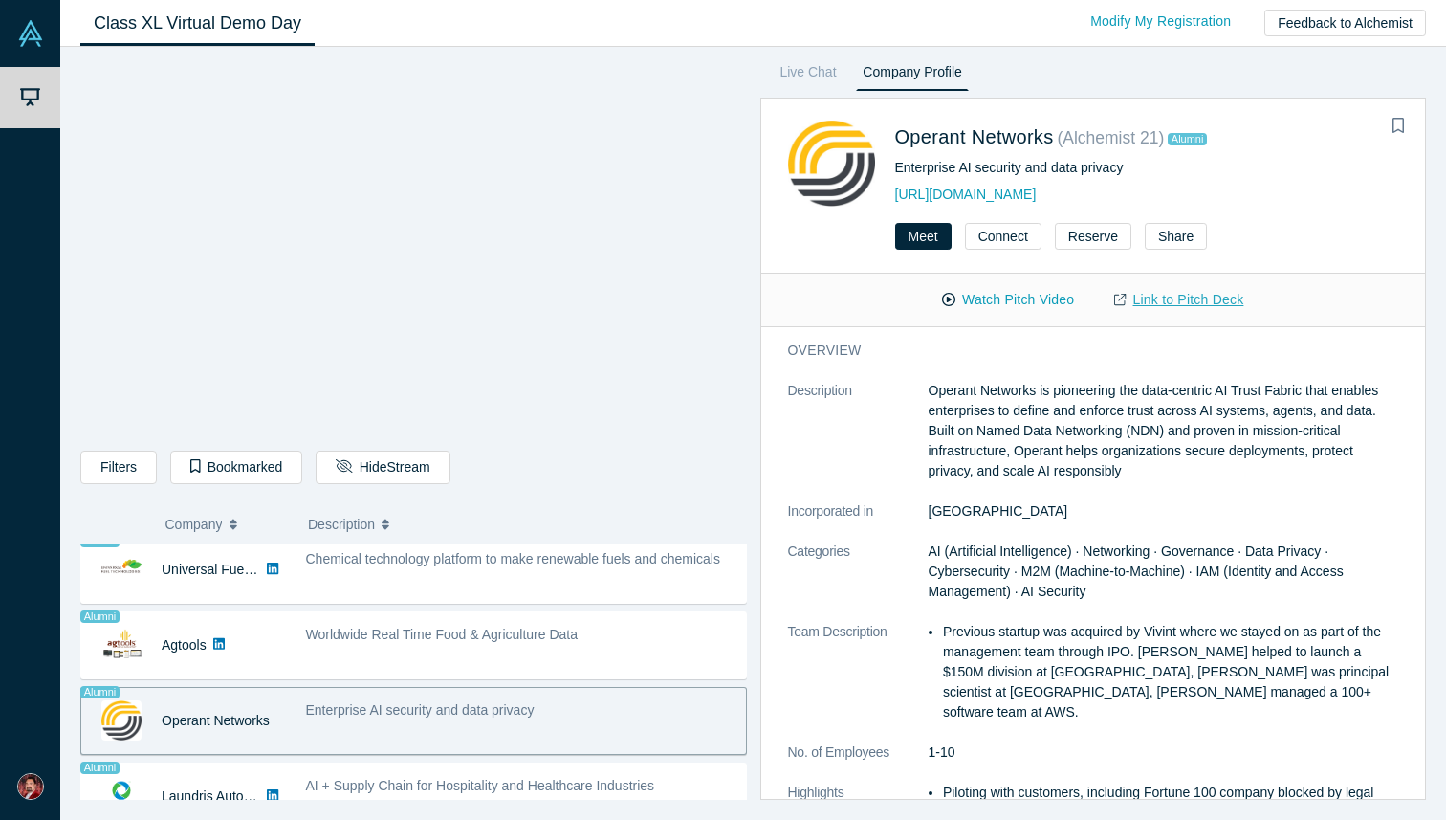
click at [1186, 302] on link "Link to Pitch Deck" at bounding box center [1178, 299] width 169 height 33
click at [834, 33] on div "Class XL Virtual Demo Day Livestream starts in 0-1 days 0-2 hr 0-43 min Modify …" at bounding box center [753, 23] width 1386 height 47
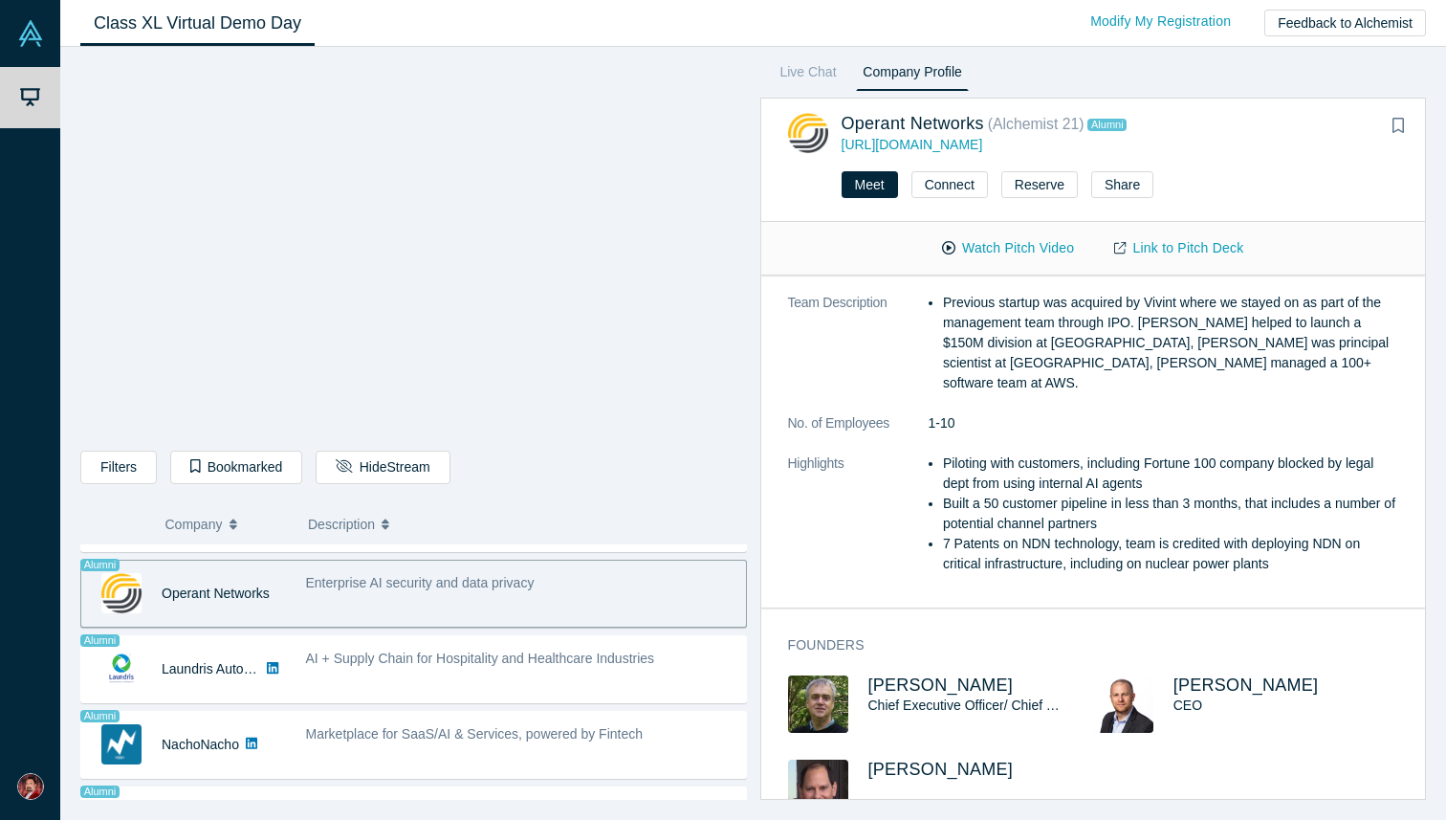
scroll to position [1290, 0]
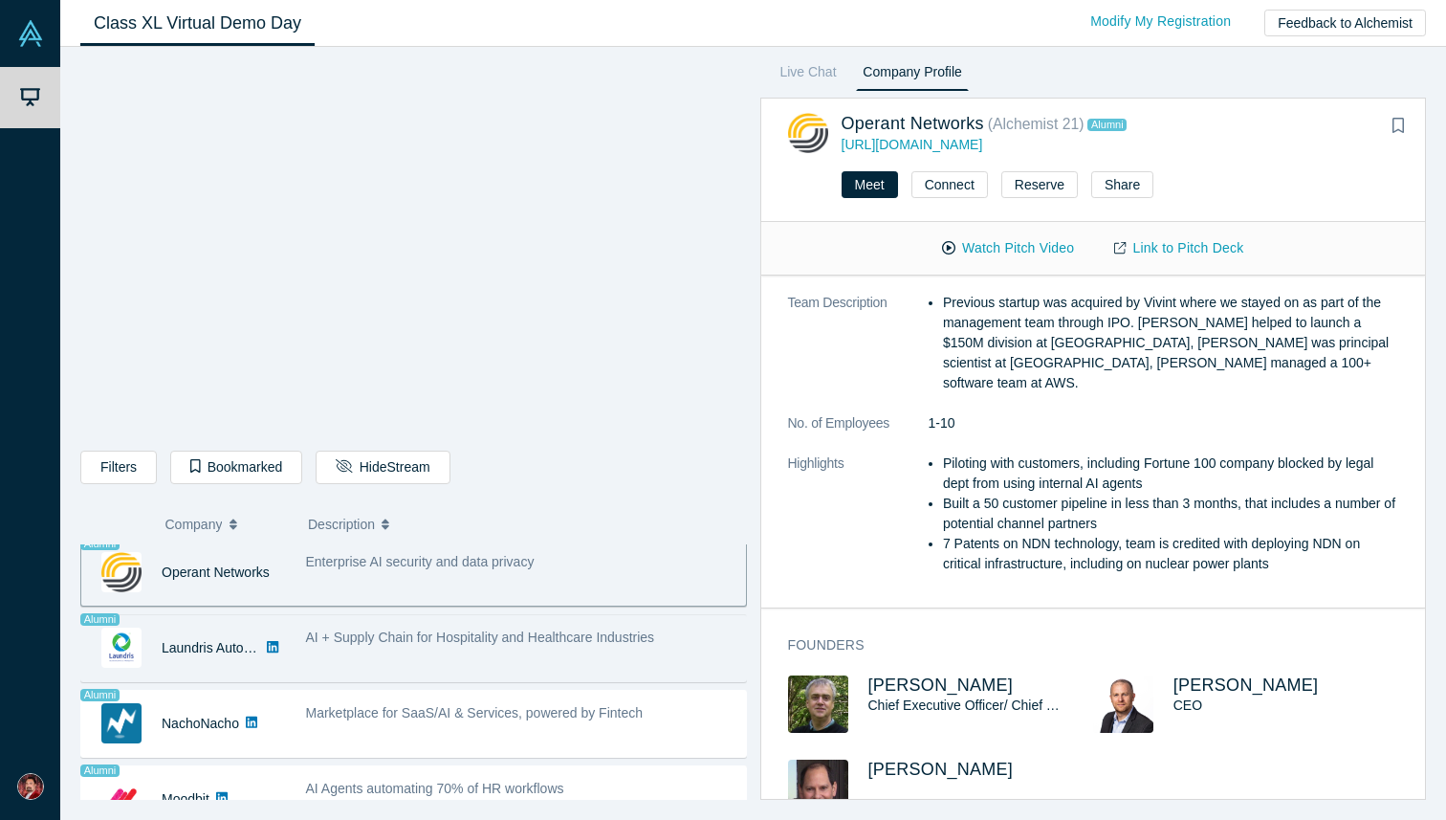
click at [493, 663] on div "AI + Supply Chain for Hospitality and Healthcare Industries" at bounding box center [521, 648] width 450 height 60
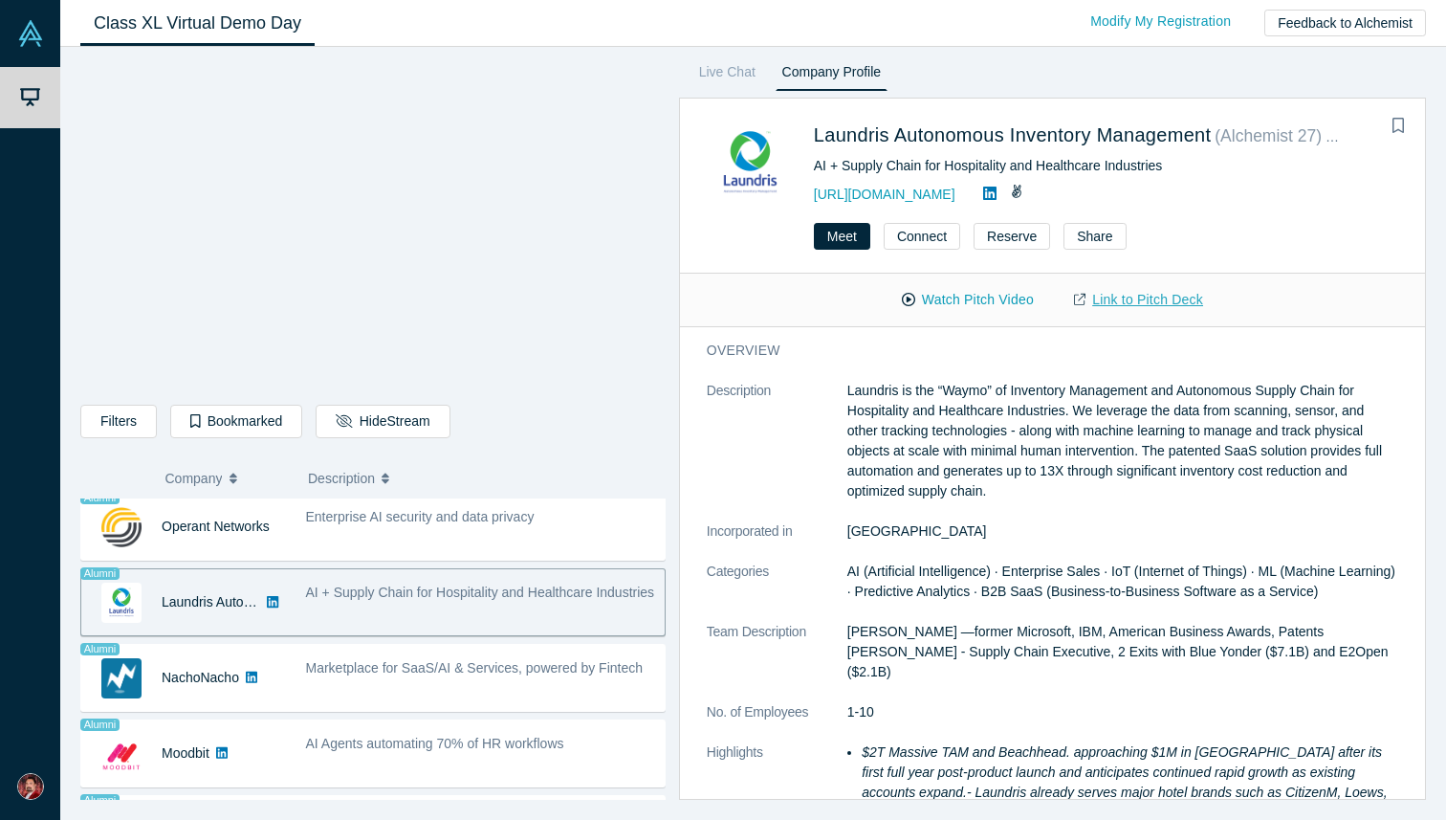
click at [1121, 299] on link "Link to Pitch Deck" at bounding box center [1138, 299] width 169 height 33
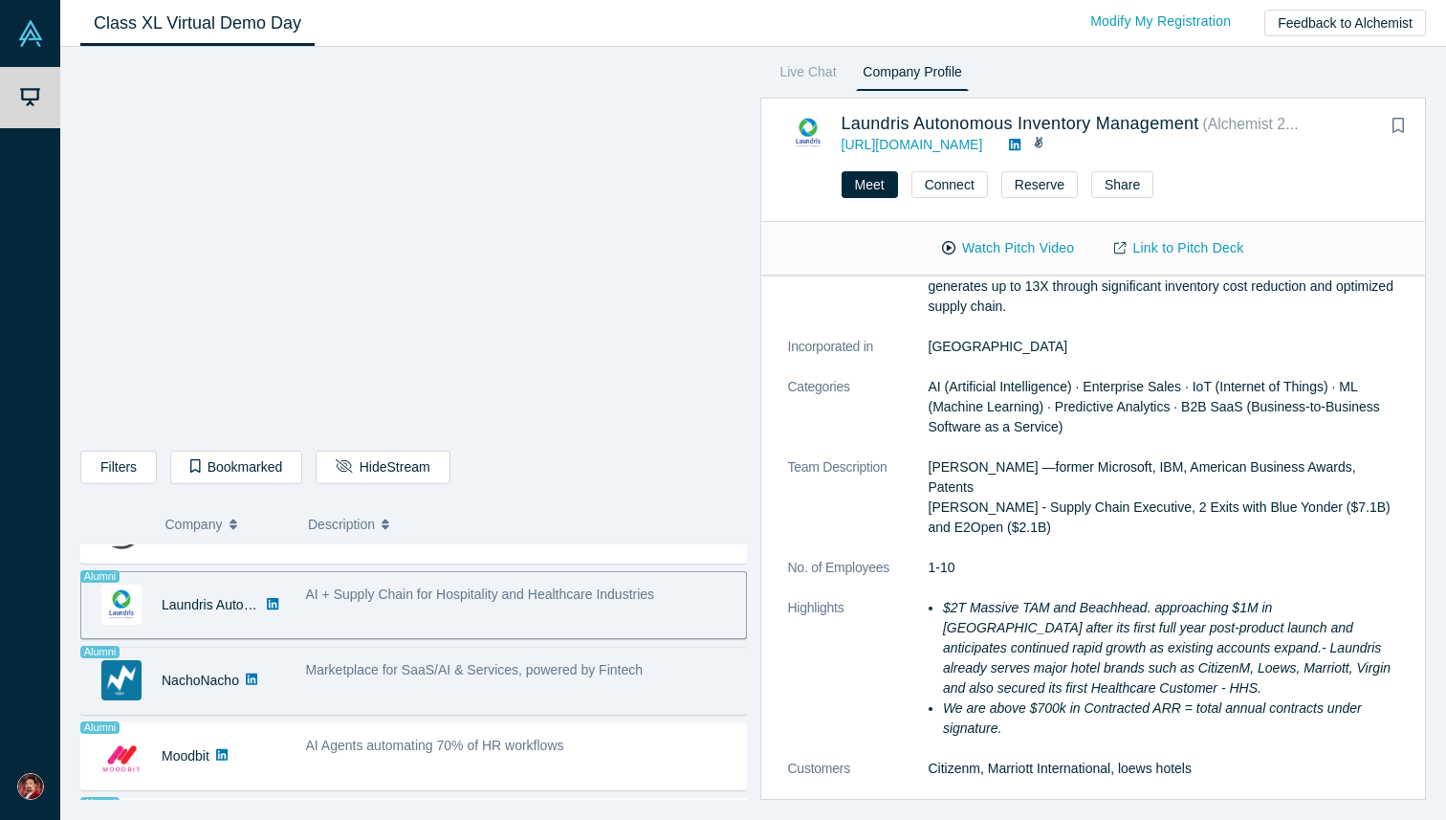
scroll to position [1351, 0]
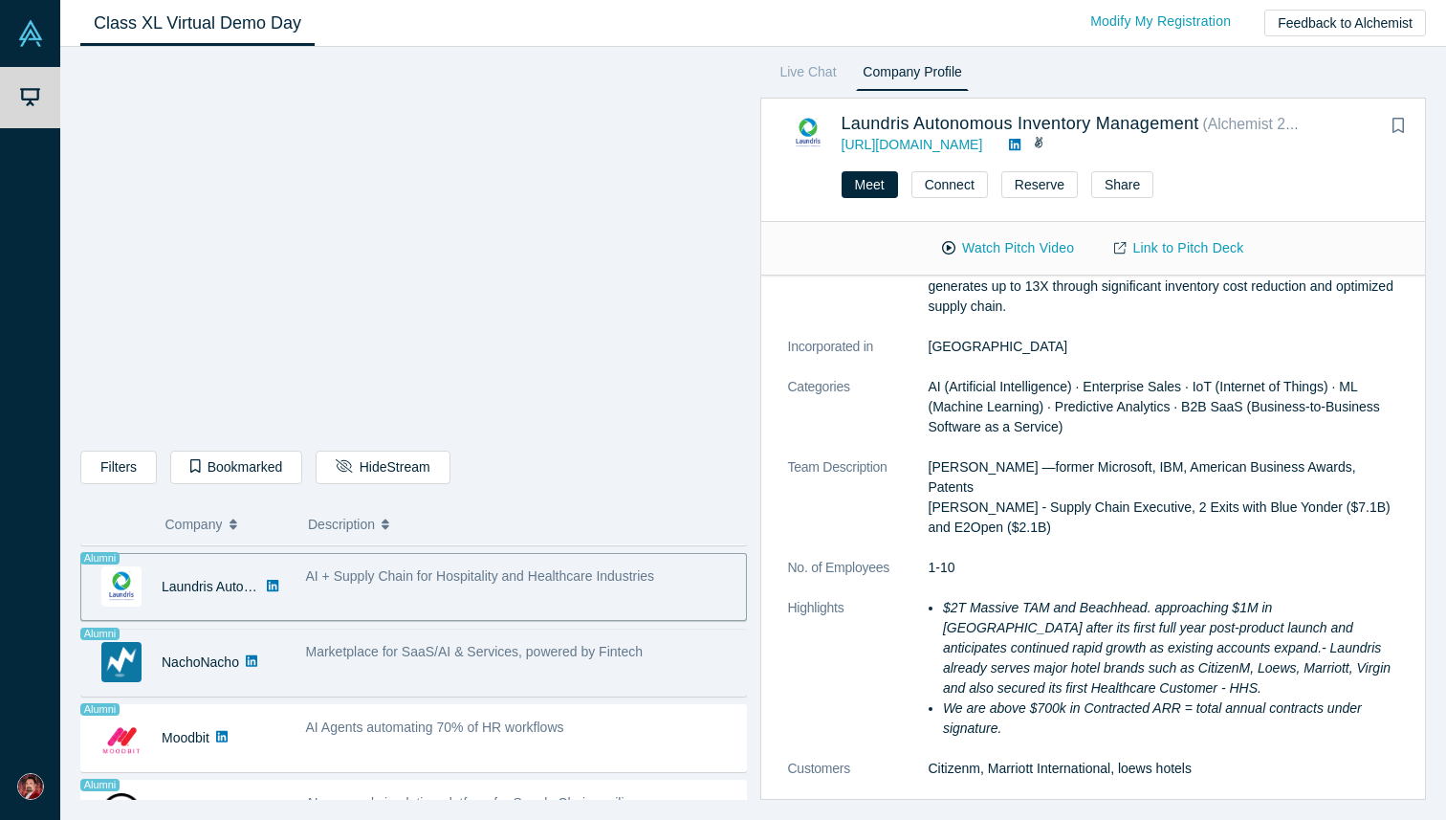
click at [479, 679] on div "Marketplace for SaaS/AI & Services, powered by Fintech" at bounding box center [521, 662] width 450 height 60
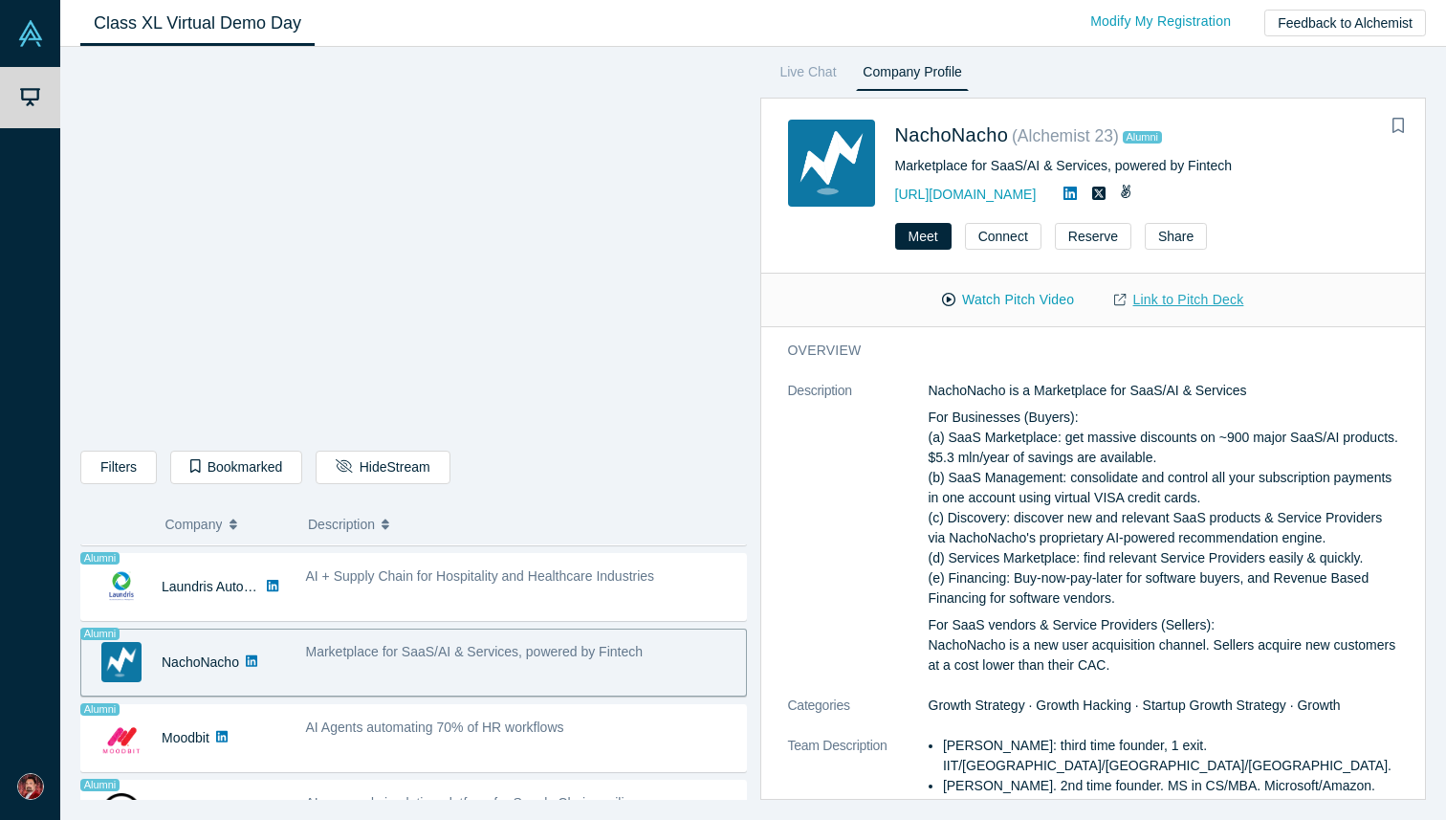
click at [1169, 306] on link "Link to Pitch Deck" at bounding box center [1178, 299] width 169 height 33
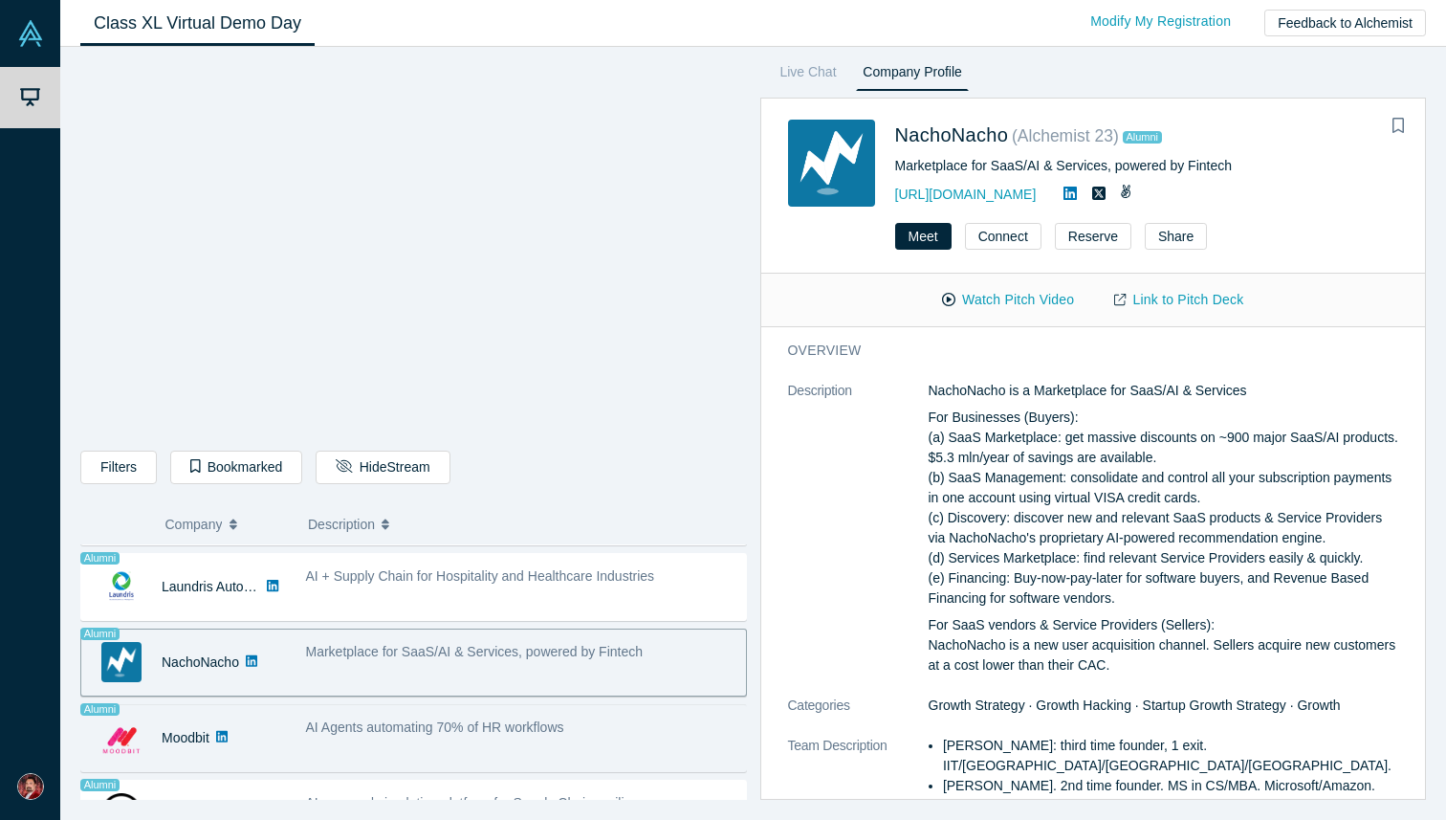
click at [516, 732] on span "AI Agents automating 70% of HR workflows" at bounding box center [435, 726] width 258 height 15
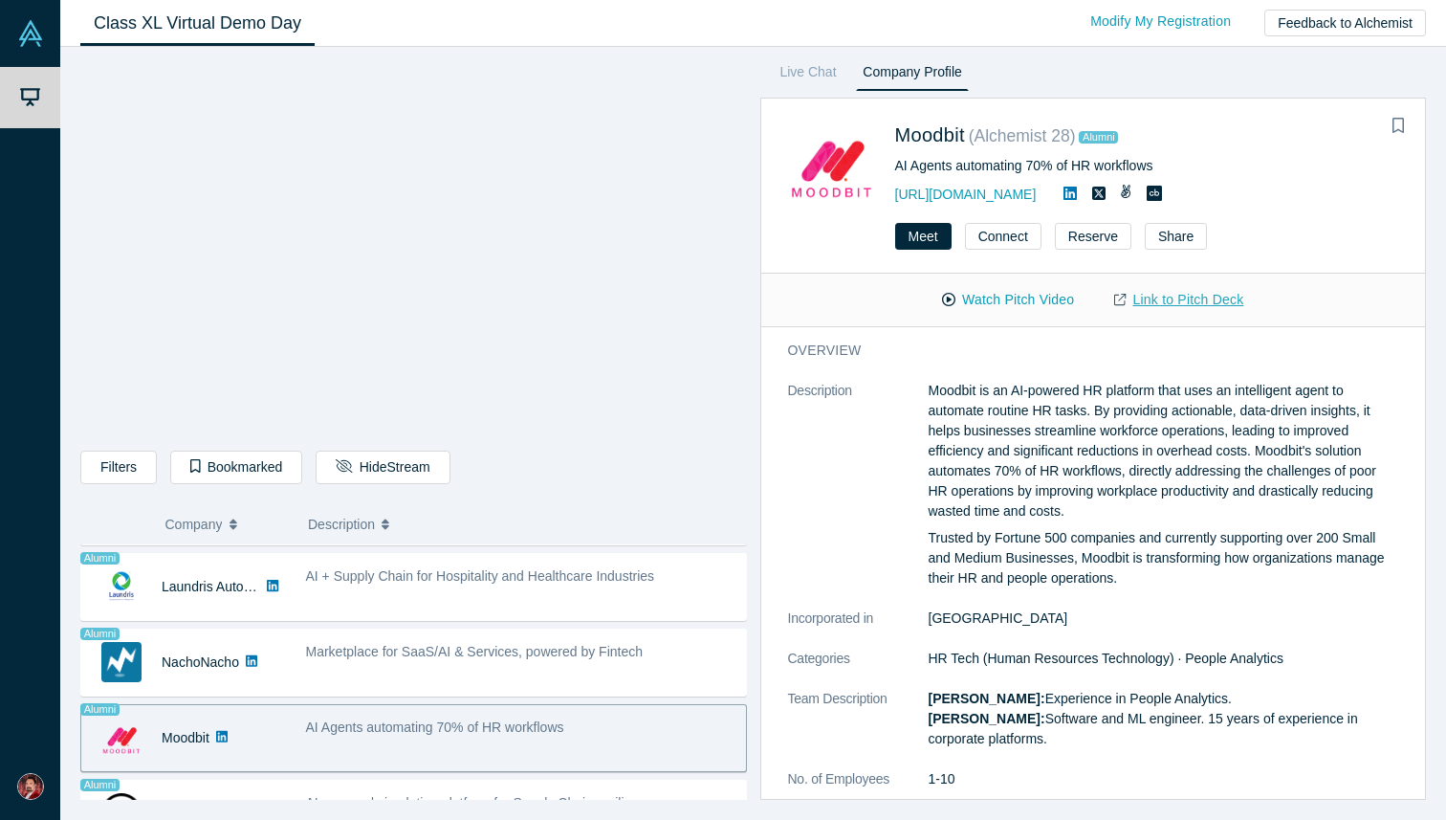
click at [1165, 302] on link "Link to Pitch Deck" at bounding box center [1178, 299] width 169 height 33
click at [747, 14] on div "Class XL Virtual Demo Day Livestream starts in 0-1 days 0-2 hr 0-55 min Modify …" at bounding box center [753, 23] width 1386 height 47
click at [830, 456] on dt "Description" at bounding box center [858, 495] width 141 height 228
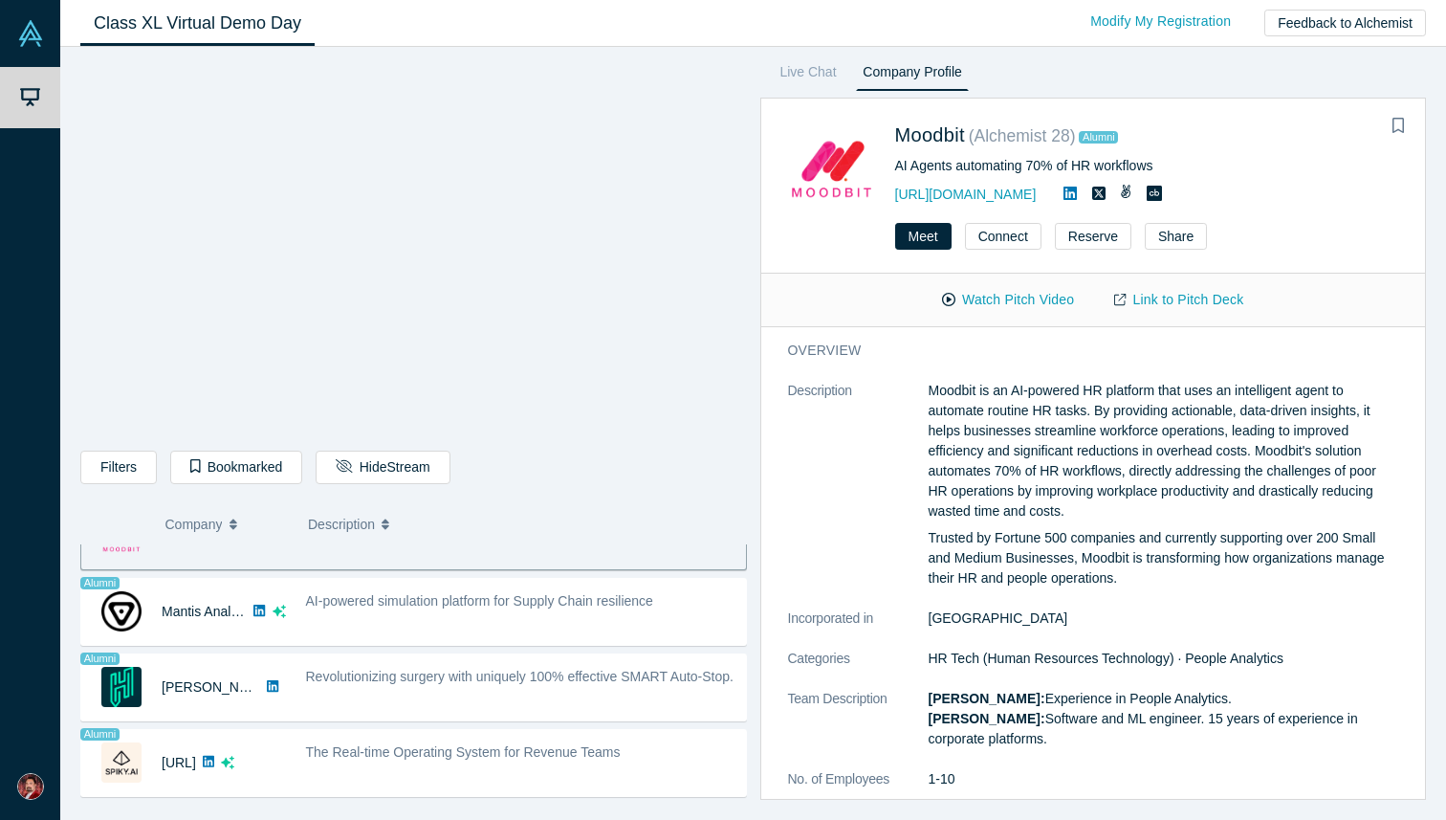
scroll to position [1557, 0]
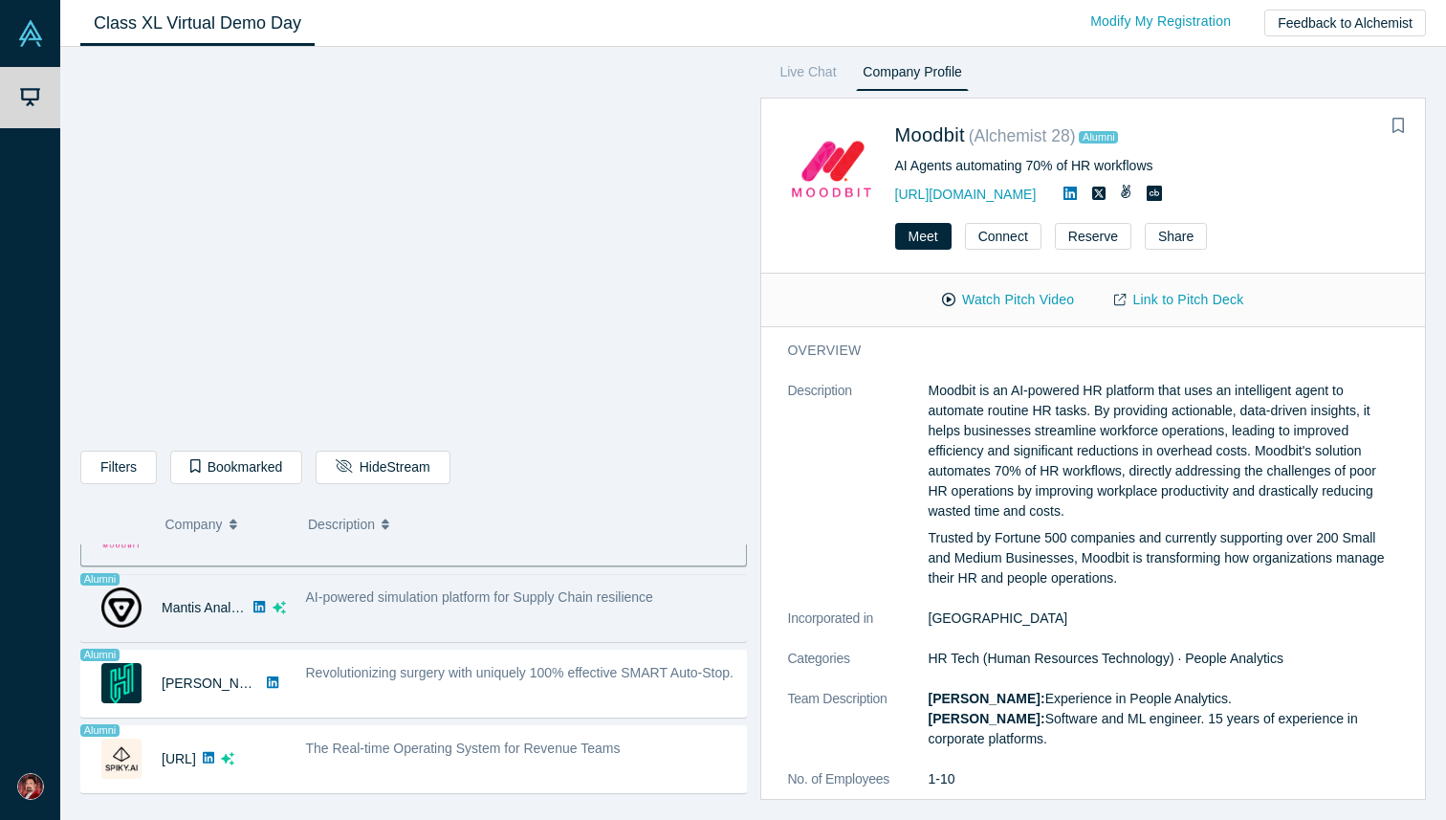
click at [474, 610] on div "AI-powered simulation platform for Supply Chain resilience" at bounding box center [521, 608] width 450 height 60
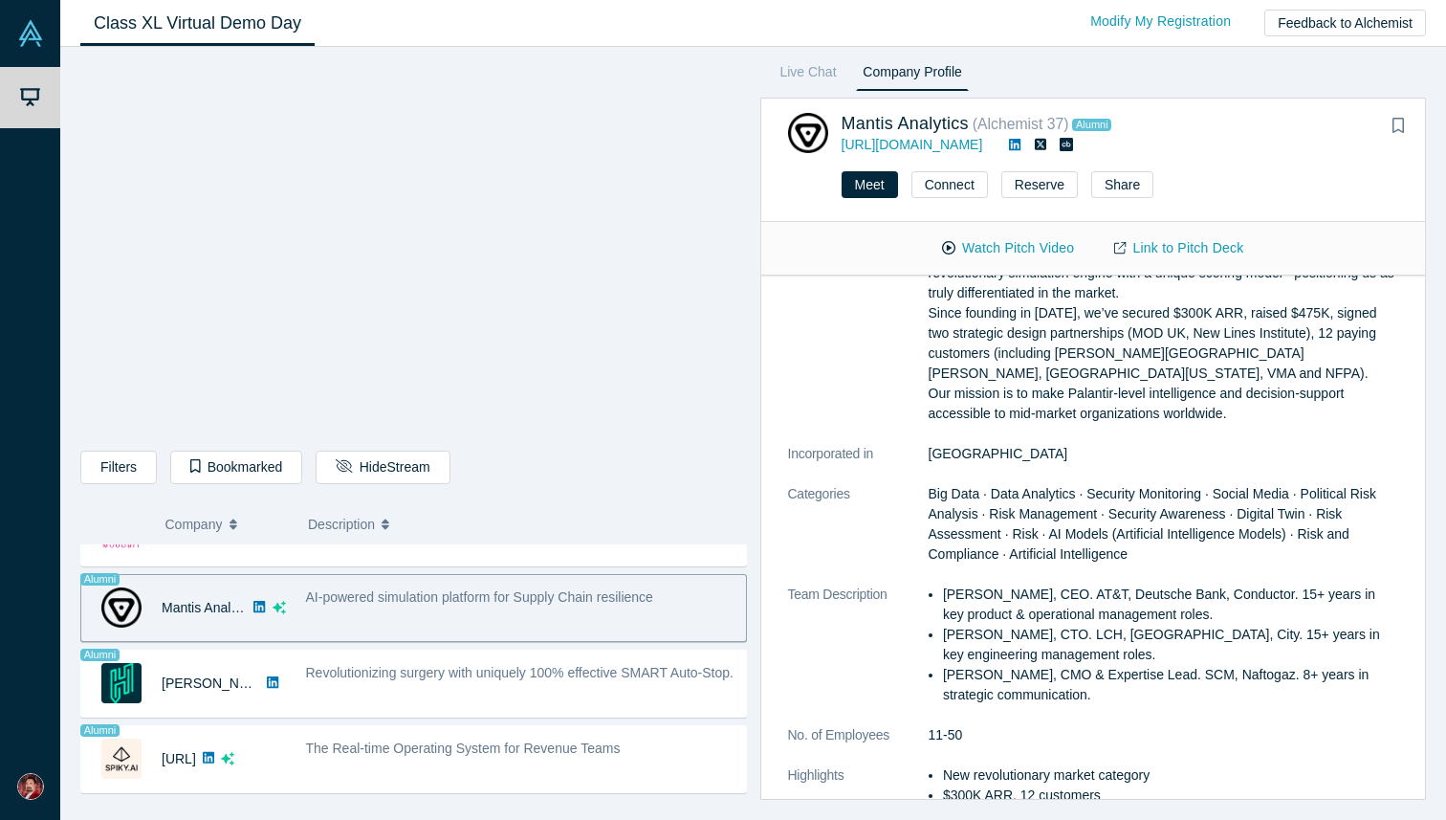
scroll to position [353, 0]
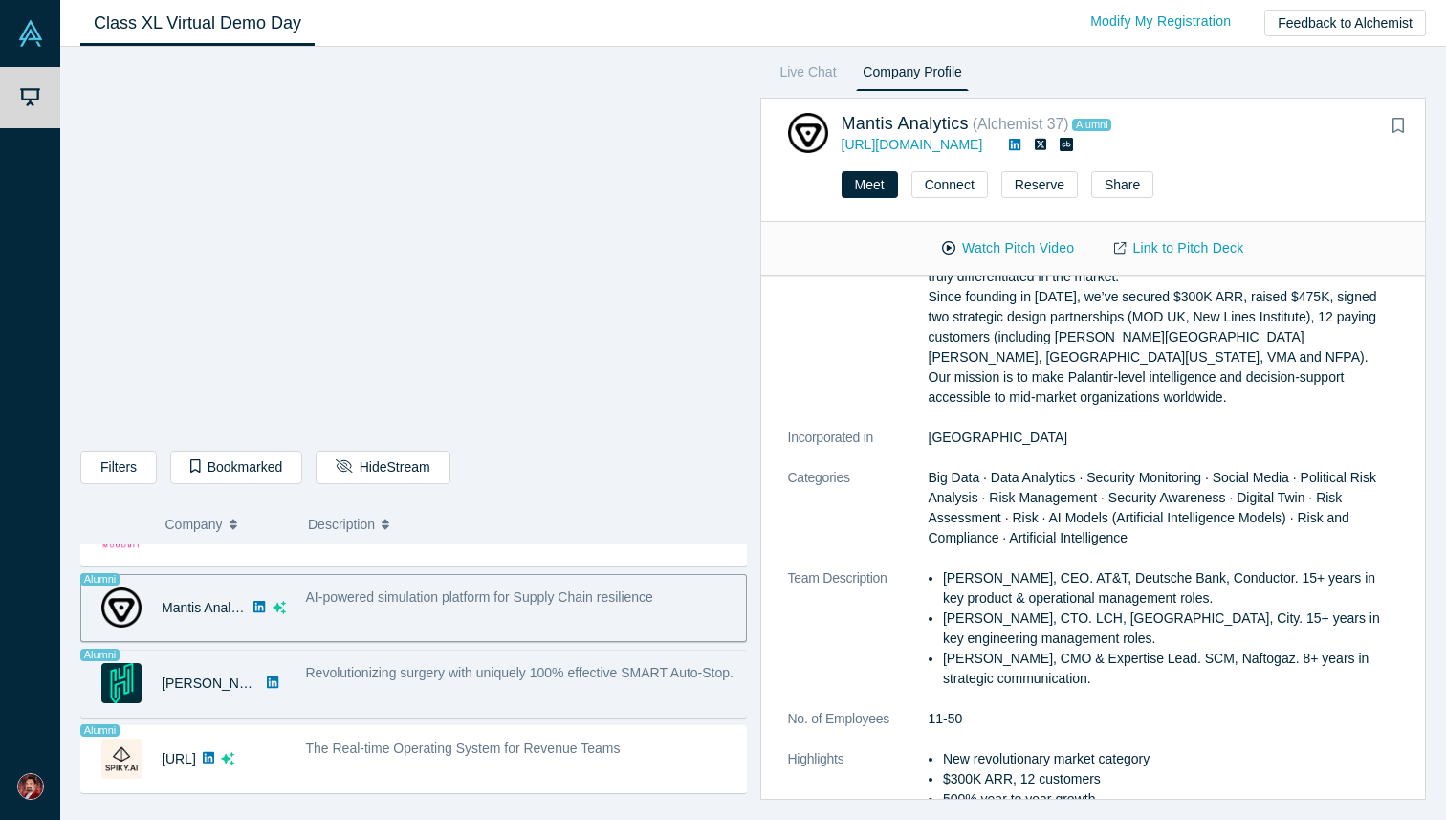
click at [524, 683] on div "Revolutionizing surgery with uniquely 100% effective SMART Auto-Stop." at bounding box center [521, 673] width 430 height 20
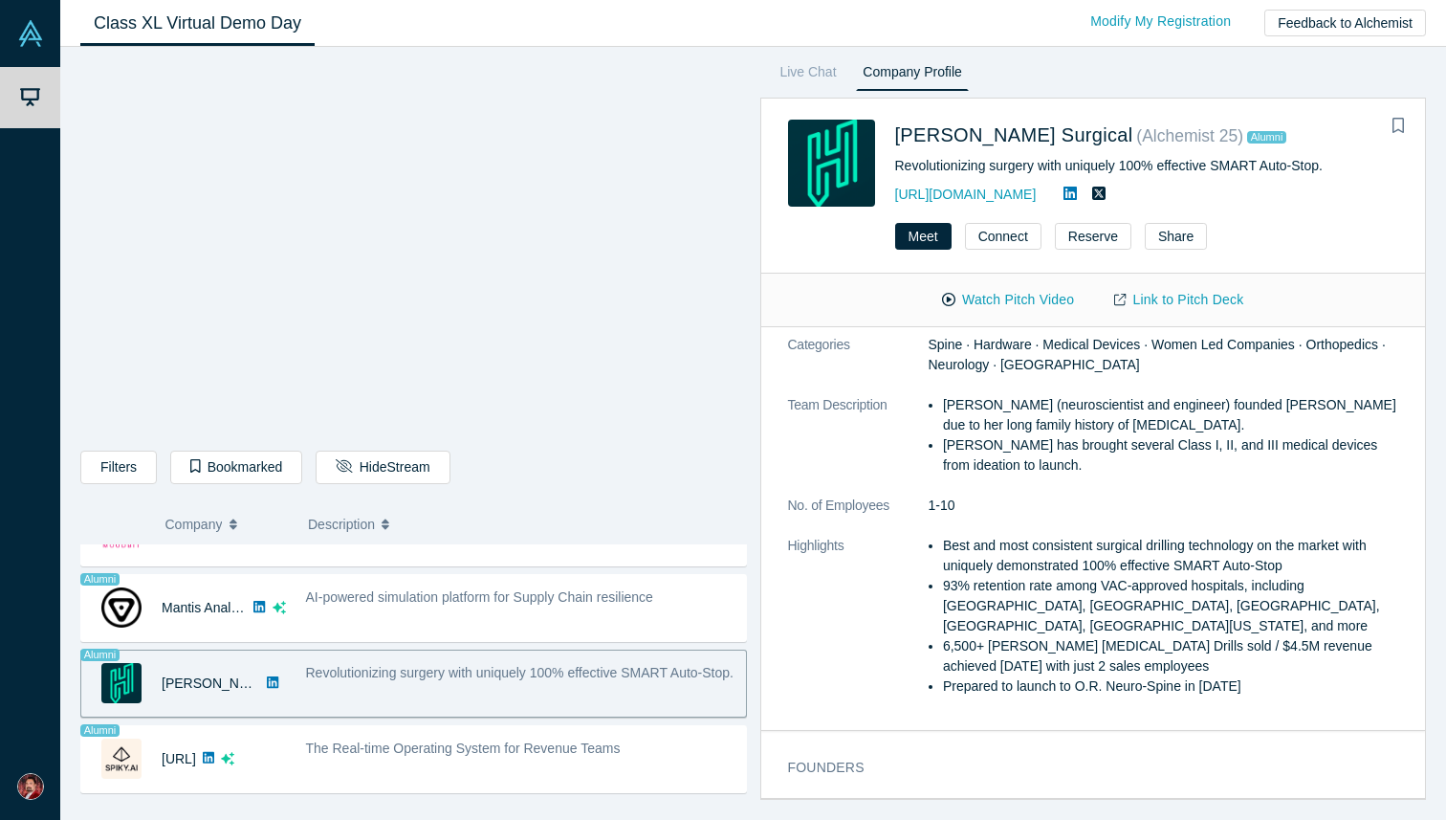
scroll to position [0, 0]
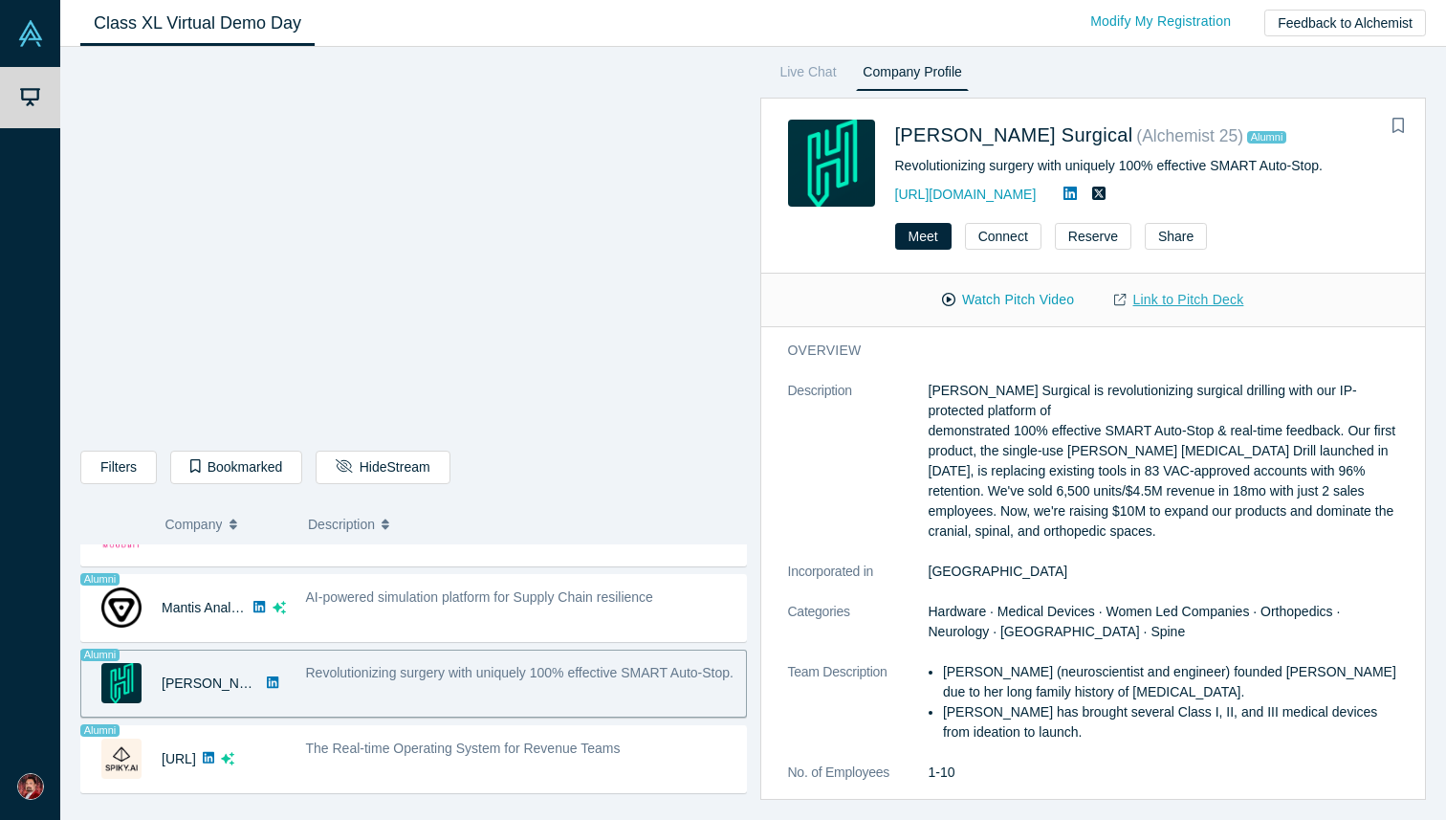
click at [1171, 304] on link "Link to Pitch Deck" at bounding box center [1178, 299] width 169 height 33
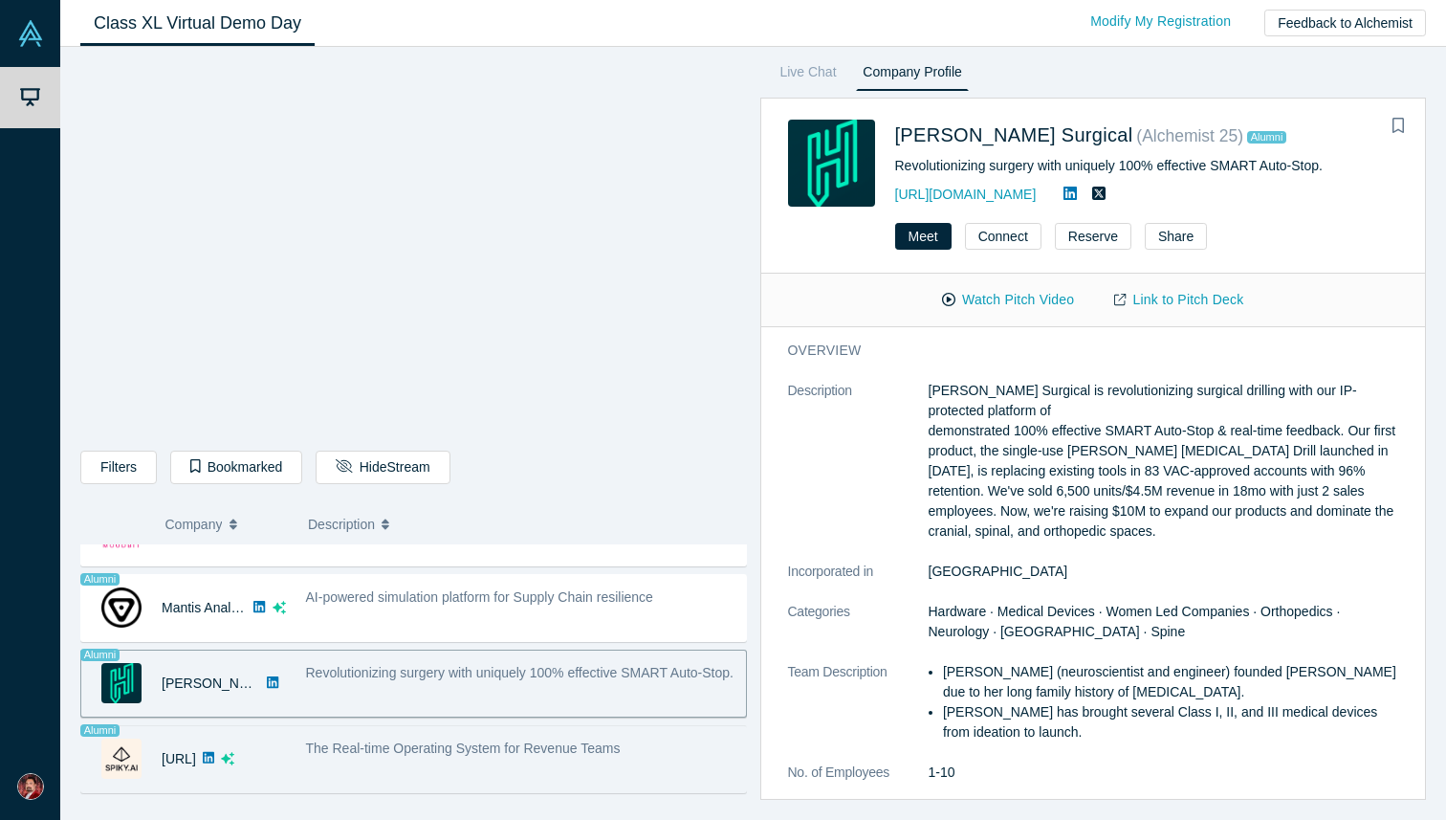
click at [521, 756] on div "The Real-time Operating System for Revenue Teams" at bounding box center [521, 748] width 430 height 20
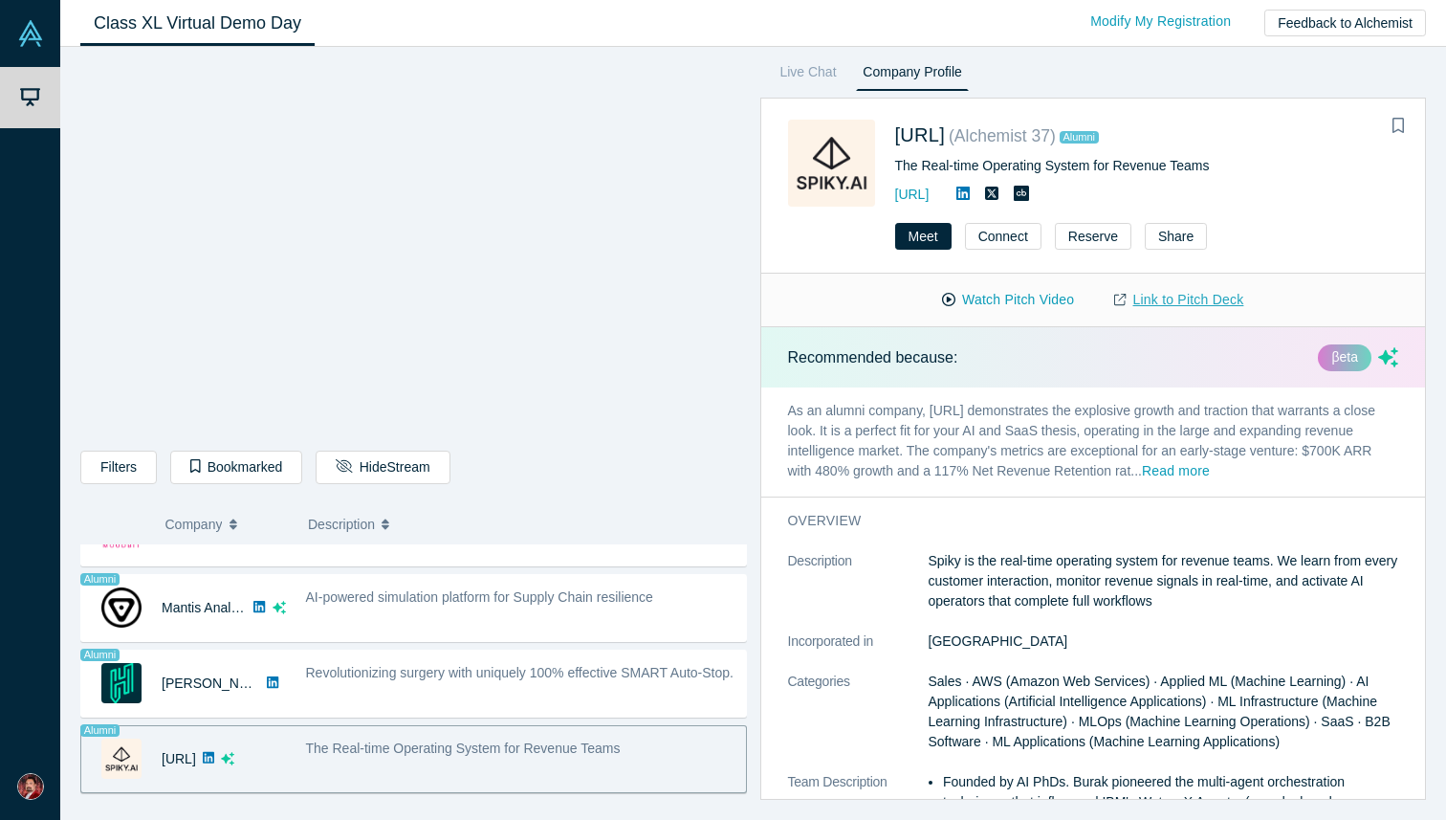
click at [1173, 297] on link "Link to Pitch Deck" at bounding box center [1178, 299] width 169 height 33
click at [843, 19] on div "Class XL Virtual Demo Day Livestream starts in 0-1 days 0-3 hr 0-10 min Modify …" at bounding box center [753, 23] width 1386 height 47
click at [1198, 472] on button "Read more" at bounding box center [1176, 472] width 68 height 22
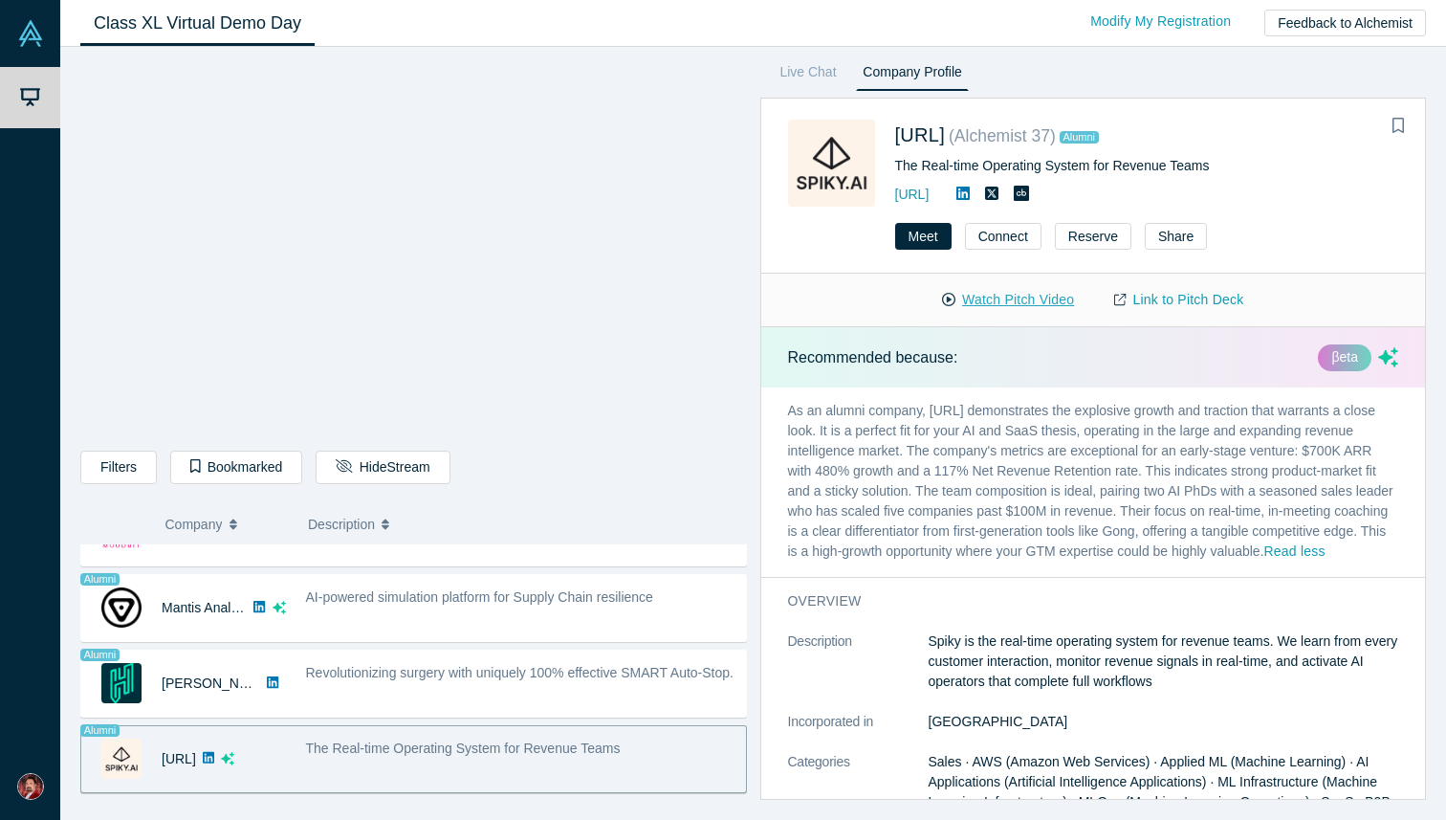
click at [1015, 304] on button "Watch Pitch Video" at bounding box center [1008, 299] width 172 height 33
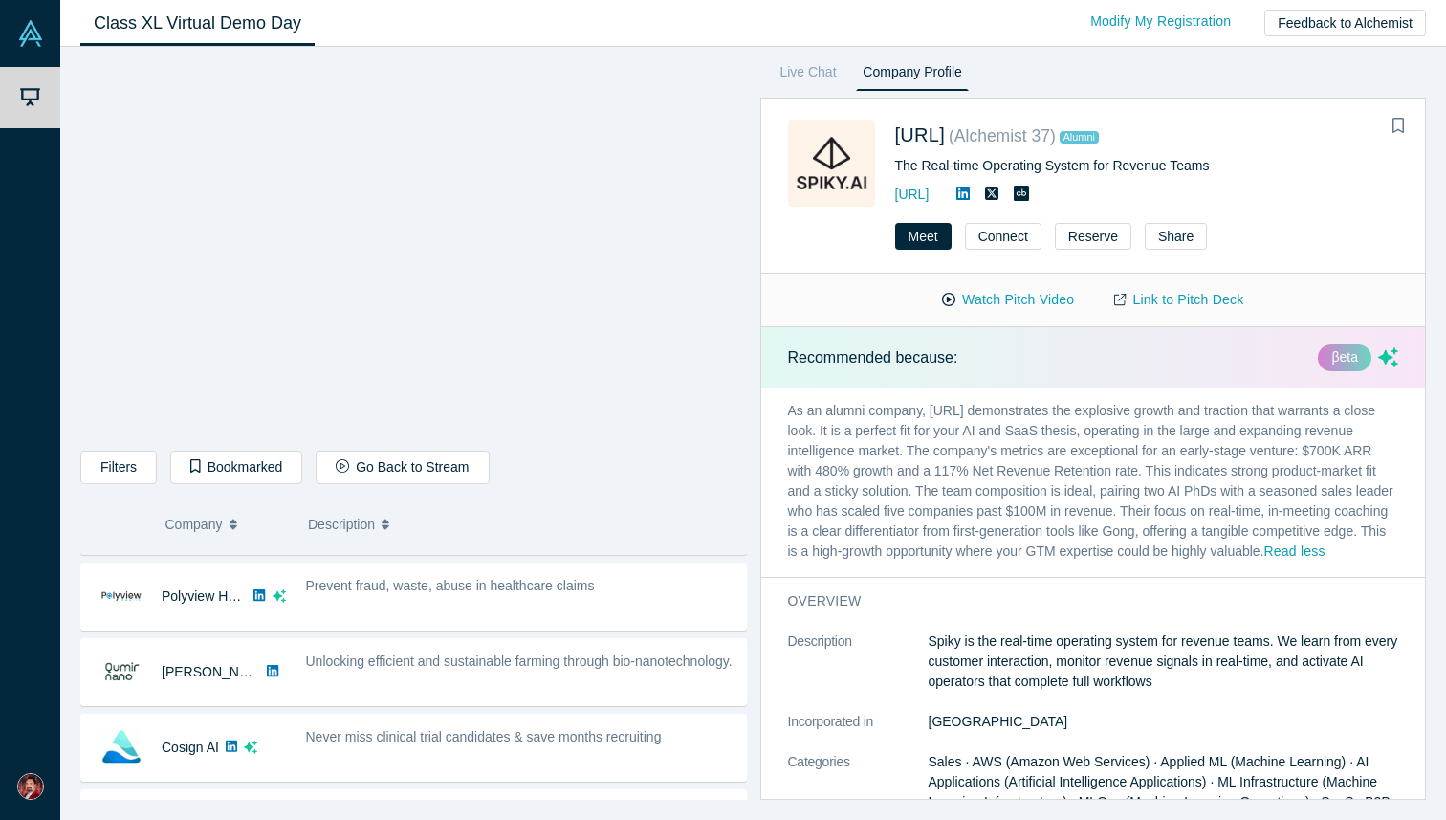
scroll to position [211, 0]
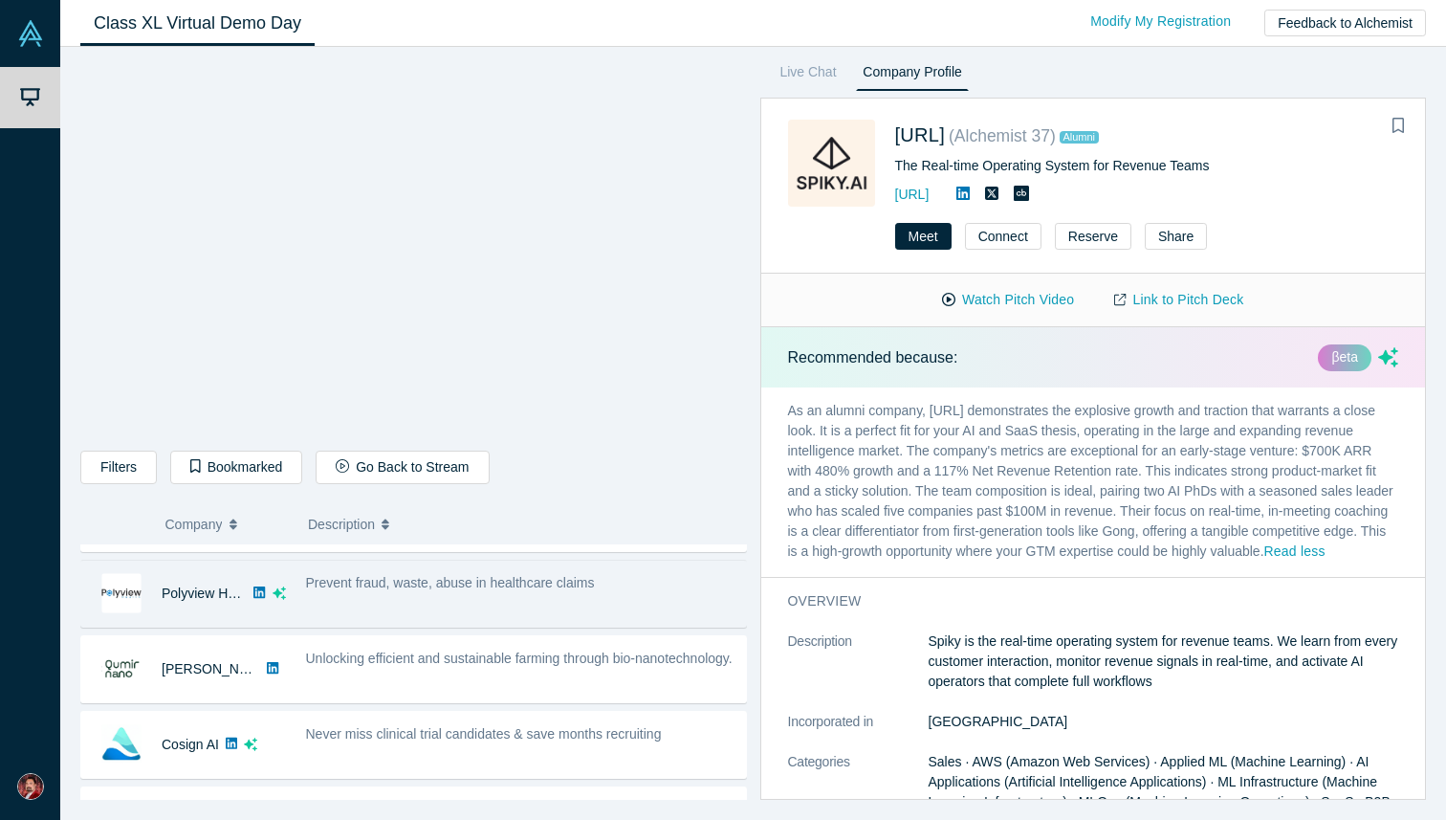
click at [341, 587] on span "Prevent fraud, waste, abuse in healthcare claims" at bounding box center [450, 582] width 289 height 15
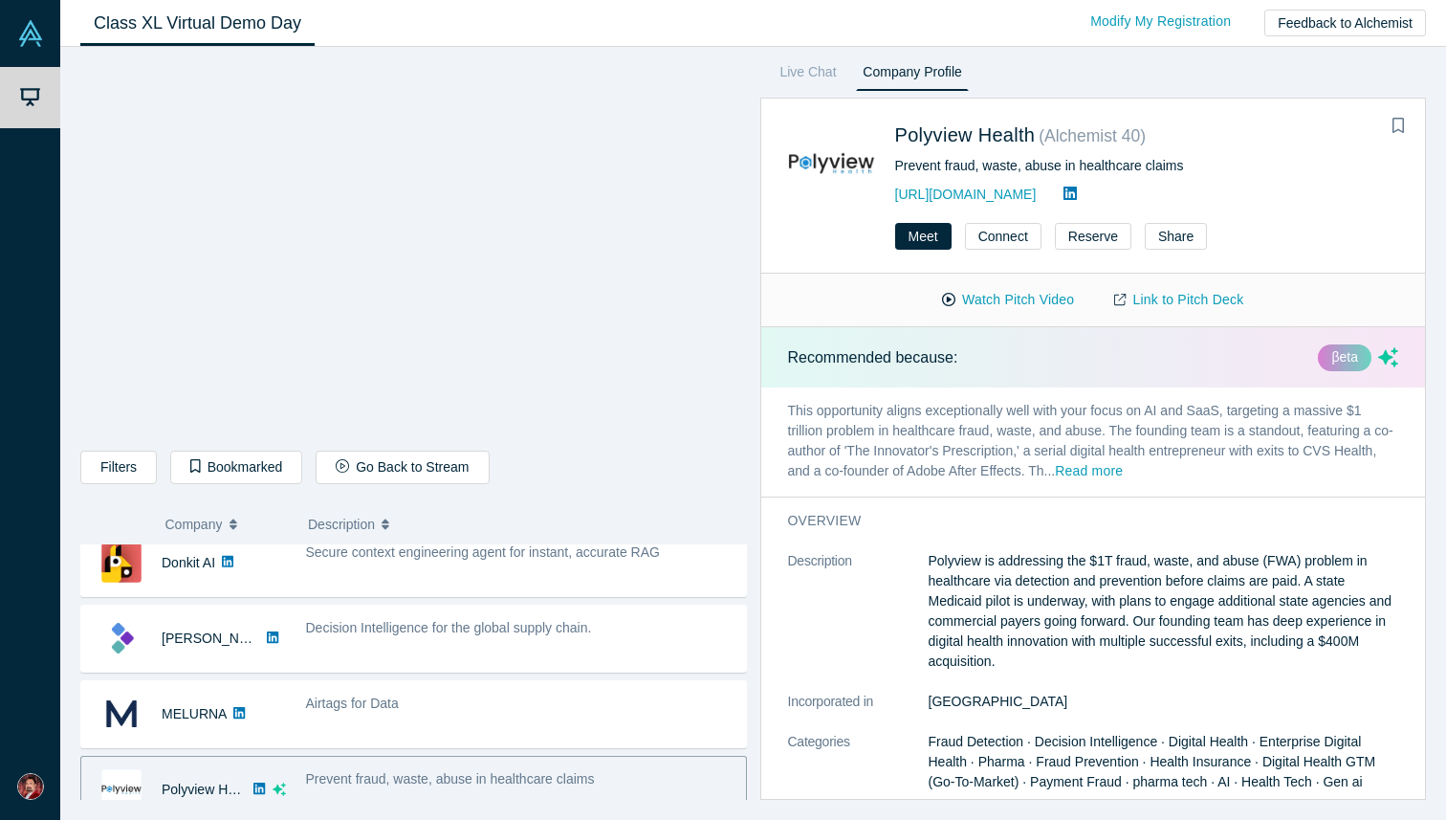
scroll to position [0, 0]
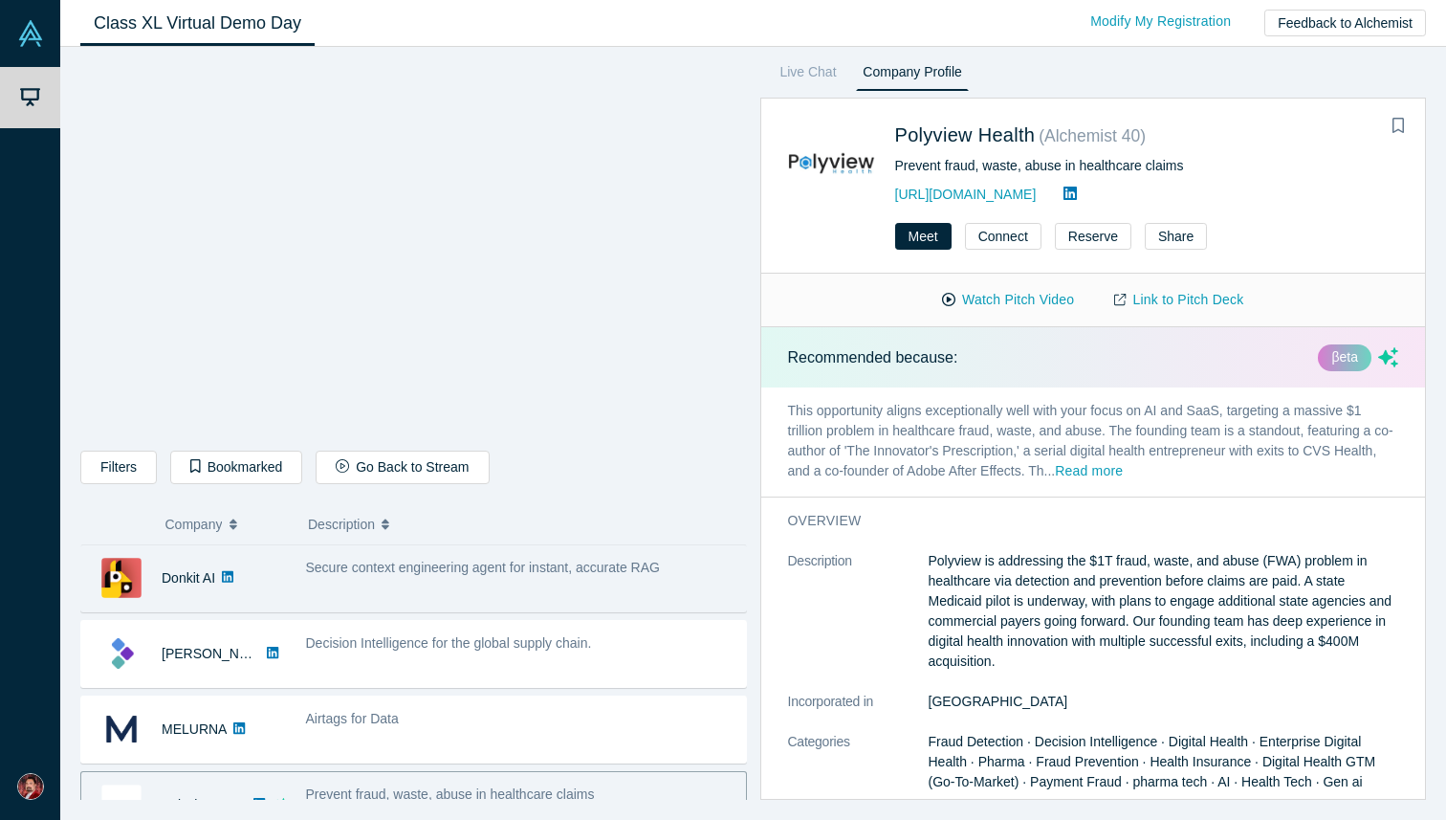
click at [278, 578] on div "Donkit AI" at bounding box center [183, 578] width 205 height 66
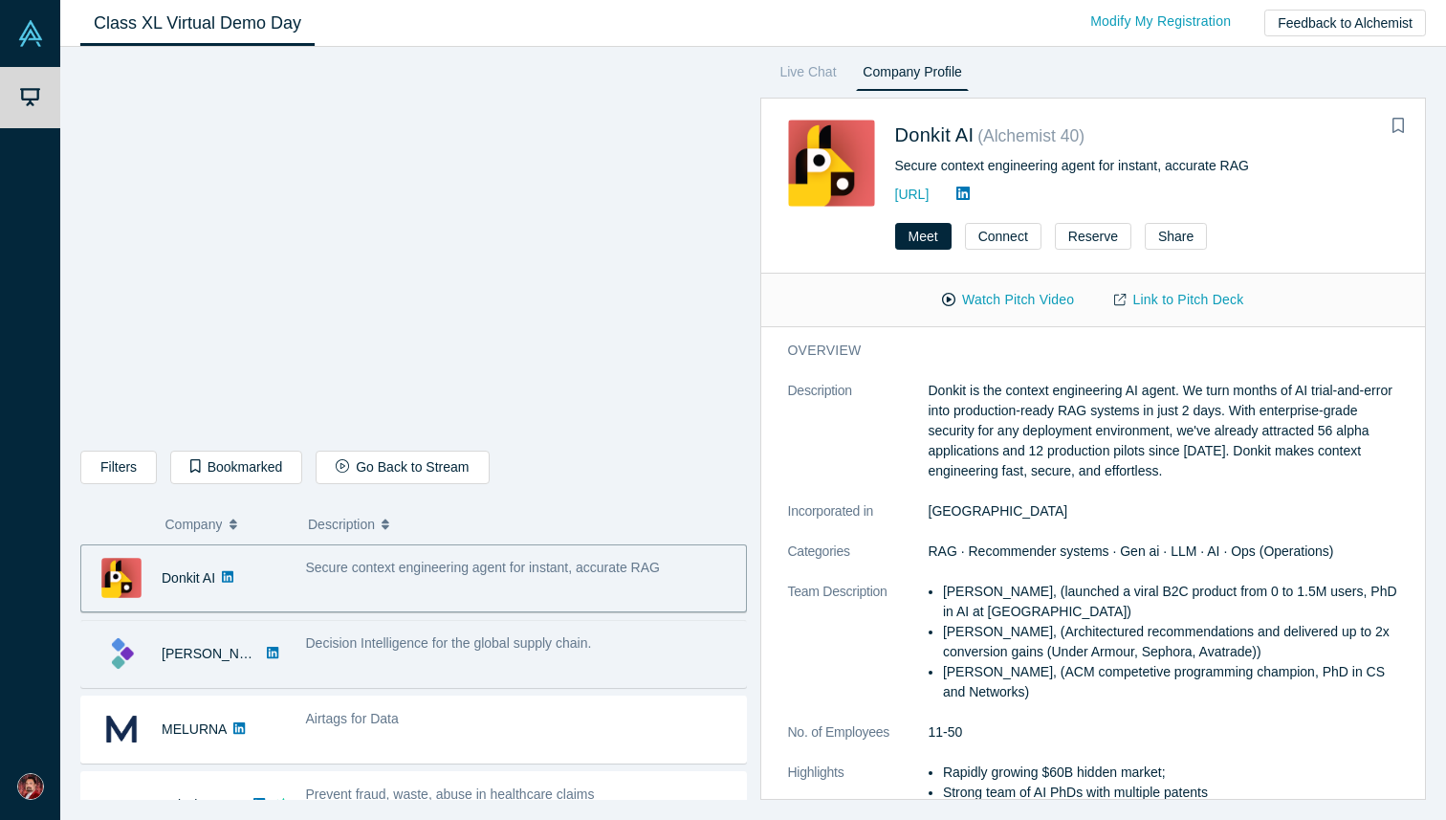
click at [267, 643] on div "[PERSON_NAME]" at bounding box center [183, 654] width 205 height 66
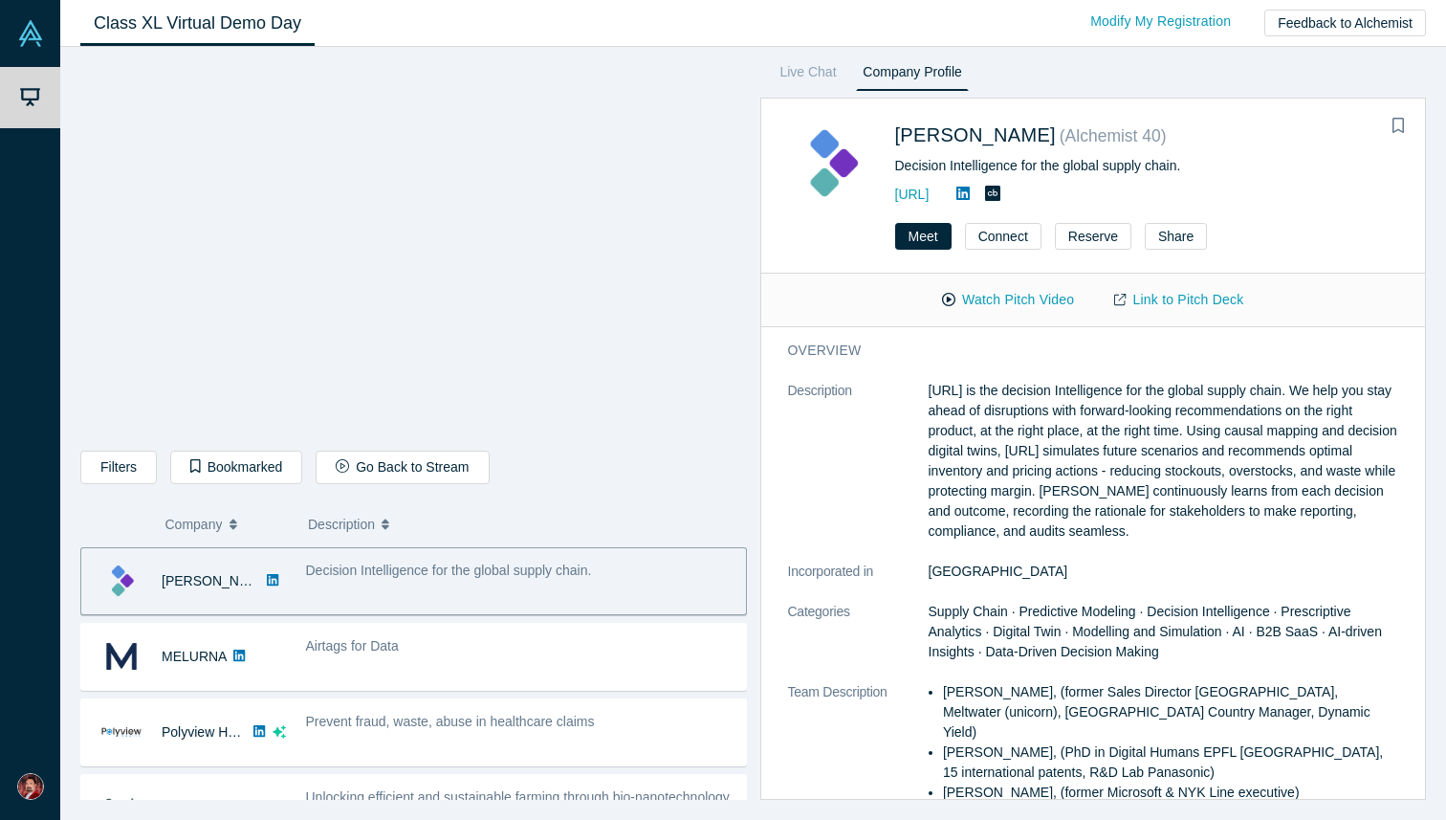
scroll to position [77, 0]
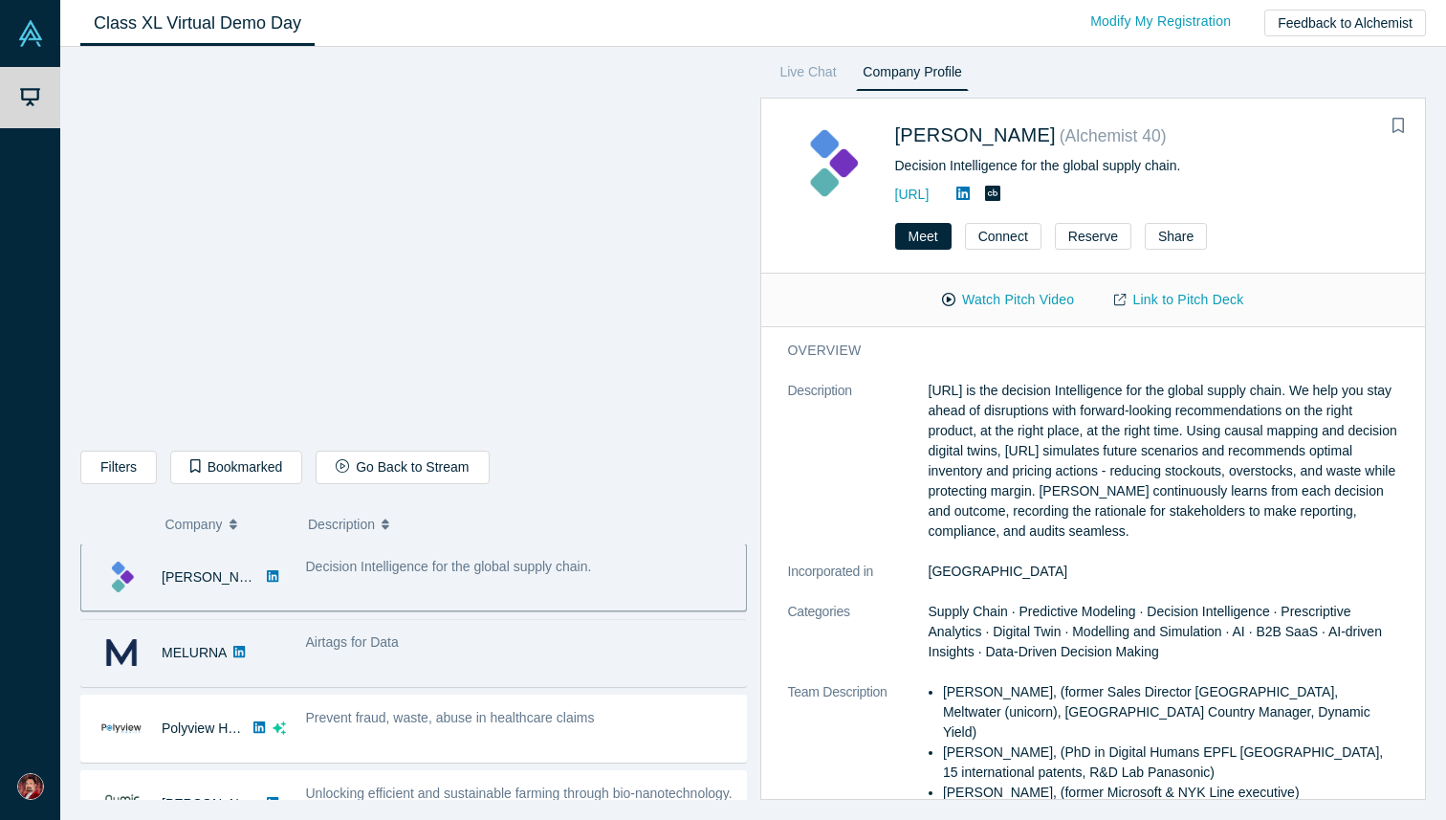
click at [281, 659] on div "MELURNA" at bounding box center [183, 653] width 205 height 66
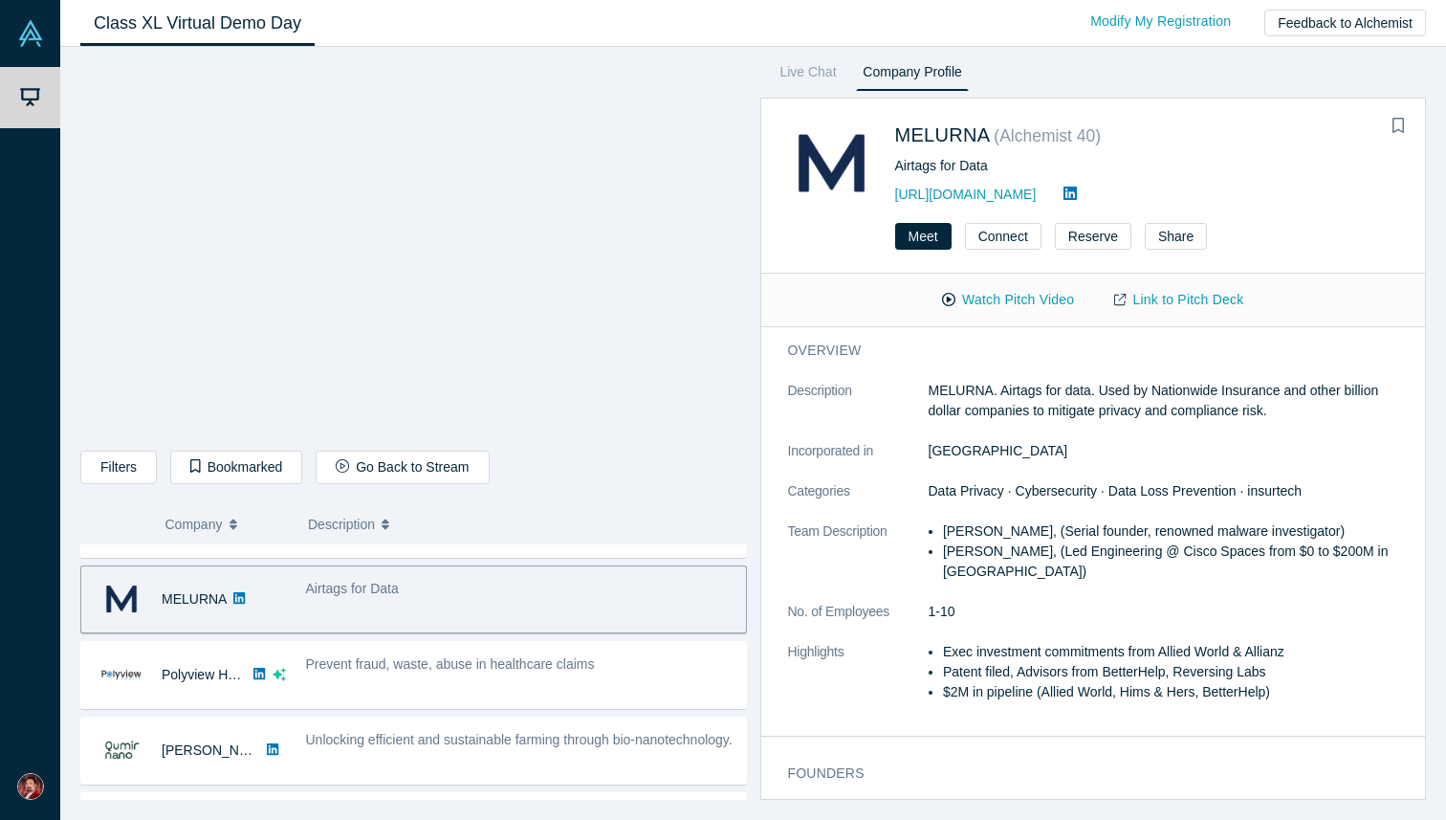
scroll to position [134, 0]
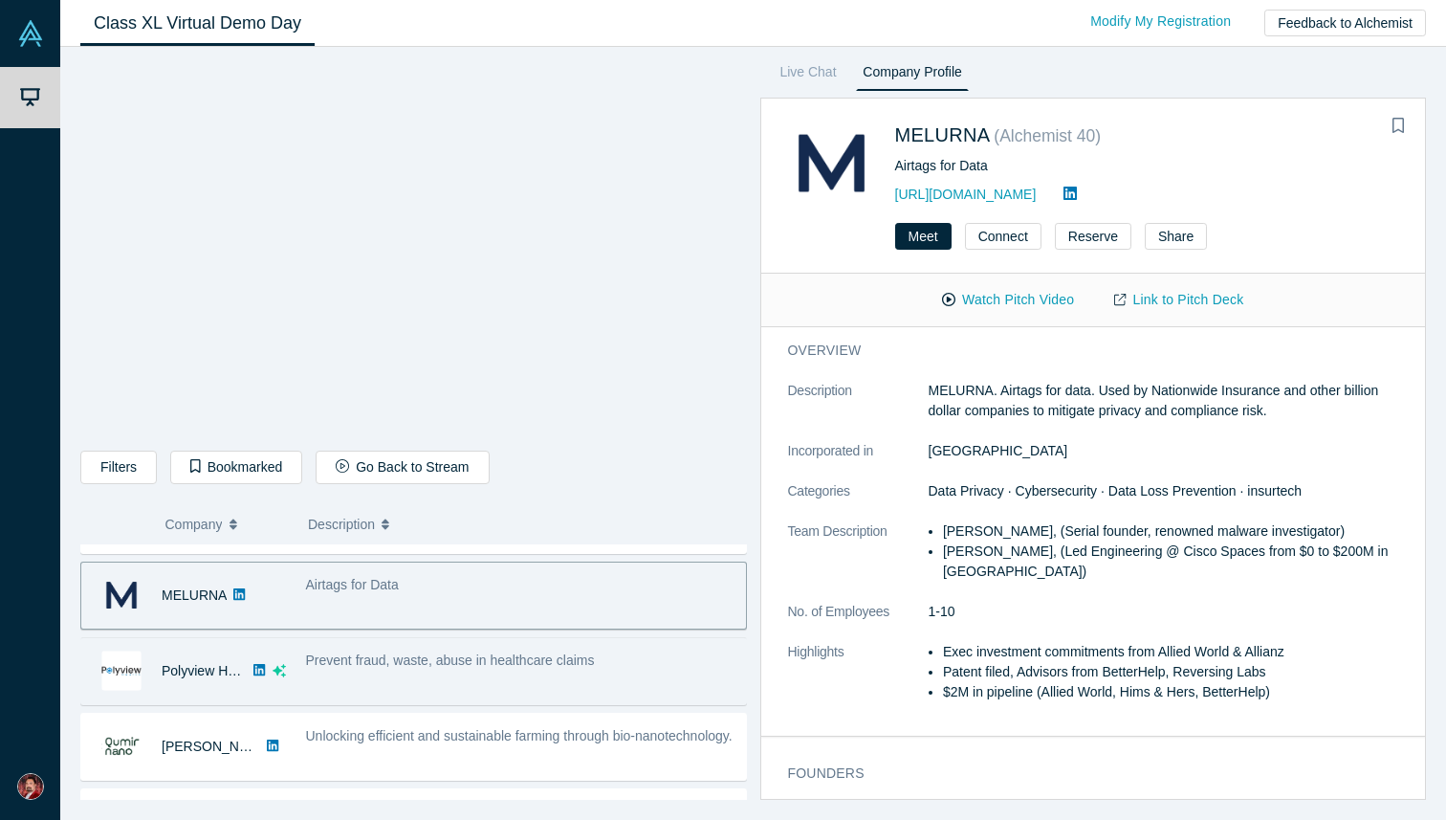
click at [309, 674] on div "Prevent fraud, waste, abuse in healthcare claims" at bounding box center [521, 671] width 450 height 60
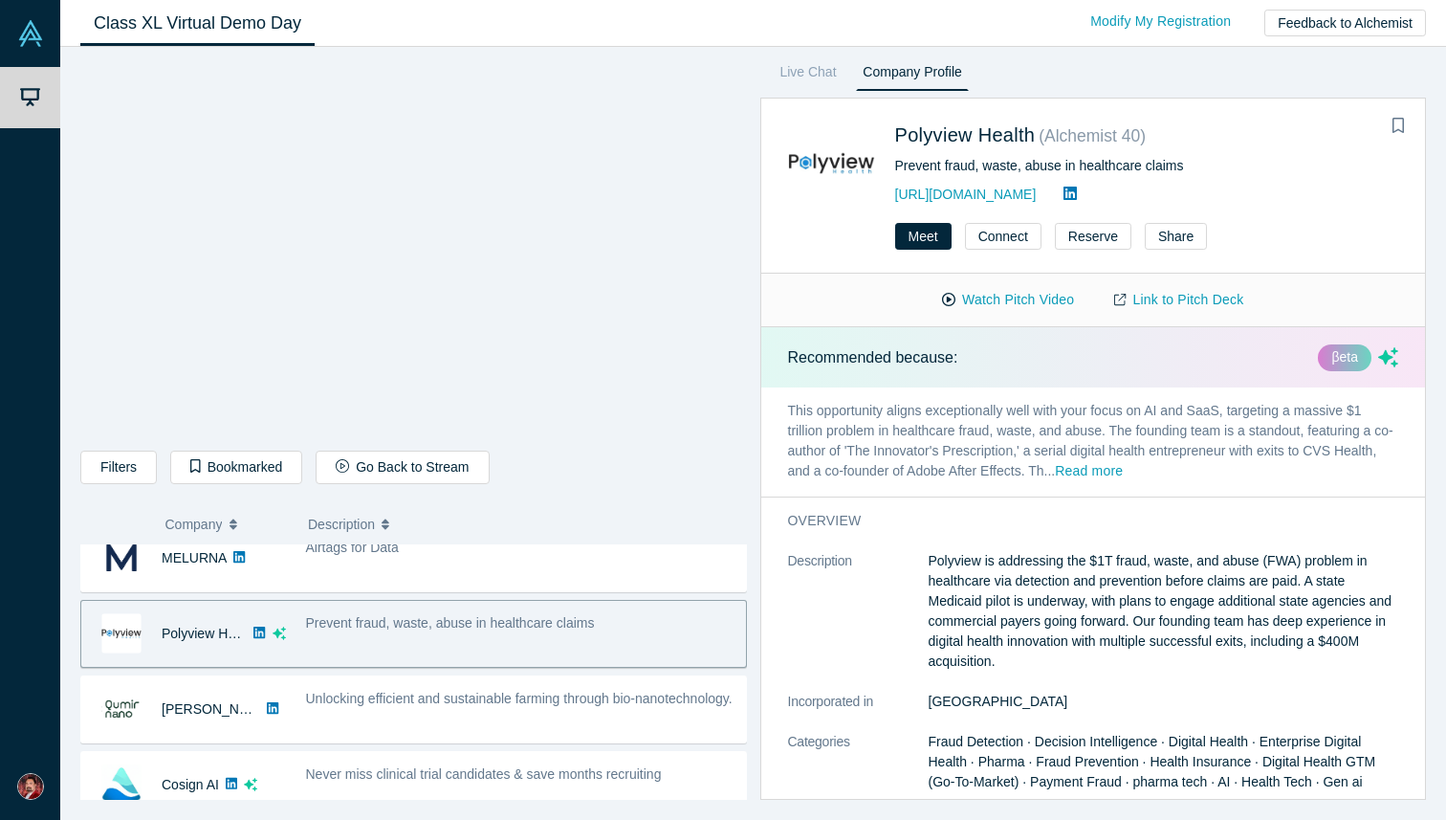
scroll to position [174, 0]
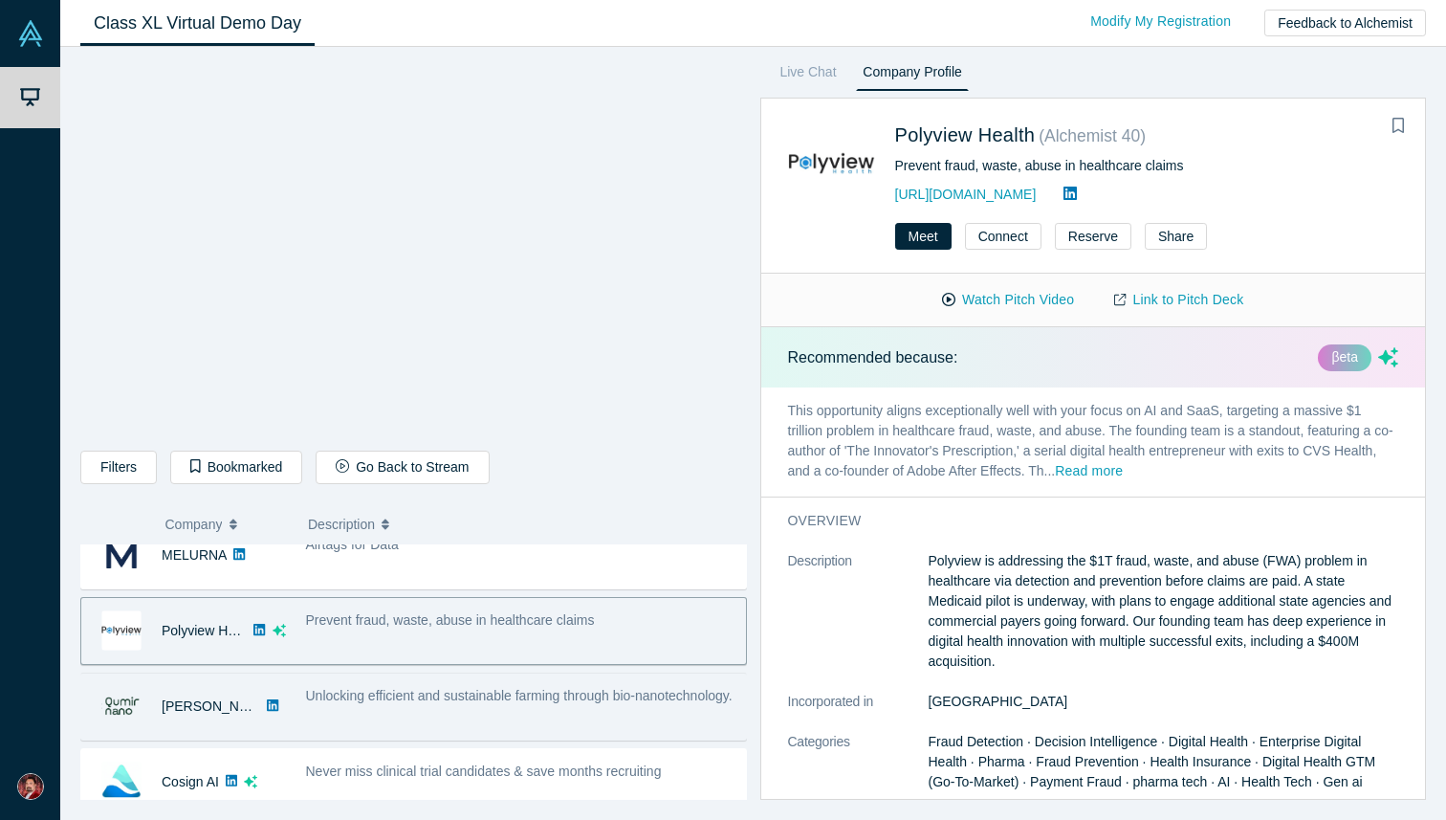
click at [318, 702] on span "Unlocking efficient and sustainable farming through bio-nanotechnology." at bounding box center [519, 695] width 427 height 15
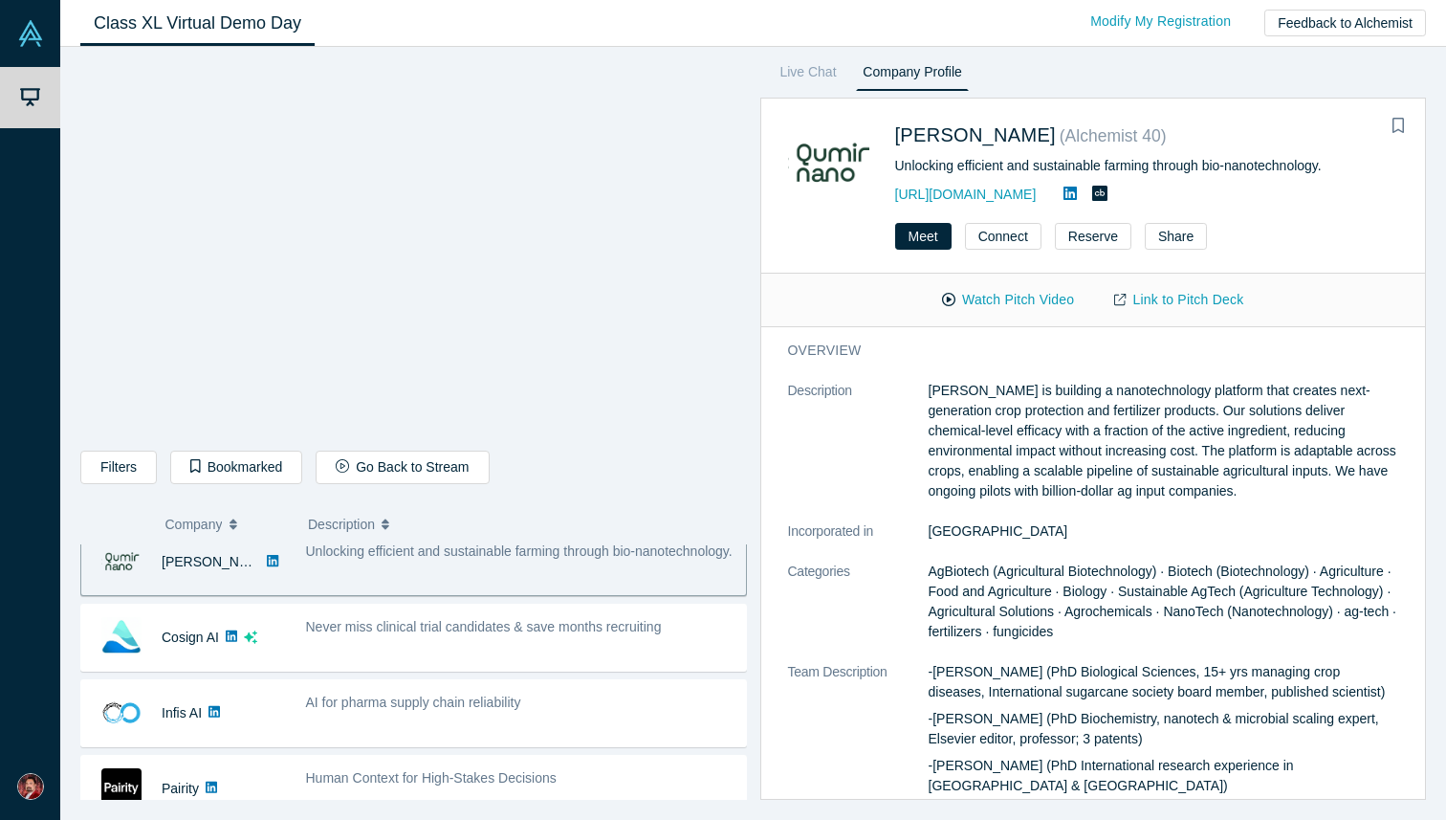
scroll to position [319, 0]
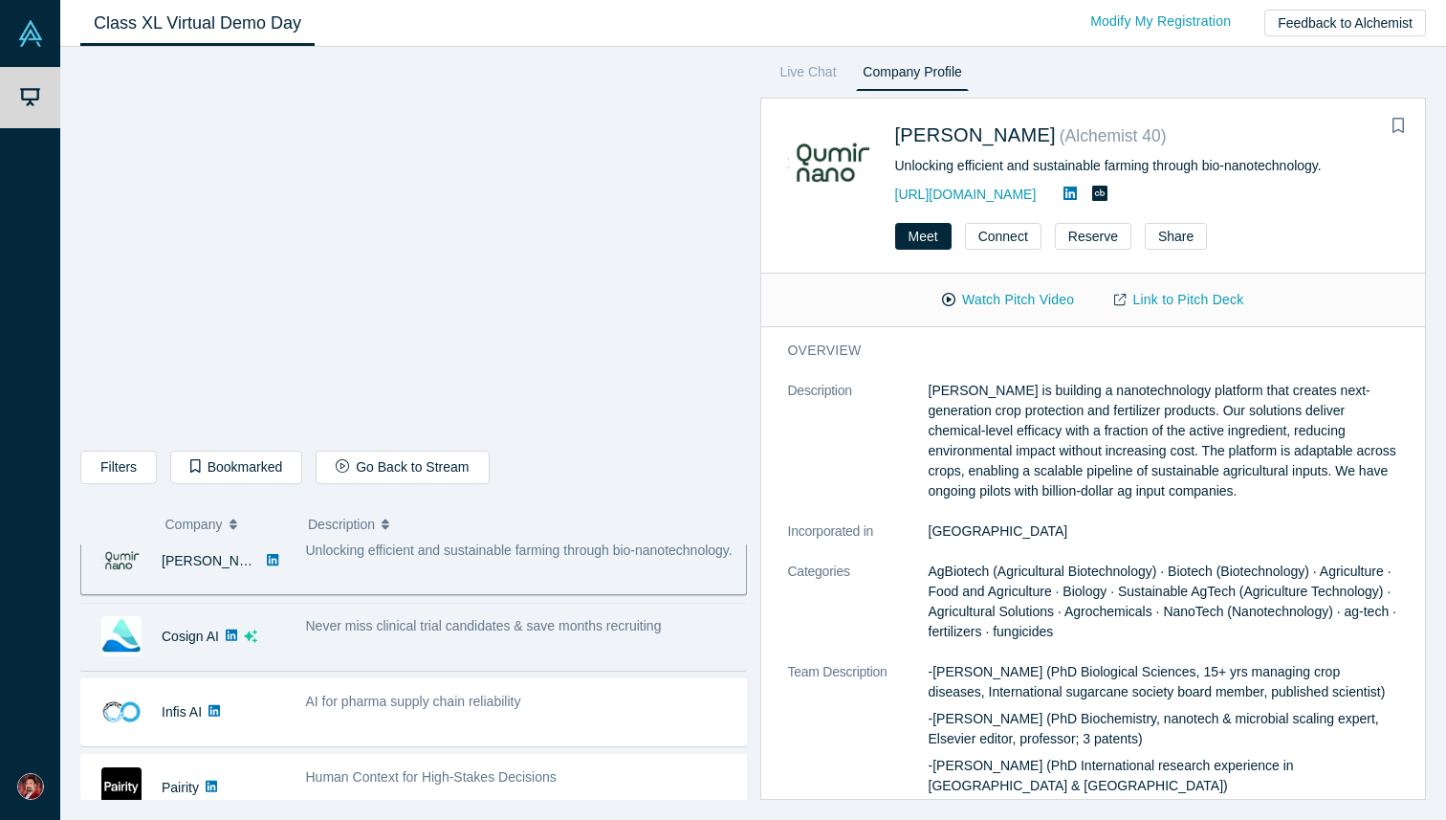
click at [321, 640] on div "Never miss clinical trial candidates & save months recruiting" at bounding box center [521, 636] width 450 height 60
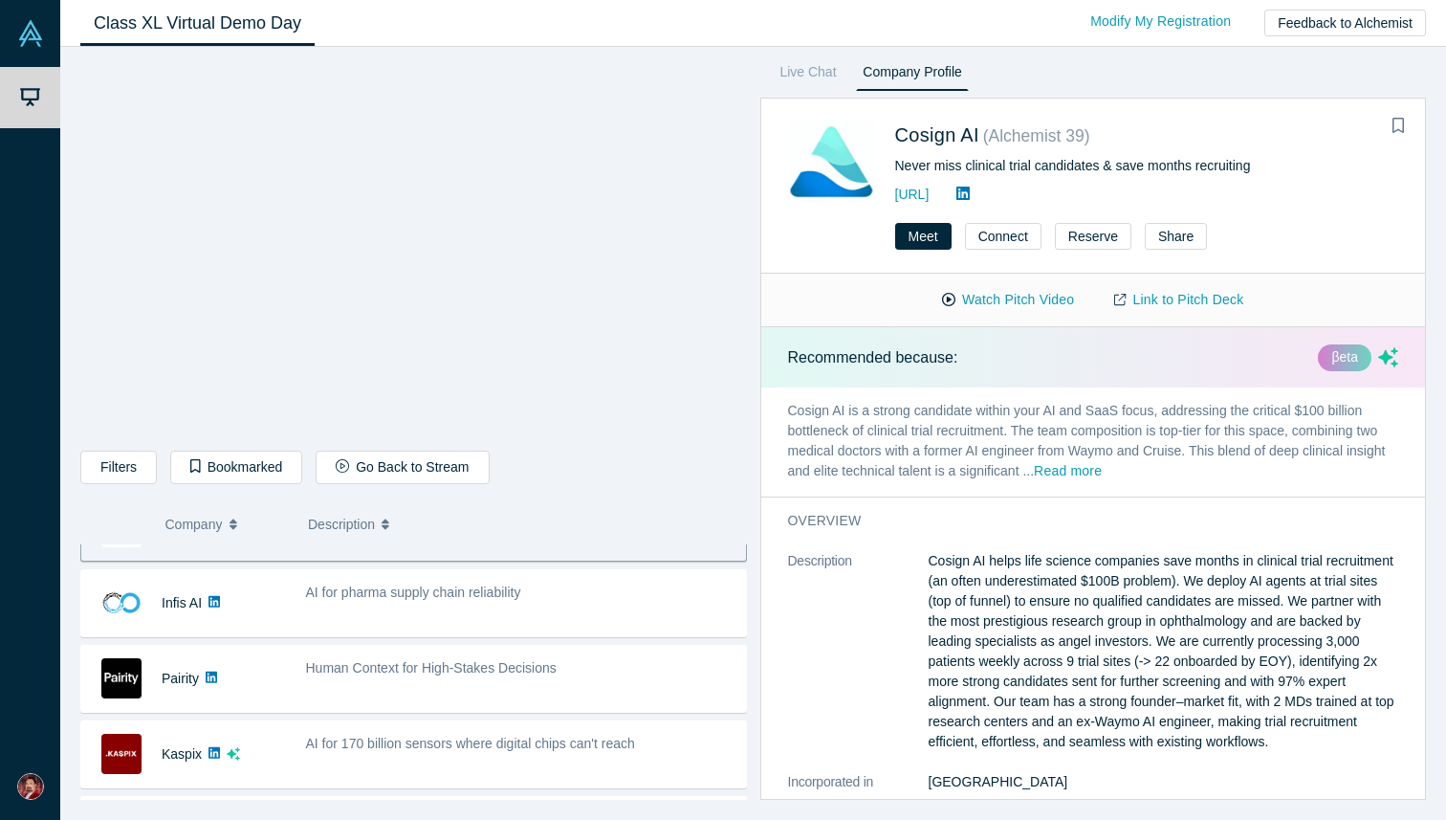
scroll to position [431, 0]
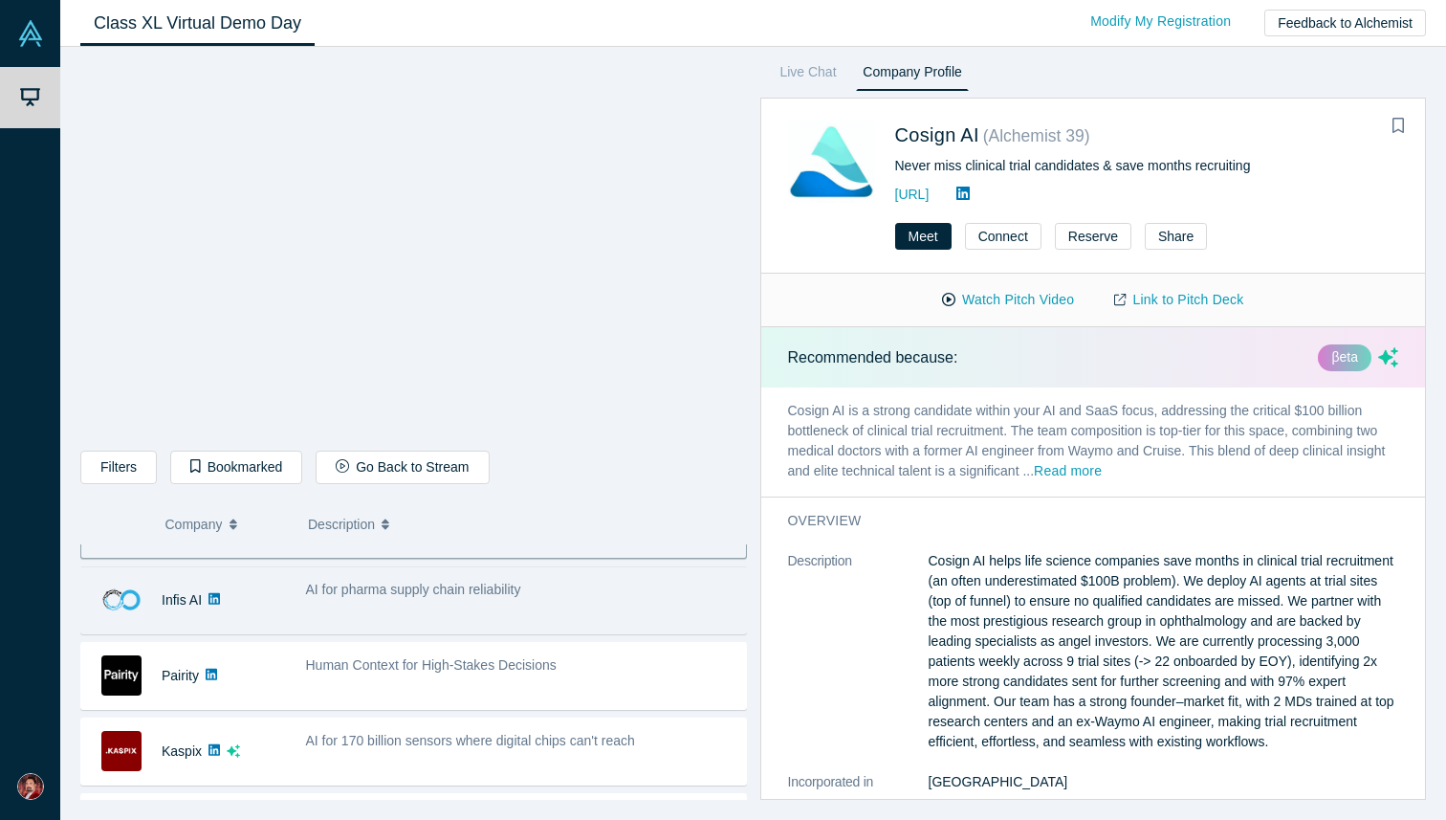
click at [325, 608] on div "AI for pharma supply chain reliability" at bounding box center [521, 600] width 450 height 60
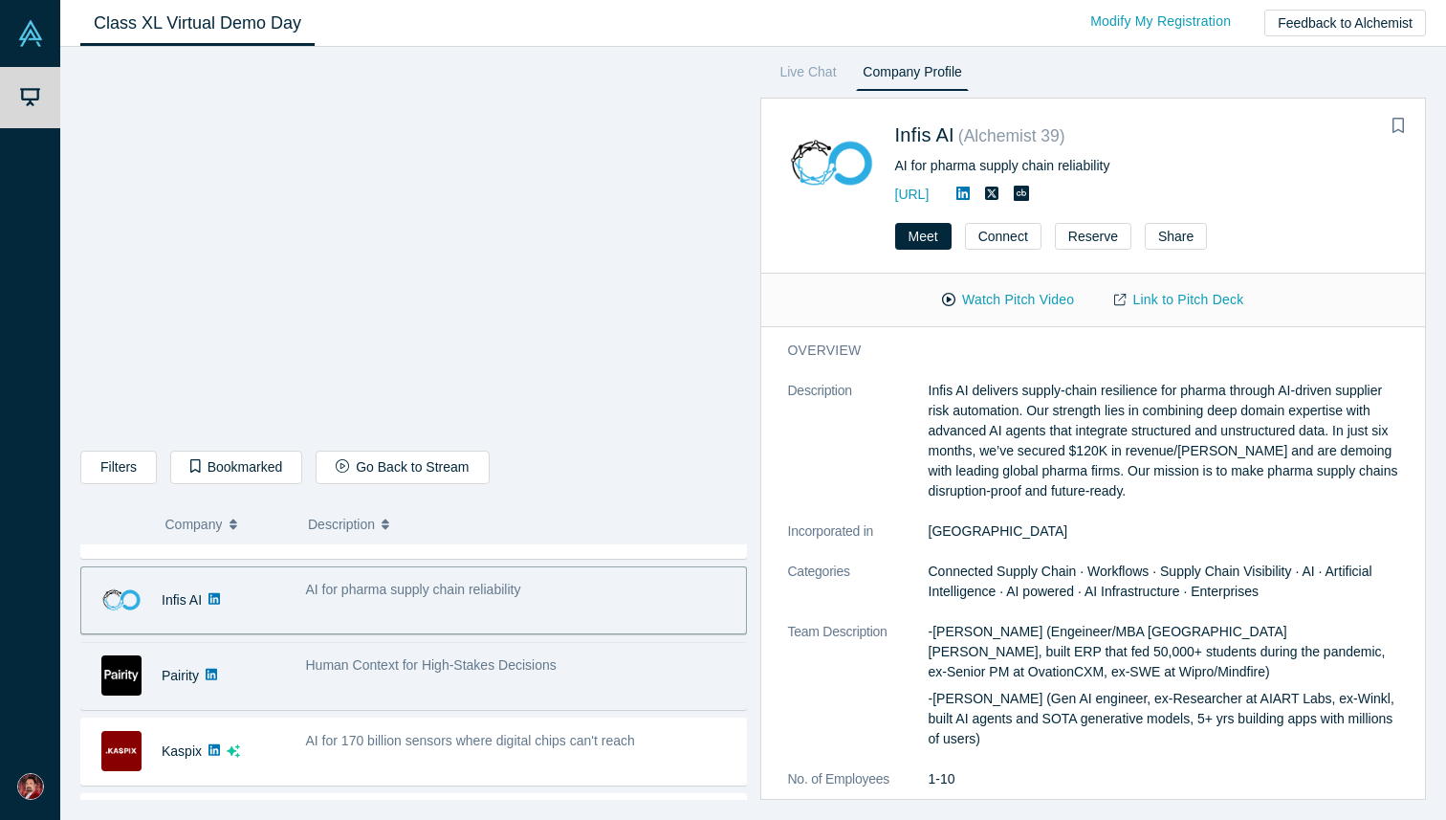
click at [323, 670] on span "Human Context for High-Stakes Decisions" at bounding box center [431, 664] width 251 height 15
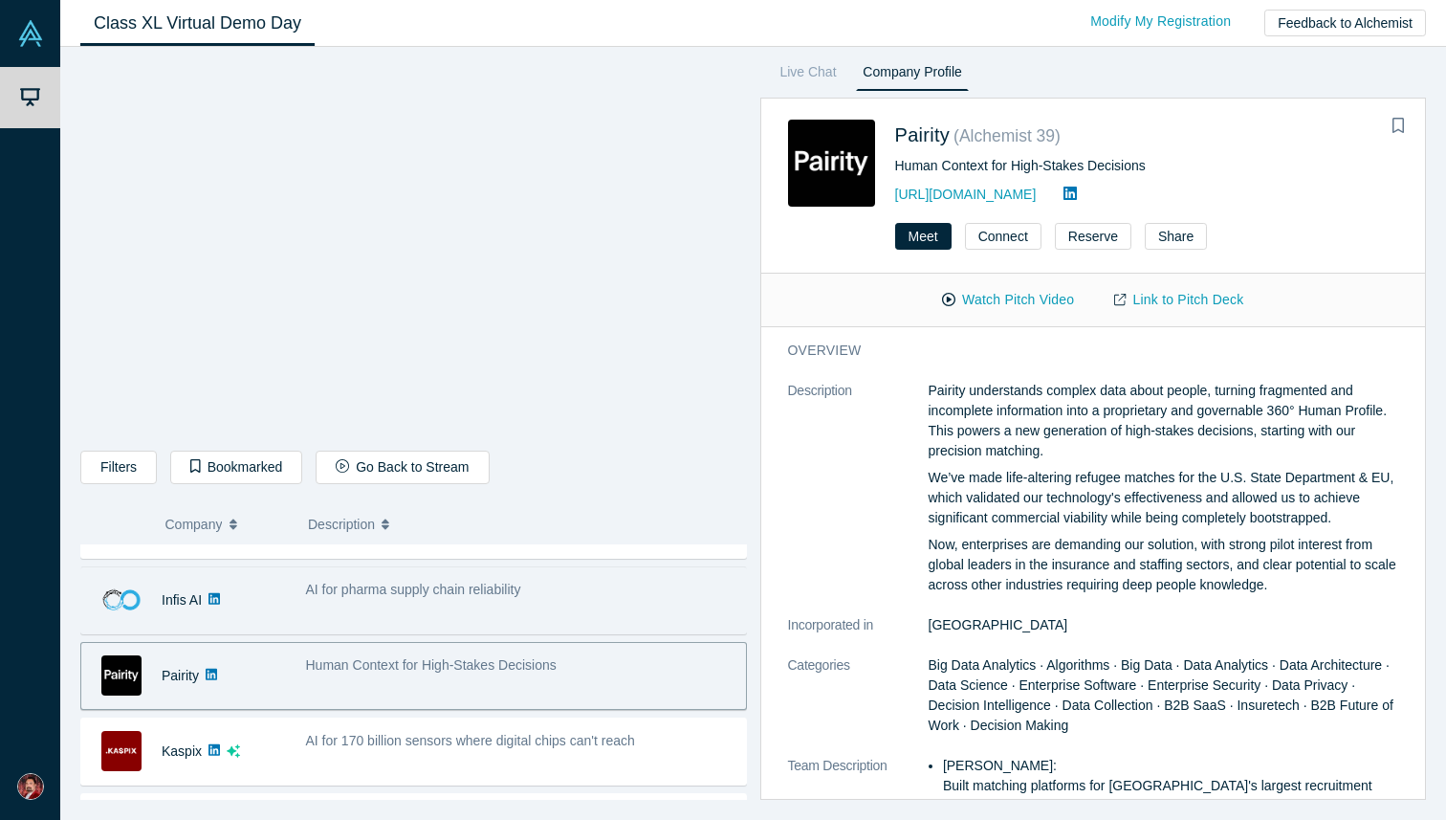
click at [391, 596] on span "AI for pharma supply chain reliability" at bounding box center [413, 588] width 215 height 15
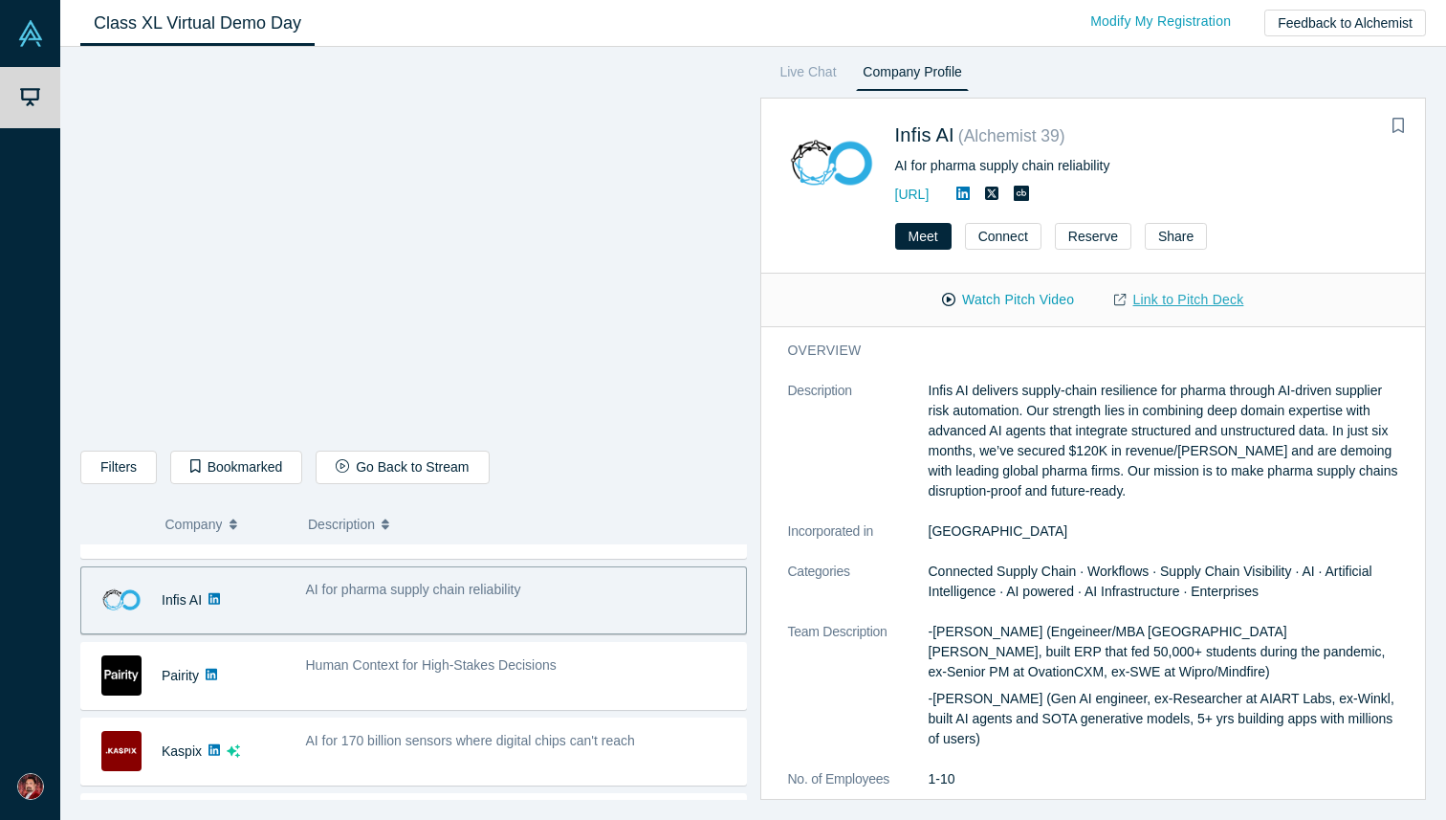
click at [1192, 300] on link "Link to Pitch Deck" at bounding box center [1178, 299] width 169 height 33
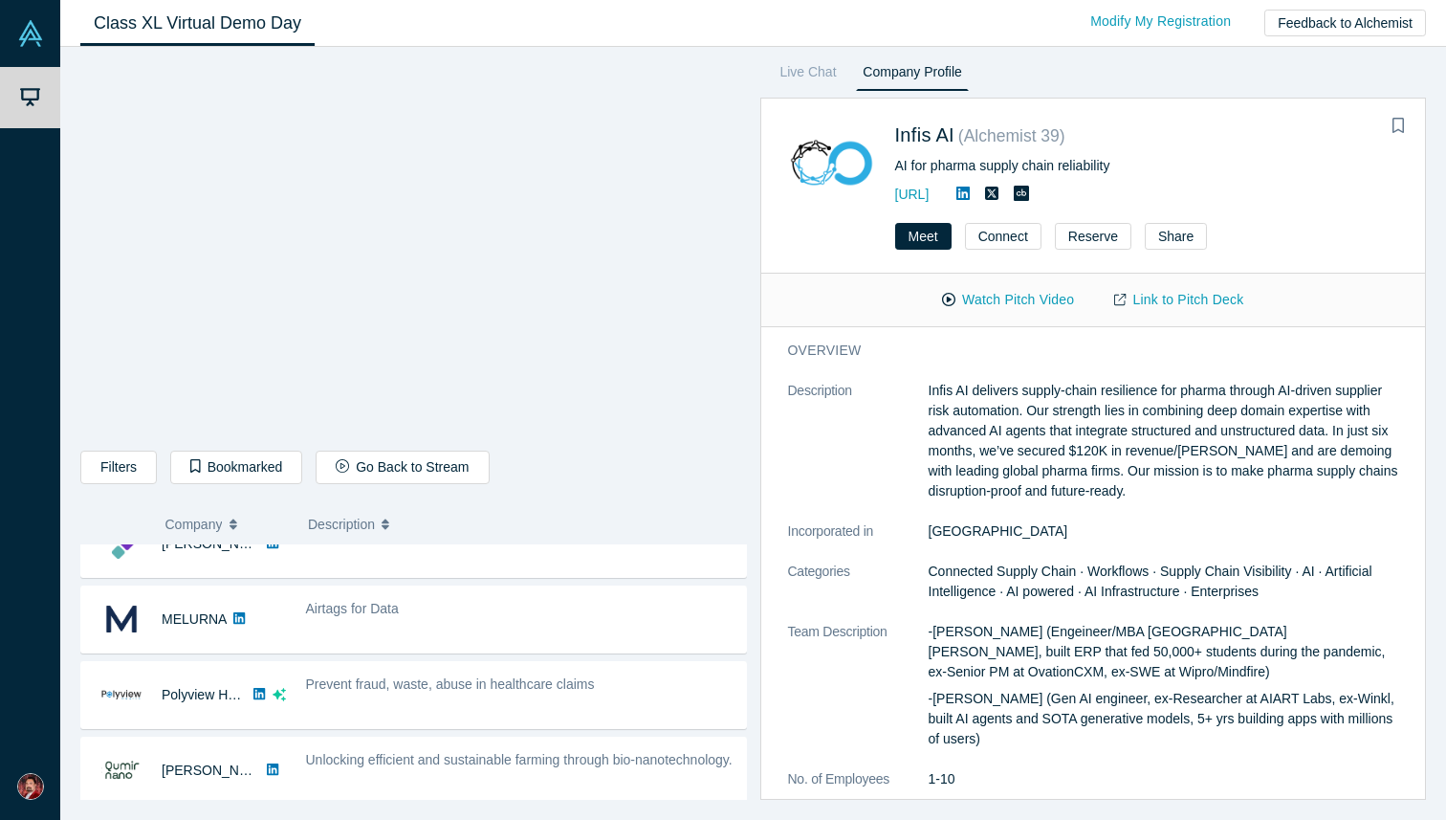
scroll to position [115, 0]
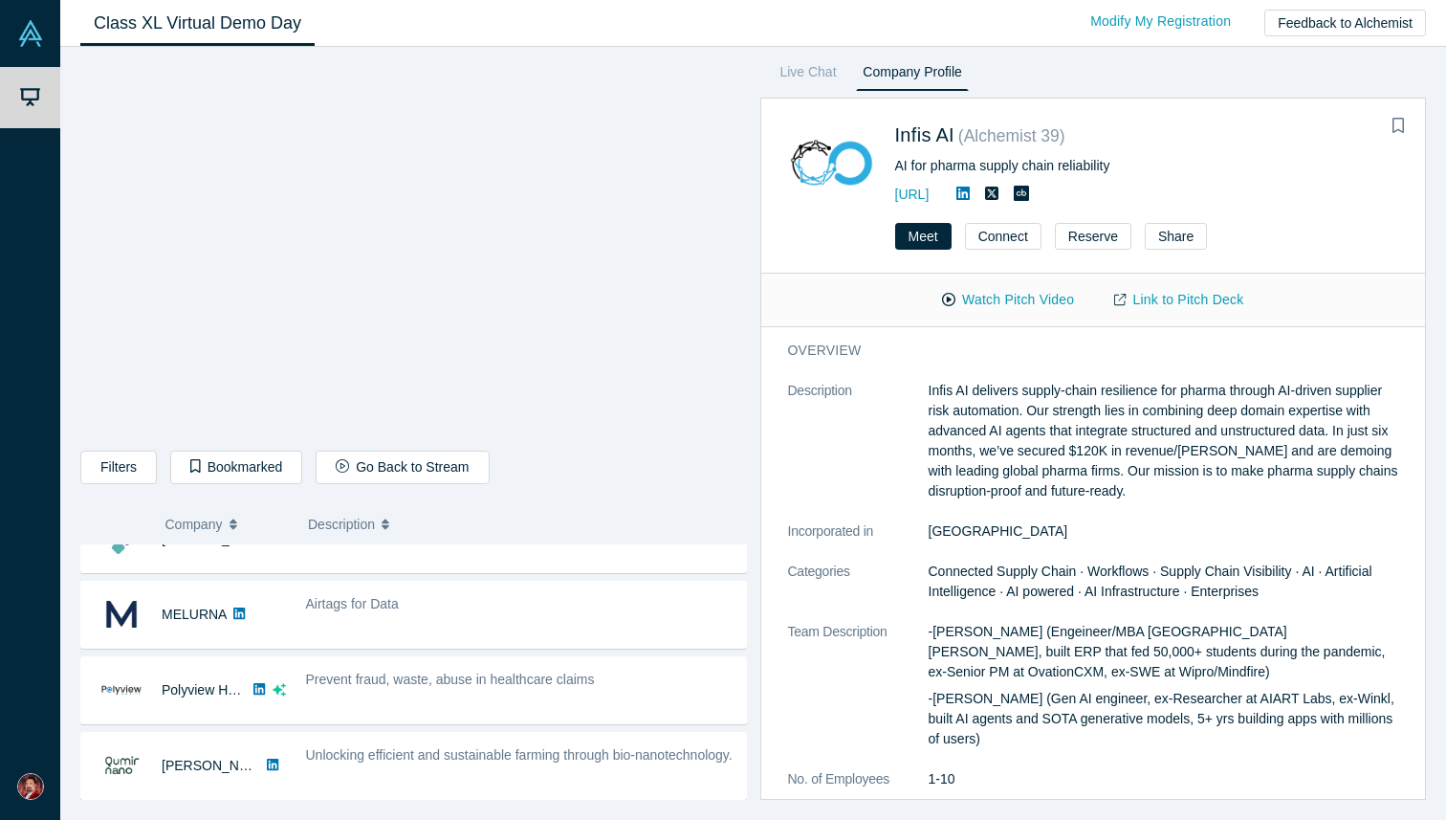
click at [483, 613] on div "Airtags for Data" at bounding box center [521, 604] width 430 height 20
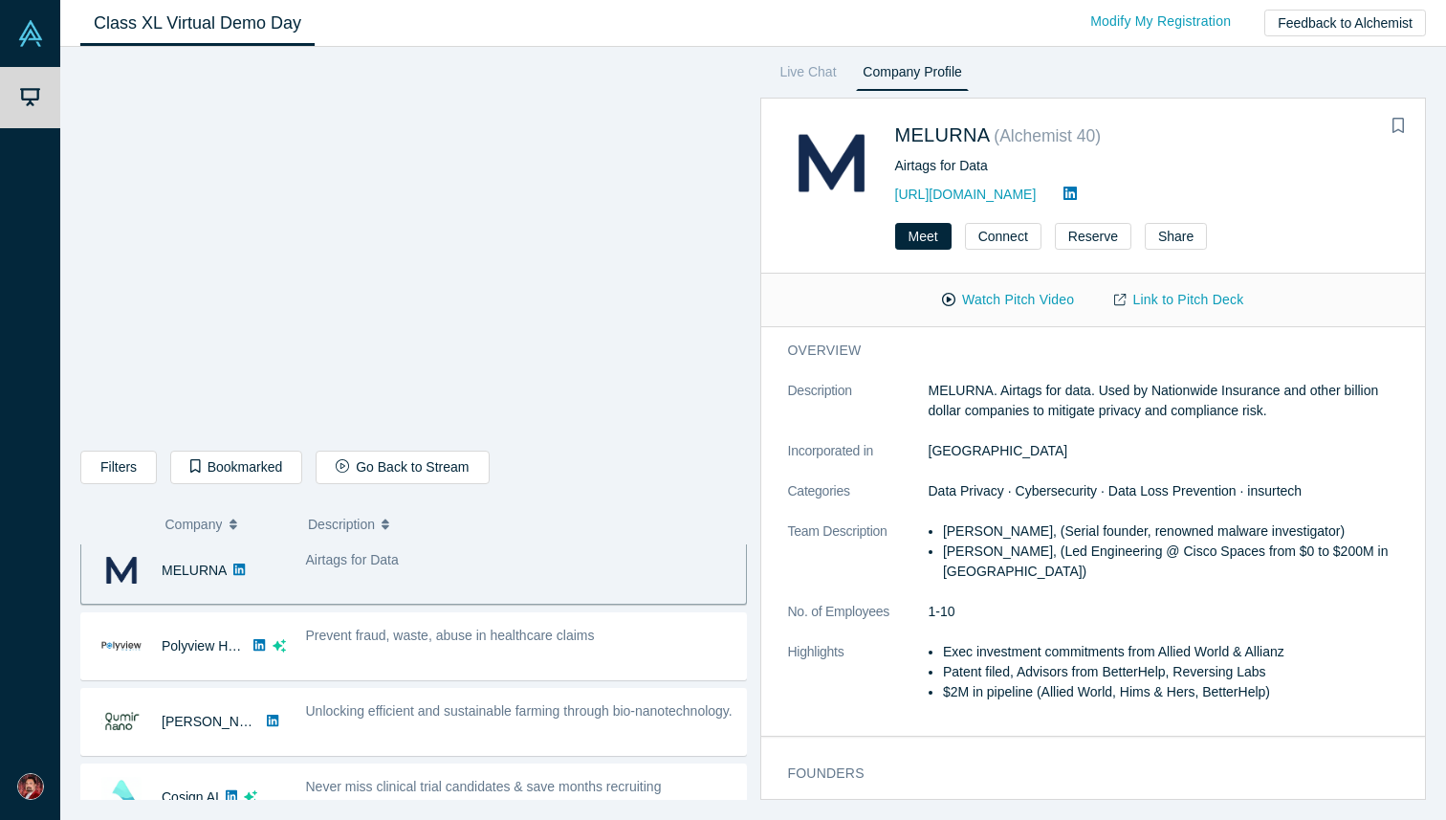
scroll to position [155, 0]
click at [1186, 302] on link "Link to Pitch Deck" at bounding box center [1178, 299] width 169 height 33
click at [372, 567] on span "Airtags for Data" at bounding box center [352, 563] width 93 height 15
click at [1023, 305] on button "Watch Pitch Video" at bounding box center [1008, 299] width 172 height 33
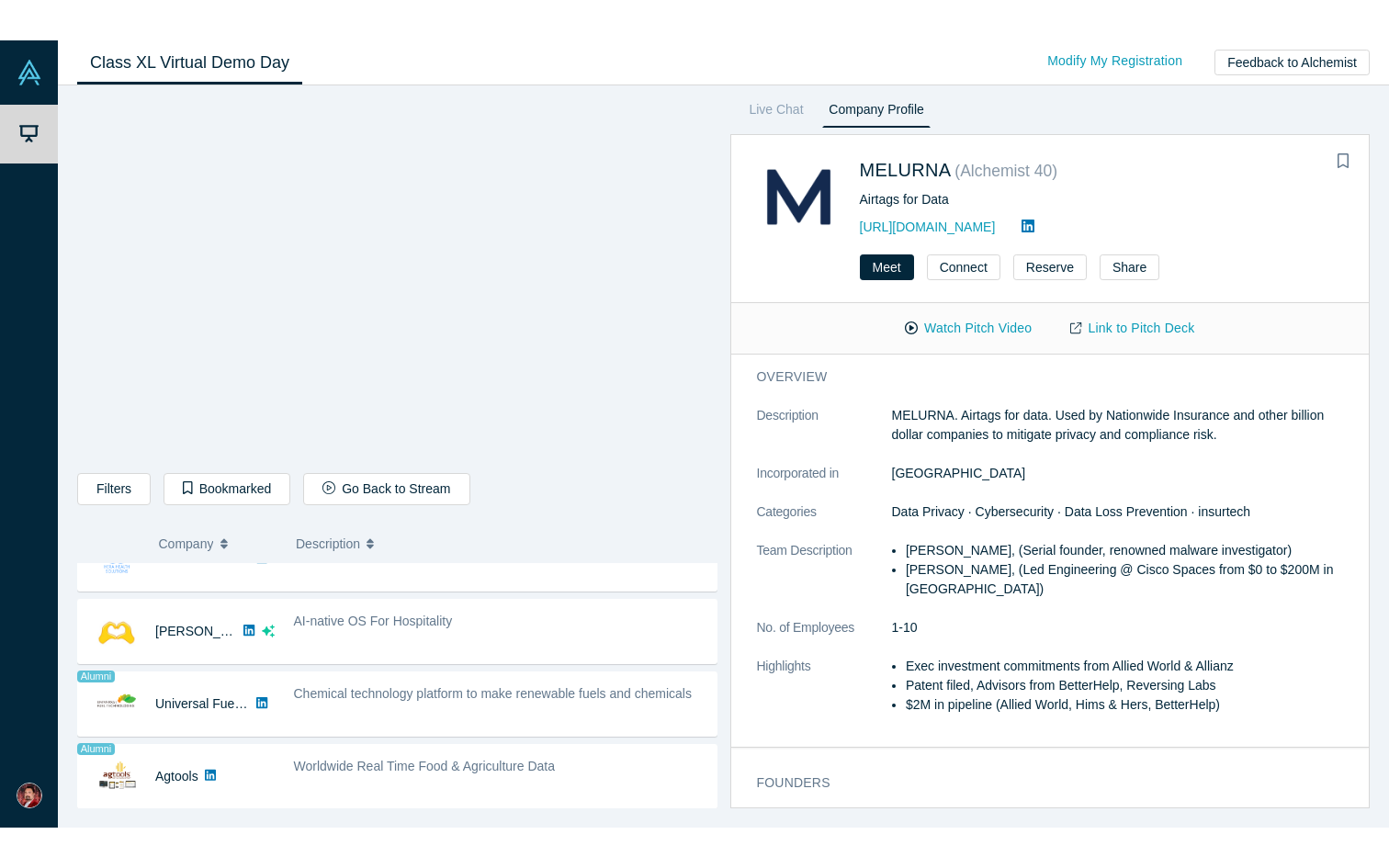
scroll to position [980, 0]
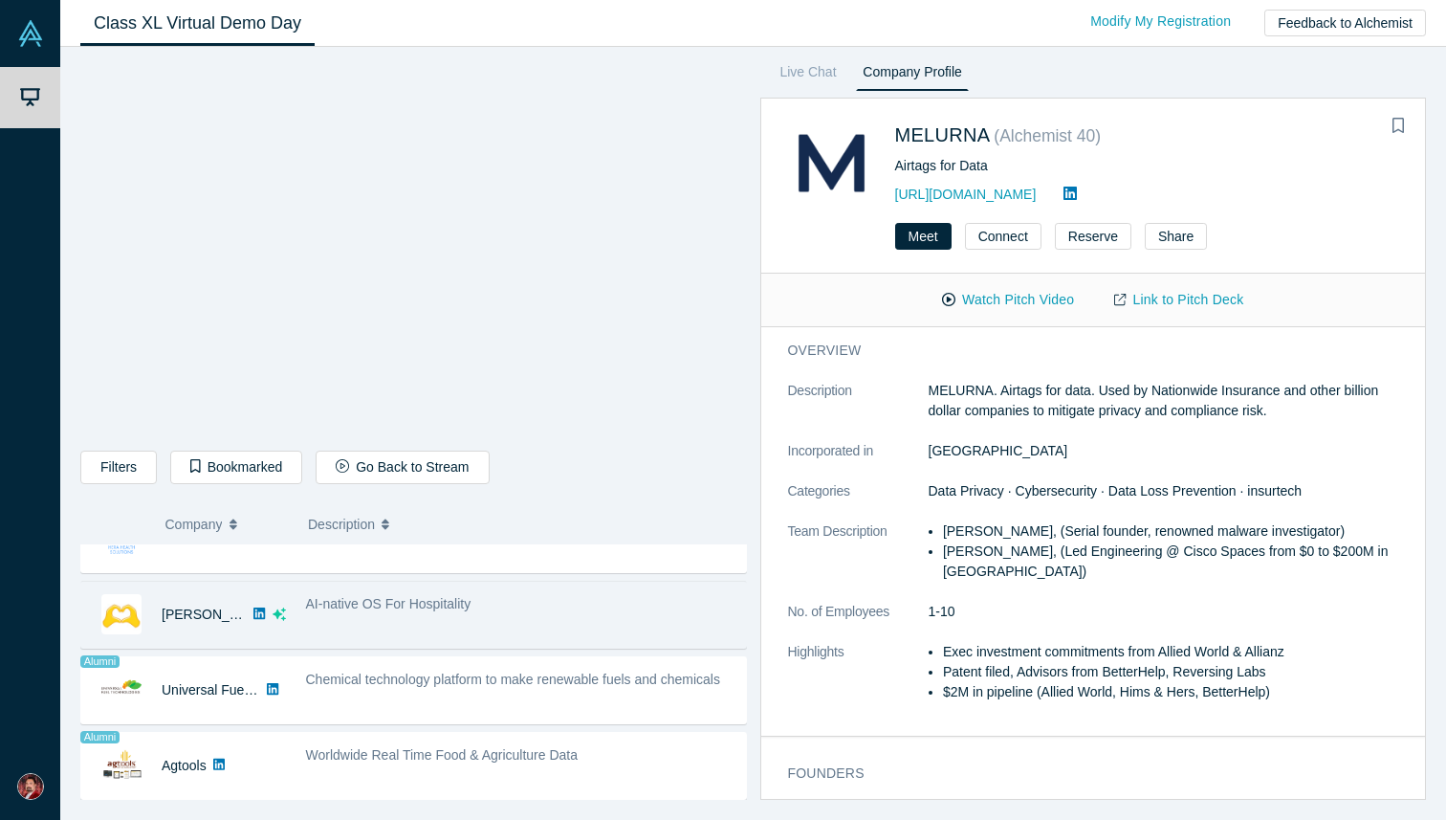
click at [375, 612] on div "AI-native OS For Hospitality" at bounding box center [521, 604] width 430 height 20
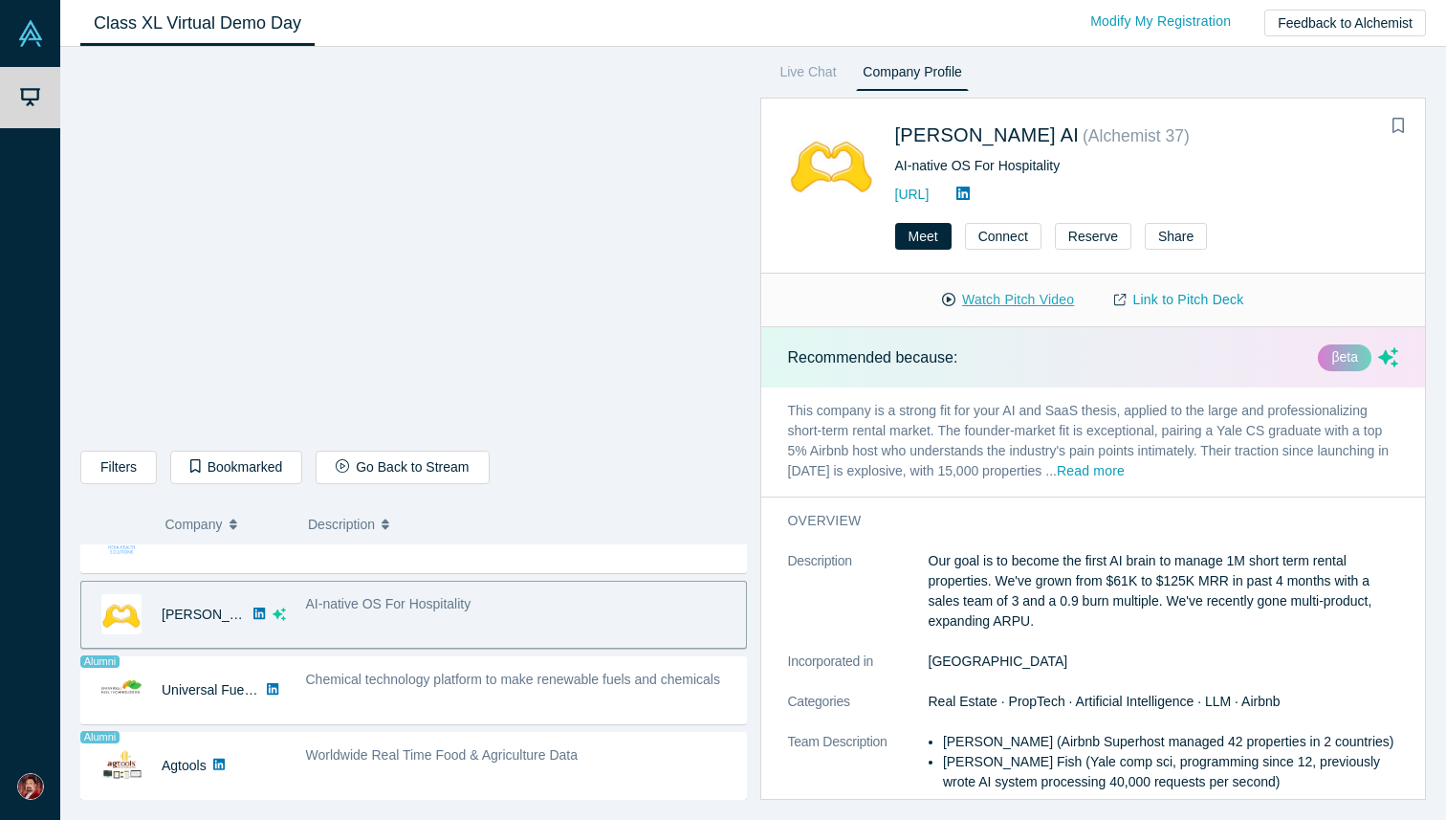
click at [985, 301] on button "Watch Pitch Video" at bounding box center [1008, 299] width 172 height 33
